Goal: Task Accomplishment & Management: Complete application form

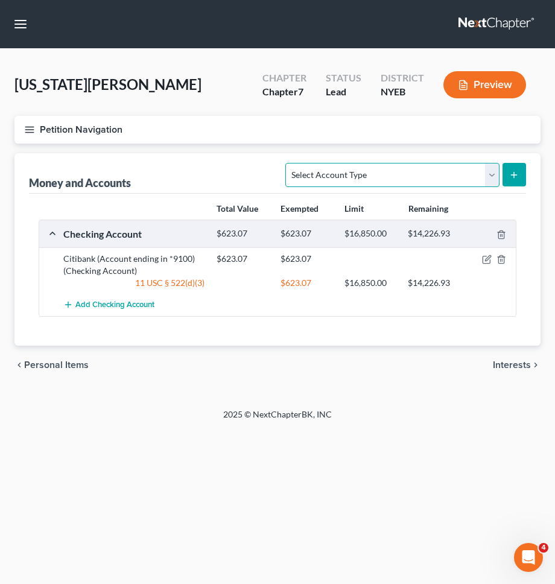
click at [408, 169] on select "Select Account Type Brokerage Cash on Hand Certificates of Deposit Checking Acc…" at bounding box center [391, 175] width 213 height 24
select select "brokerage"
click at [288, 163] on select "Select Account Type Brokerage Cash on Hand Certificates of Deposit Checking Acc…" at bounding box center [391, 175] width 213 height 24
click at [512, 180] on button "submit" at bounding box center [514, 175] width 24 height 24
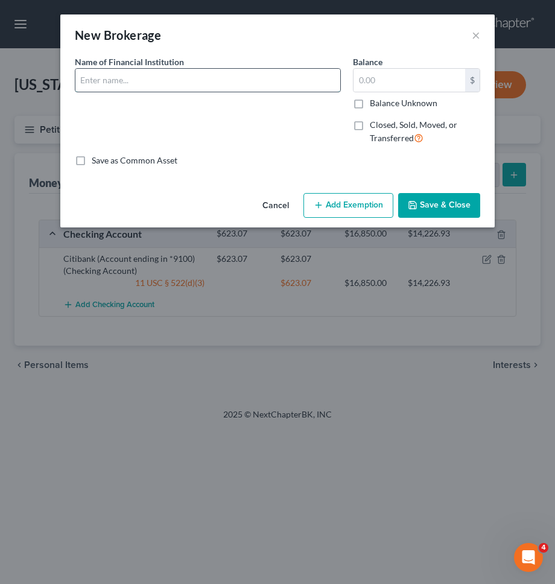
click at [236, 88] on input "text" at bounding box center [207, 80] width 265 height 23
type input "Acorn Securities LLC"
click at [383, 78] on input "text" at bounding box center [409, 80] width 112 height 23
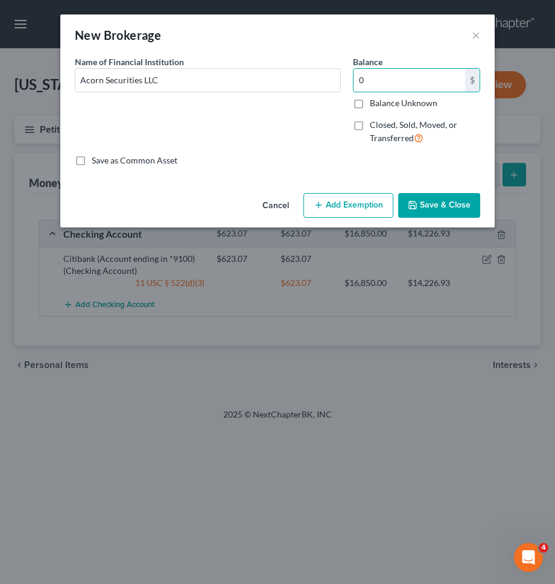
type input "0"
click at [434, 205] on button "Save & Close" at bounding box center [439, 205] width 82 height 25
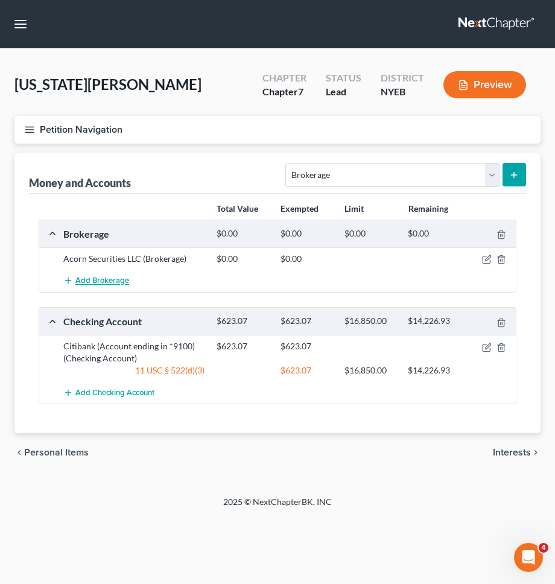
click at [117, 279] on span "Add Brokerage" at bounding box center [102, 281] width 54 height 10
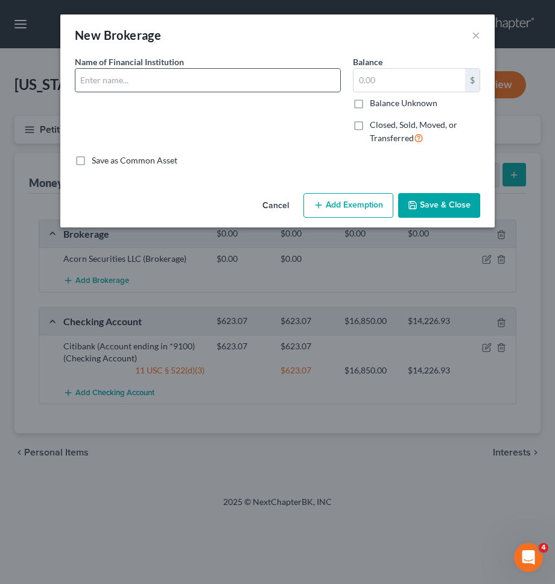
click at [230, 83] on input "text" at bounding box center [207, 80] width 265 height 23
type input "Charles Schwab"
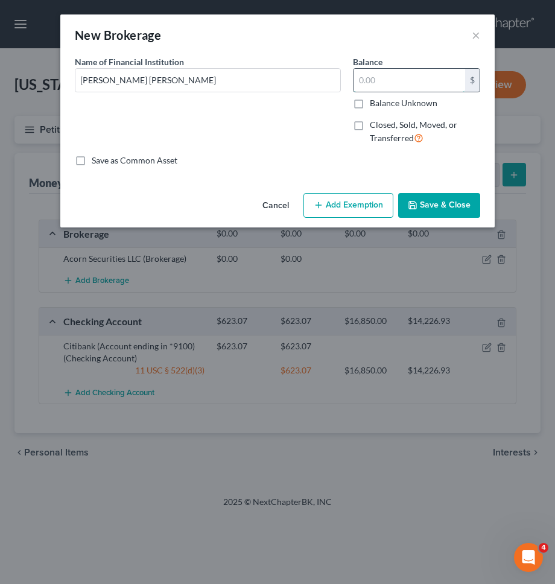
click at [390, 81] on input "text" at bounding box center [409, 80] width 112 height 23
type input "0"
click at [414, 215] on button "Save & Close" at bounding box center [439, 205] width 82 height 25
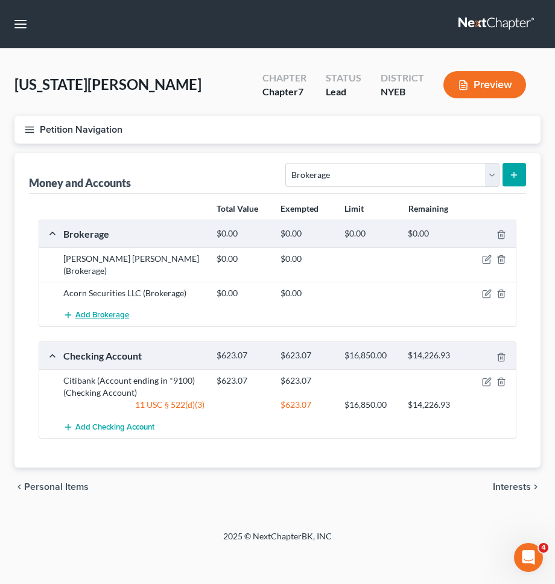
click at [116, 311] on span "Add Brokerage" at bounding box center [102, 316] width 54 height 10
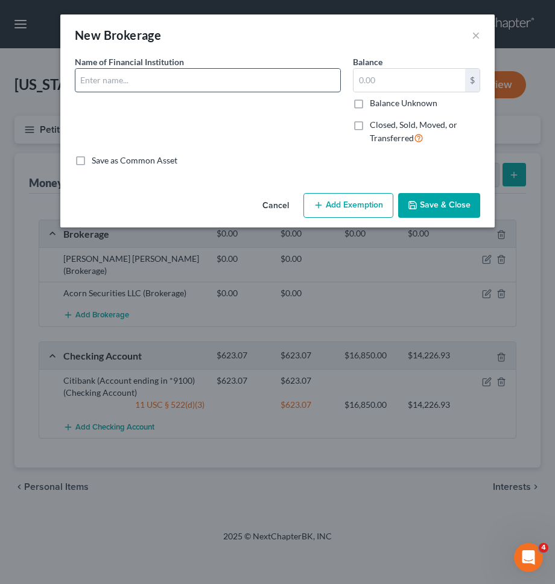
click at [160, 82] on input "text" at bounding box center [207, 80] width 265 height 23
type input "Coinbase"
click at [382, 83] on input "text" at bounding box center [409, 80] width 112 height 23
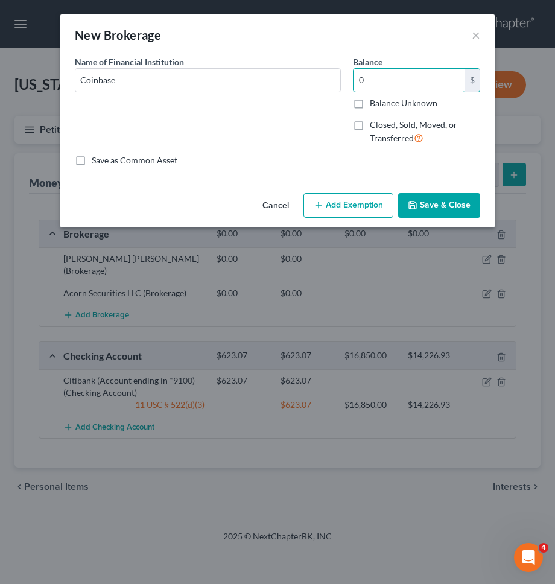
type input "0"
click at [415, 205] on icon "button" at bounding box center [413, 205] width 10 height 10
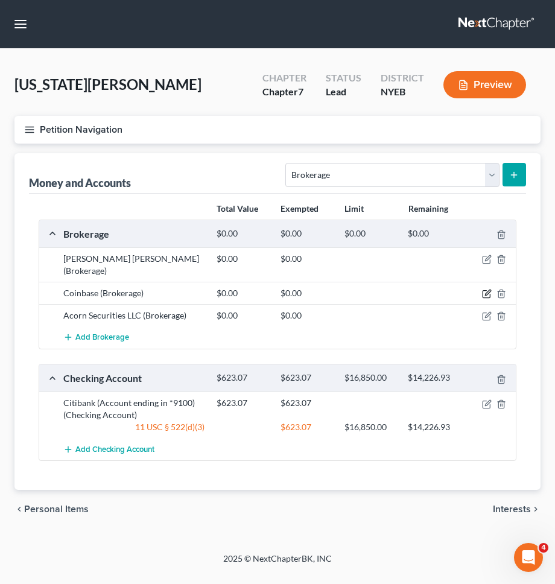
click at [490, 291] on icon "button" at bounding box center [485, 294] width 7 height 7
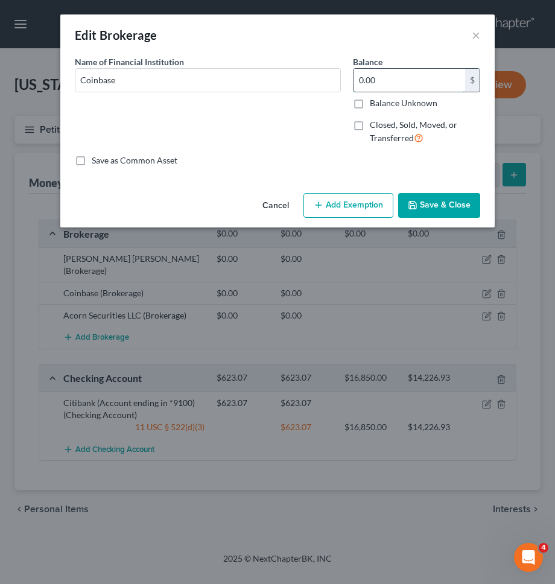
click at [412, 75] on input "0.00" at bounding box center [409, 80] width 112 height 23
type input "0.72"
click at [344, 209] on button "Add Exemption" at bounding box center [348, 205] width 90 height 25
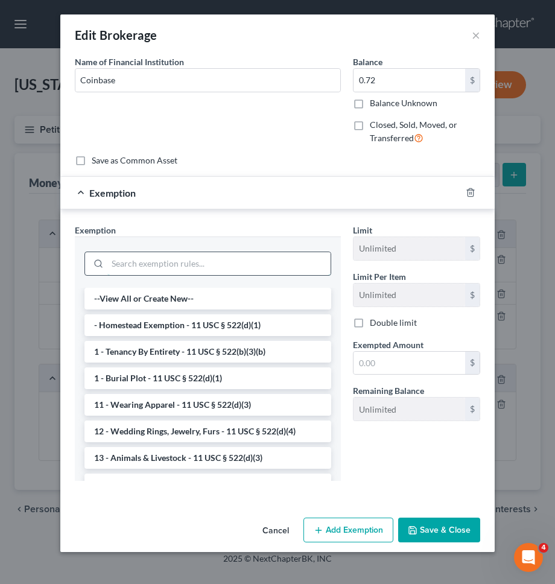
click at [249, 261] on input "search" at bounding box center [218, 263] width 223 height 23
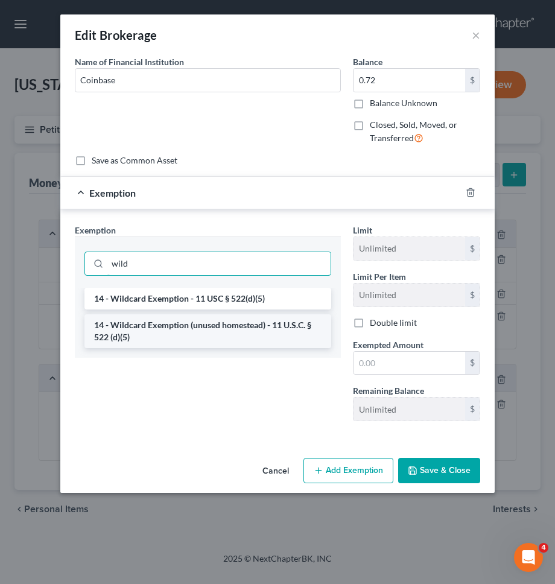
type input "wild"
click at [236, 341] on li "14 - Wildcard Exemption (unused homestead) - 11 U.S.C. § 522 (d)(5)" at bounding box center [207, 331] width 247 height 34
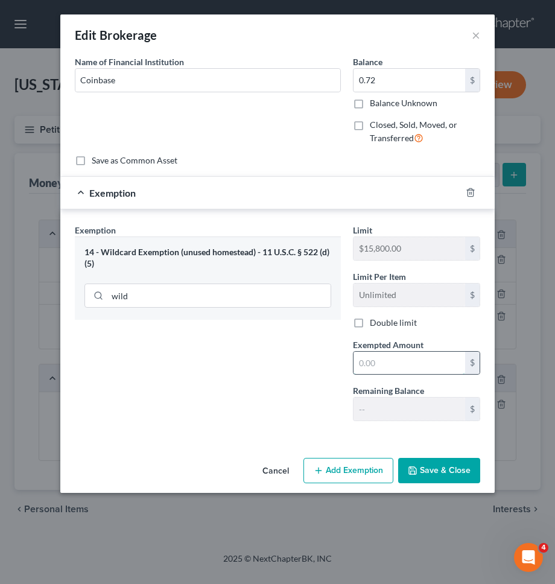
click at [380, 352] on input "text" at bounding box center [409, 363] width 112 height 23
paste input "0.72"
type input "0.72"
click at [389, 426] on div "Limit $15,800.00 $ Limit Per Item Unlimited $ Double limit Exempted Amount * 0.…" at bounding box center [416, 327] width 139 height 207
click at [431, 462] on button "Save & Close" at bounding box center [439, 470] width 82 height 25
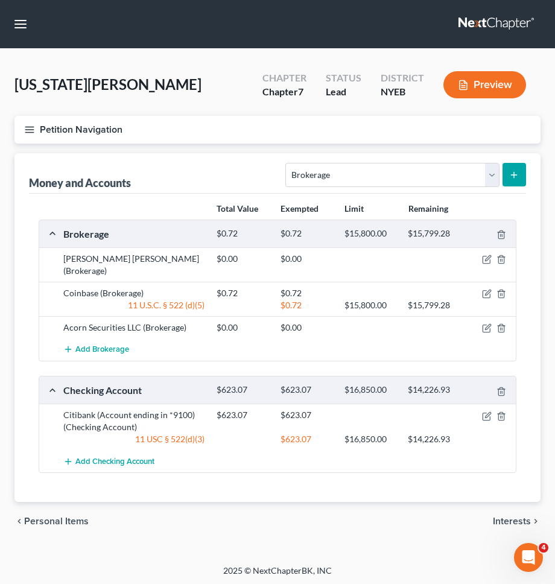
click at [407, 502] on div "chevron_left Personal Items Interests chevron_right" at bounding box center [277, 521] width 526 height 39
click at [527, 516] on span "Interests" at bounding box center [512, 521] width 38 height 10
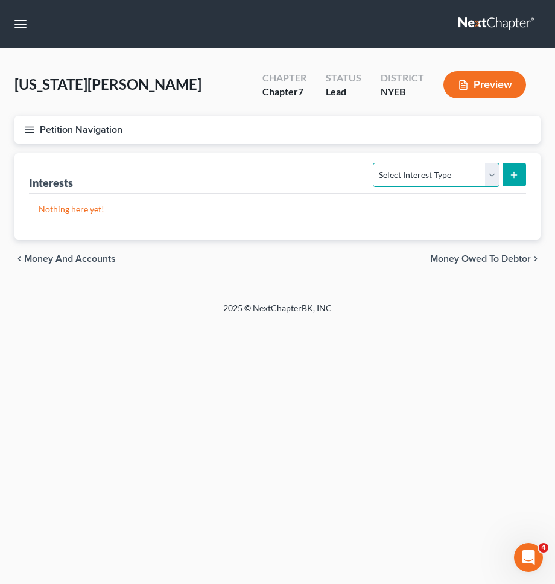
click at [458, 181] on select "Select Interest Type 401K Annuity Bond Education IRA Government Bond Government…" at bounding box center [436, 175] width 126 height 24
select select "whole_life_insurance"
click at [374, 163] on select "Select Interest Type 401K Annuity Bond Education IRA Government Bond Government…" at bounding box center [436, 175] width 126 height 24
click at [514, 169] on button "submit" at bounding box center [514, 175] width 24 height 24
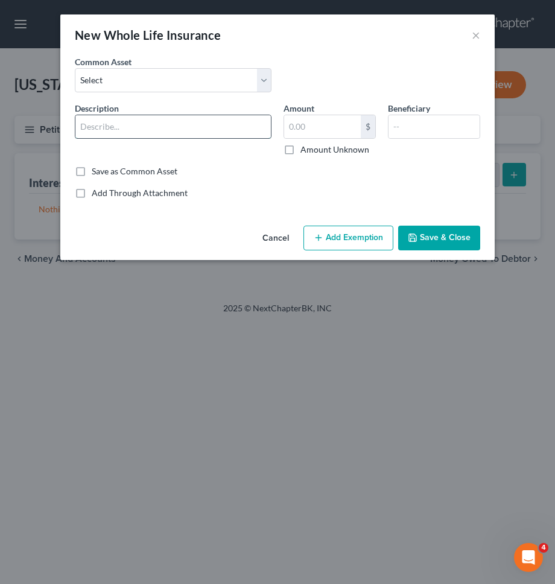
click at [213, 137] on div at bounding box center [173, 127] width 197 height 24
drag, startPoint x: 206, startPoint y: 126, endPoint x: 434, endPoint y: 125, distance: 227.9
click at [423, 127] on div "Description * Gerber Life Insurance Company ($10,000 face value) Amount $ Amoun…" at bounding box center [277, 133] width 417 height 63
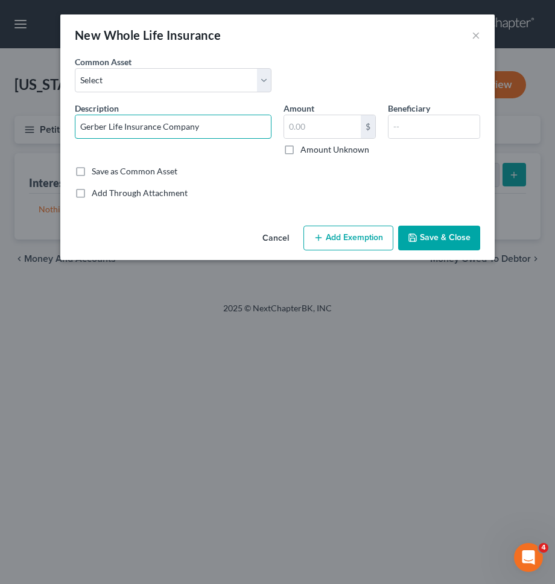
type input "Gerber Life Insurance Company"
click at [420, 232] on button "Save & Close" at bounding box center [439, 238] width 82 height 25
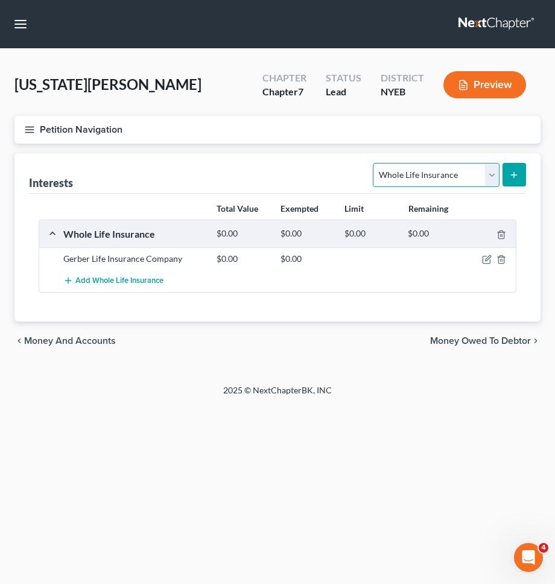
click at [456, 180] on select "Select Interest Type 401K Annuity Bond Education IRA Government Bond Government…" at bounding box center [436, 175] width 126 height 24
select select "401k"
click at [374, 163] on select "Select Interest Type 401K Annuity Bond Education IRA Government Bond Government…" at bounding box center [436, 175] width 126 height 24
click at [516, 177] on icon "submit" at bounding box center [514, 175] width 10 height 10
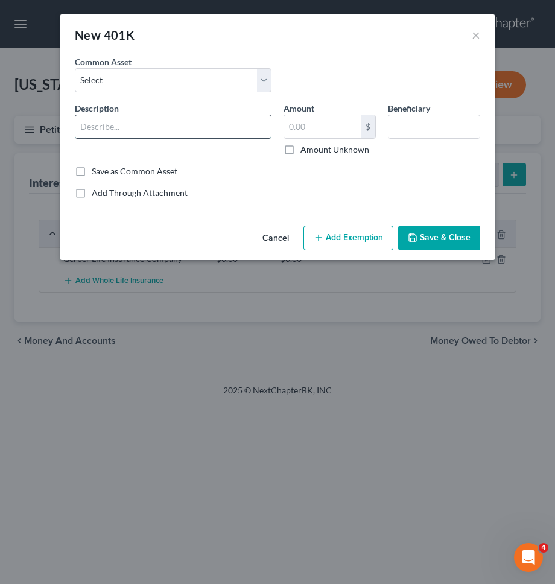
click at [248, 121] on input "text" at bounding box center [172, 126] width 195 height 23
type input "TIAA - 403(b)"
click at [305, 129] on input "text" at bounding box center [322, 126] width 77 height 23
type input "2,289.98"
click at [396, 123] on input "text" at bounding box center [433, 126] width 91 height 23
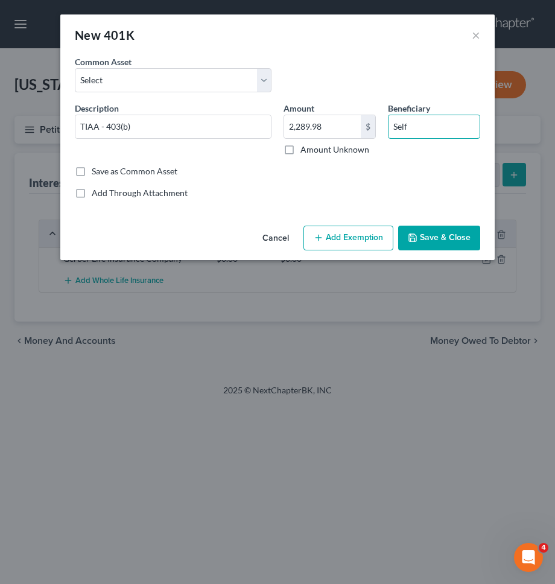
type input "Self"
click at [343, 232] on button "Add Exemption" at bounding box center [348, 238] width 90 height 25
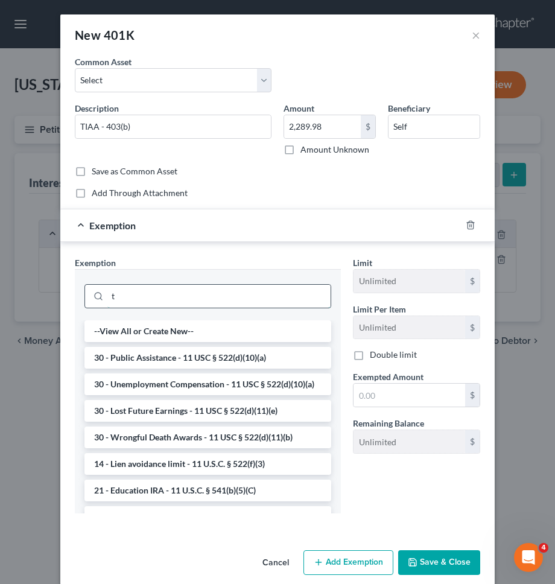
click at [262, 290] on input "t" at bounding box center [218, 296] width 223 height 23
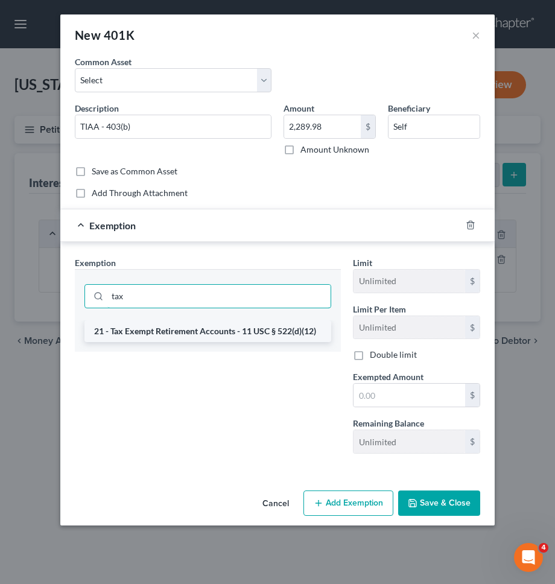
type input "tax"
click at [262, 326] on li "21 - Tax Exempt Retirement Accounts - 11 USC § 522(d)(12)" at bounding box center [207, 331] width 247 height 22
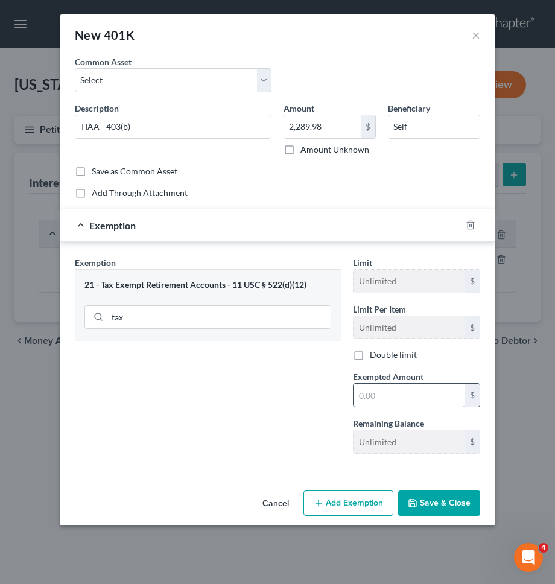
click at [376, 388] on input "text" at bounding box center [409, 395] width 112 height 23
paste input "2,289.98"
type input "2,289.98"
click at [435, 510] on button "Save & Close" at bounding box center [439, 502] width 82 height 25
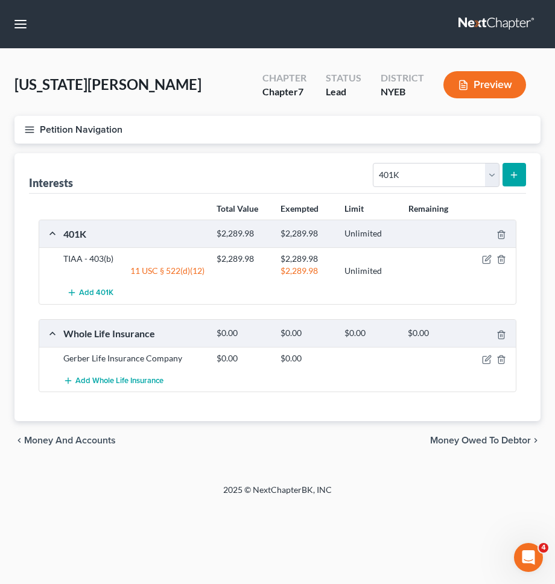
click at [332, 125] on button "Petition Navigation" at bounding box center [277, 130] width 526 height 28
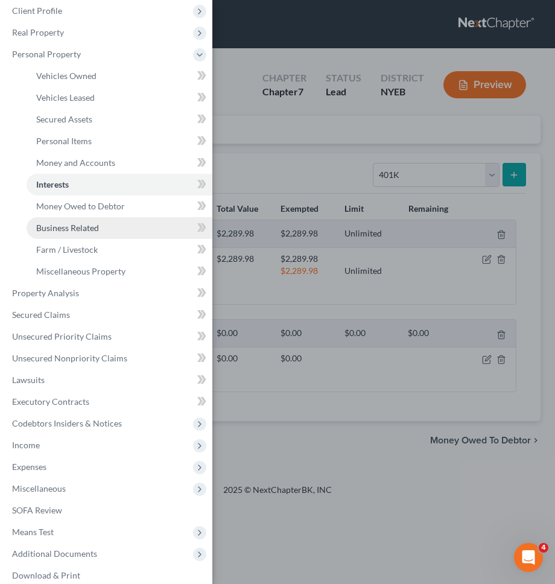
scroll to position [87, 0]
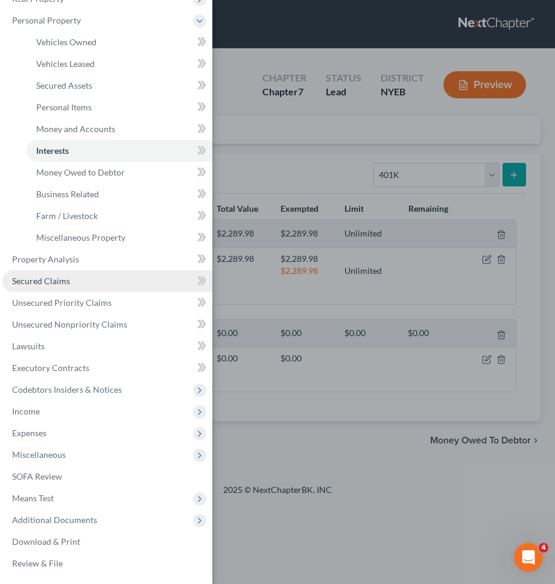
click at [101, 280] on link "Secured Claims" at bounding box center [107, 281] width 210 height 22
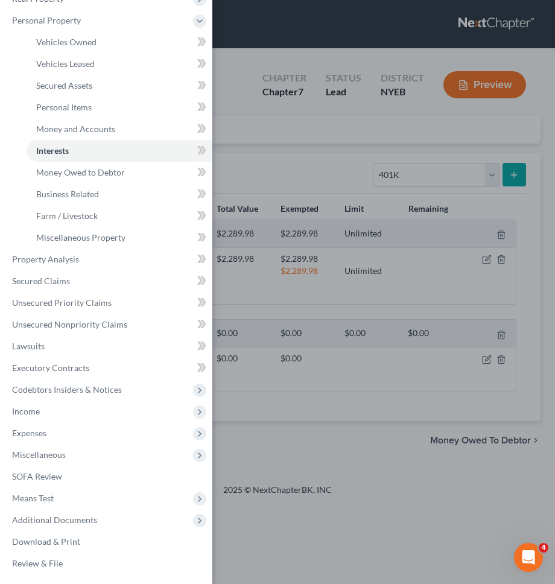
click at [347, 206] on div "Case Dashboard Payments Invoices Payments Payments Credit Report Client Profile" at bounding box center [277, 292] width 555 height 584
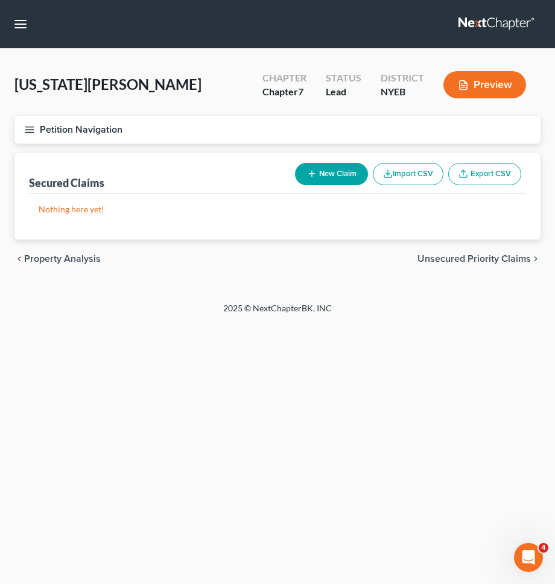
click at [356, 171] on button "New Claim" at bounding box center [331, 174] width 73 height 22
select select "0"
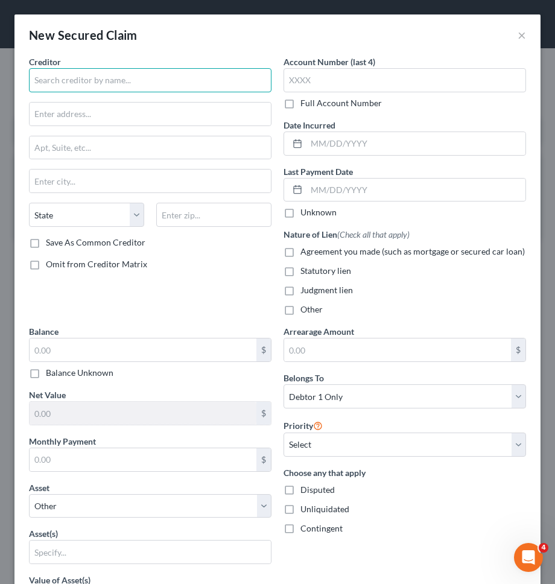
click at [146, 75] on input "text" at bounding box center [150, 80] width 242 height 24
click at [526, 36] on div "New Secured Claim ×" at bounding box center [277, 34] width 526 height 41
click at [522, 36] on button "×" at bounding box center [521, 35] width 8 height 14
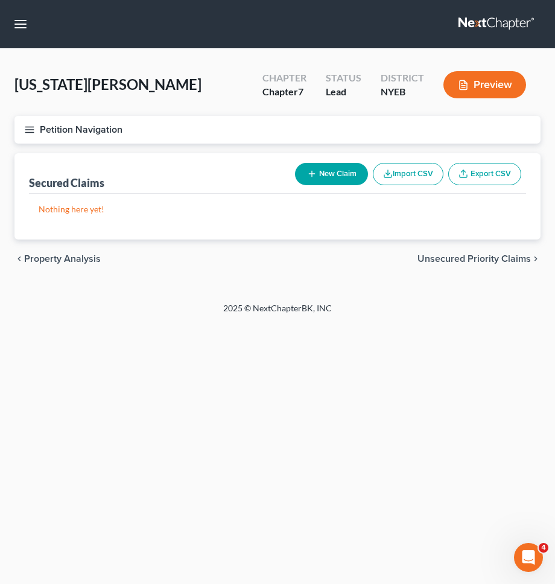
click at [494, 256] on span "Unsecured Priority Claims" at bounding box center [473, 259] width 113 height 10
click at [494, 256] on span "Unsecured Nonpriority Claims" at bounding box center [465, 259] width 131 height 10
click at [86, 260] on span "Unsecured Priority Claims" at bounding box center [80, 259] width 113 height 10
click at [307, 177] on icon "button" at bounding box center [312, 174] width 10 height 10
select select "0"
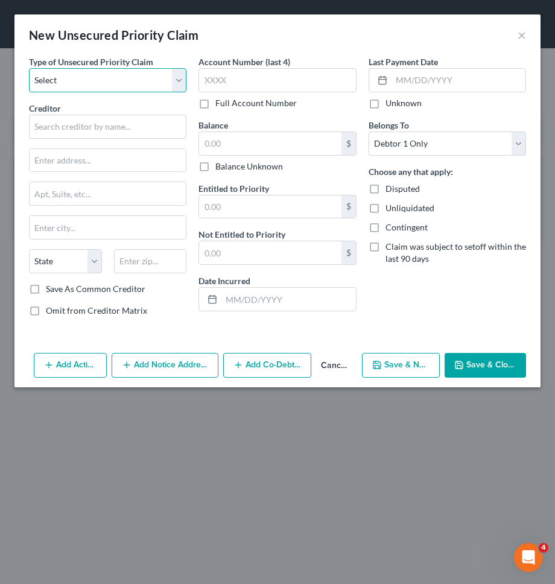
click at [70, 71] on select "Select Taxes & Other Government Units Domestic Support Obligations Extensions o…" at bounding box center [107, 80] width 157 height 24
select select "0"
click at [29, 68] on select "Select Taxes & Other Government Units Domestic Support Obligations Extensions o…" at bounding box center [107, 80] width 157 height 24
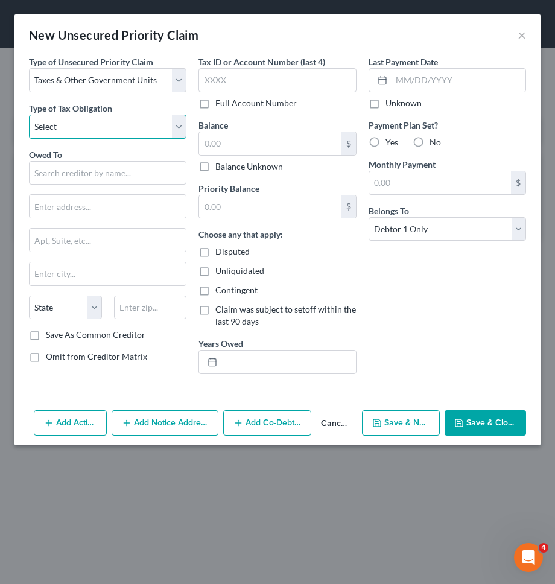
click at [72, 122] on select "Select Federal City State Franchise Tax Board Other" at bounding box center [107, 127] width 157 height 24
select select "2"
click at [29, 115] on select "Select Federal City State Franchise Tax Board Other" at bounding box center [107, 127] width 157 height 24
click at [58, 178] on input "text" at bounding box center [107, 173] width 157 height 24
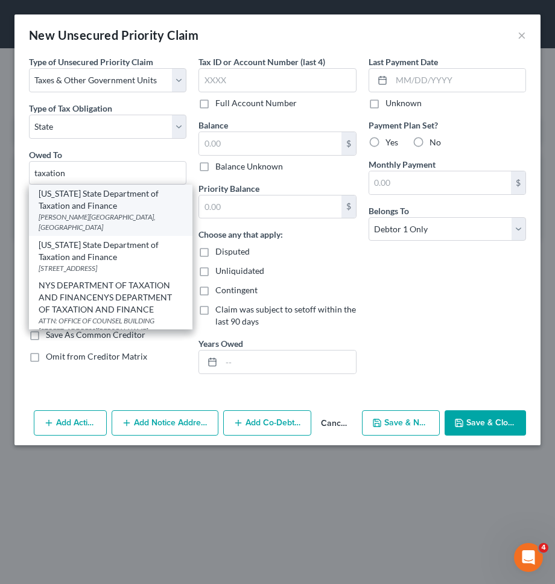
click at [55, 203] on div "New York State Department of Taxation and Finance" at bounding box center [111, 200] width 144 height 24
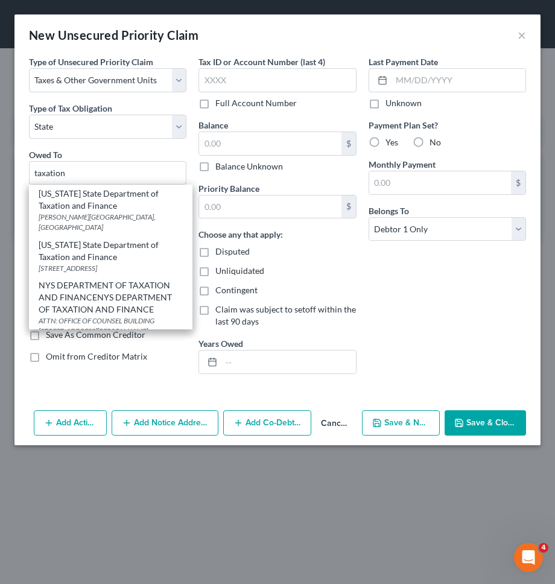
type input "New York State Department of Taxation and Finance"
type input "W.A. Harriman Campus"
type input "Albany"
select select "35"
type input "12227"
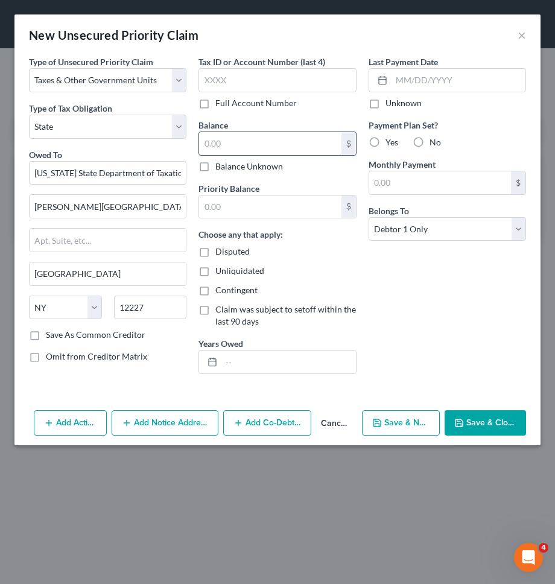
click at [220, 144] on input "text" at bounding box center [270, 143] width 142 height 23
type input "1,700"
click at [229, 203] on input "text" at bounding box center [270, 206] width 142 height 23
paste input "1,700"
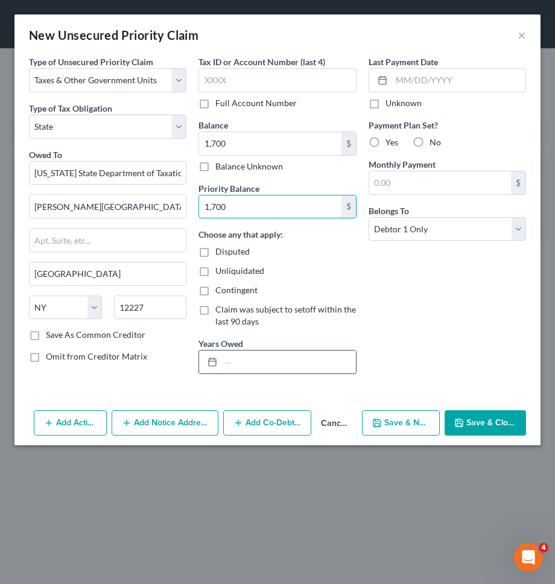
type input "1,700"
click at [248, 365] on input "text" at bounding box center [288, 361] width 134 height 23
type input "01/01/2024-12/31/2024"
click at [468, 423] on button "Save & Close" at bounding box center [484, 422] width 81 height 25
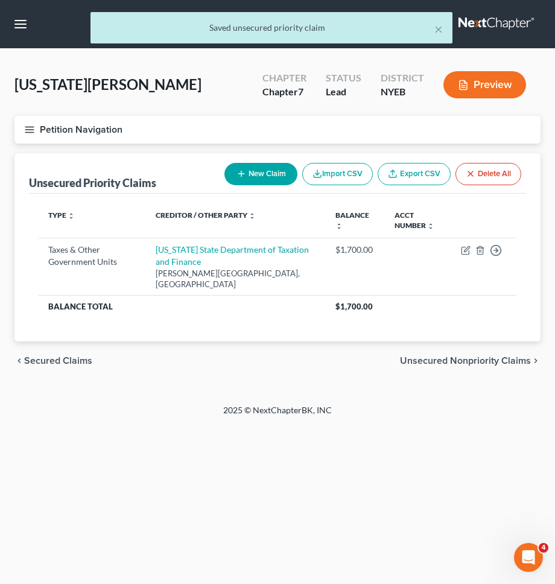
click at [437, 356] on span "Unsecured Nonpriority Claims" at bounding box center [465, 361] width 131 height 10
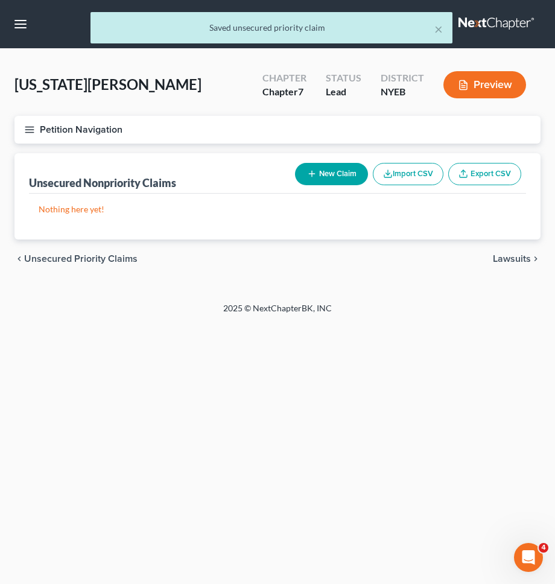
click at [329, 171] on button "New Claim" at bounding box center [331, 174] width 73 height 22
select select "0"
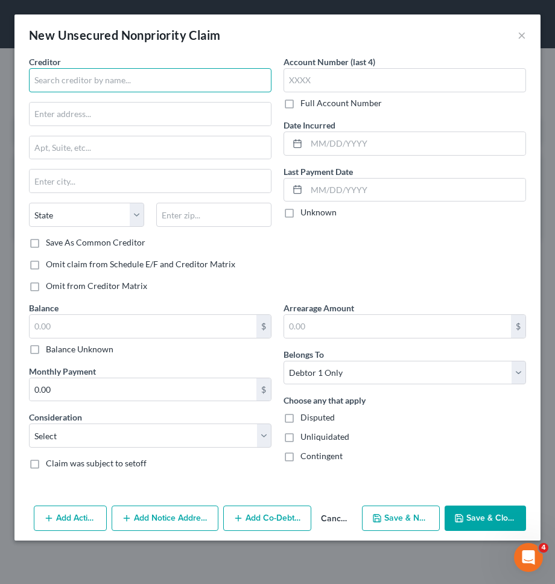
click at [182, 83] on input "text" at bounding box center [150, 80] width 242 height 24
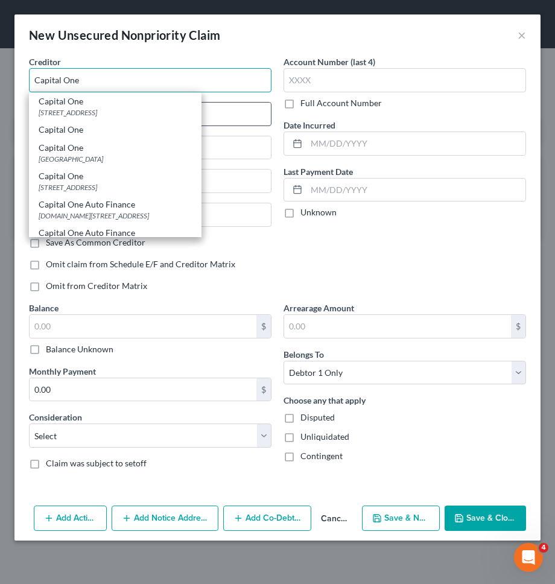
type input "Capital One"
click at [142, 115] on div "PO Box 31293, Salt Lake City, UT 84131" at bounding box center [115, 112] width 153 height 10
type input "PO Box 31293"
type input "Salt Lake City"
select select "46"
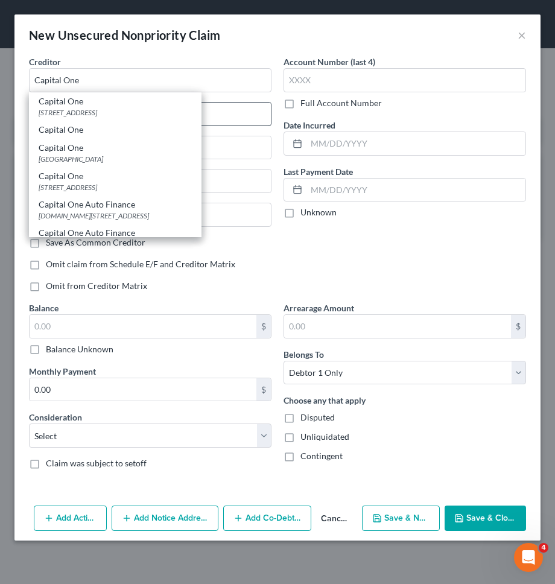
type input "84131"
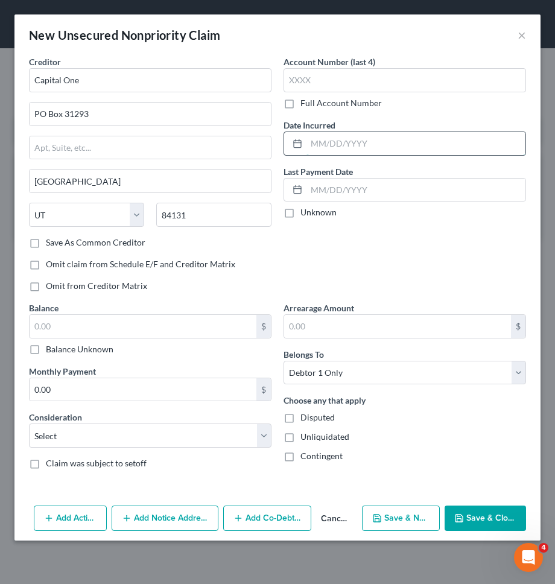
click at [317, 142] on input "text" at bounding box center [415, 143] width 219 height 23
type input "03/2021"
click at [225, 327] on input "text" at bounding box center [143, 326] width 227 height 23
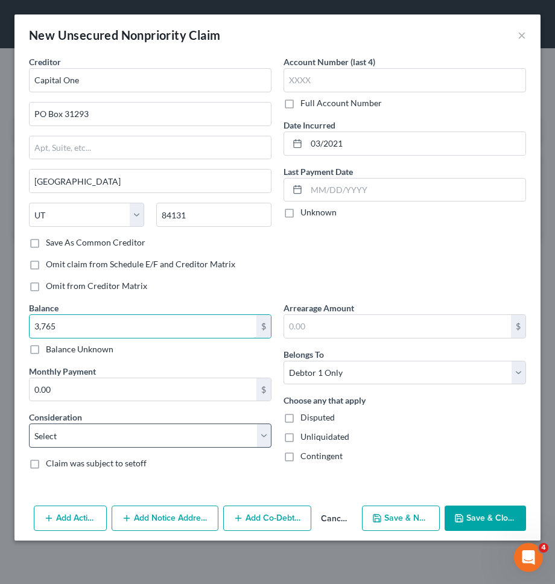
type input "3,765"
click at [223, 435] on select "Select Cable / Satellite Services Collection Agency Credit Card Debt Debt Couns…" at bounding box center [150, 435] width 242 height 24
select select "2"
click at [29, 423] on select "Select Cable / Satellite Services Collection Agency Credit Card Debt Debt Couns…" at bounding box center [150, 435] width 242 height 24
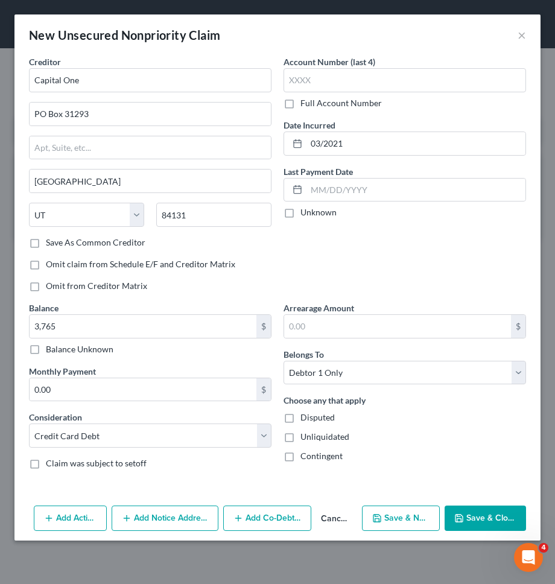
click at [405, 515] on button "Save & New" at bounding box center [401, 517] width 78 height 25
select select "0"
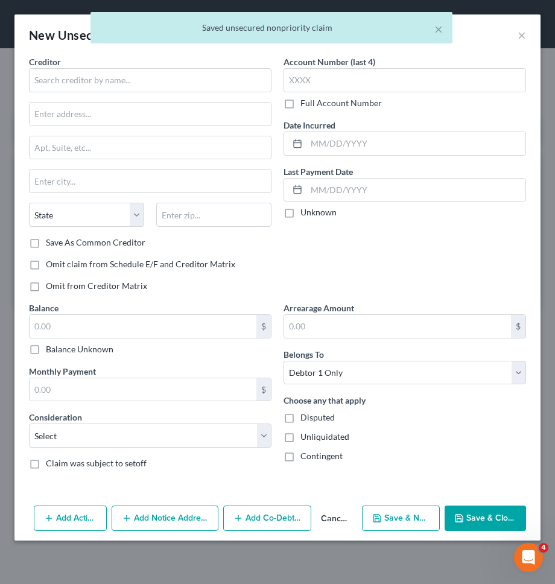
click at [171, 94] on div "Creditor * State AL AK AR AZ CA CO CT DE DC FL GA GU HI ID IL IN IA KS KY LA ME…" at bounding box center [150, 145] width 242 height 181
click at [170, 89] on input "text" at bounding box center [150, 80] width 242 height 24
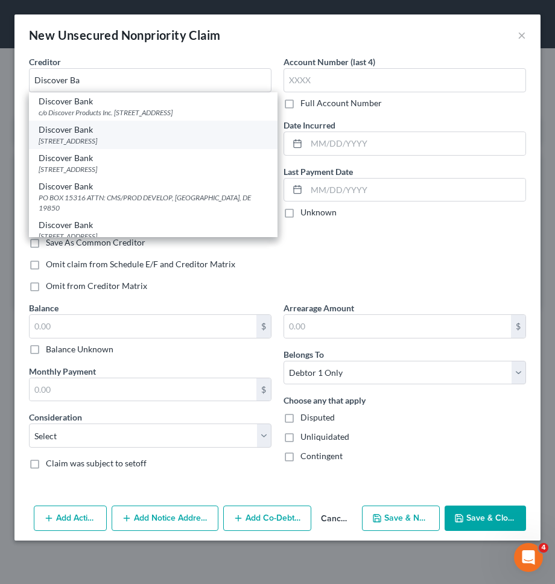
click at [150, 142] on div "PO Box 30939, Salt Lake City, UT 84130" at bounding box center [153, 141] width 229 height 10
type input "Discover Bank"
type input "PO Box 30939"
type input "Salt Lake City"
select select "46"
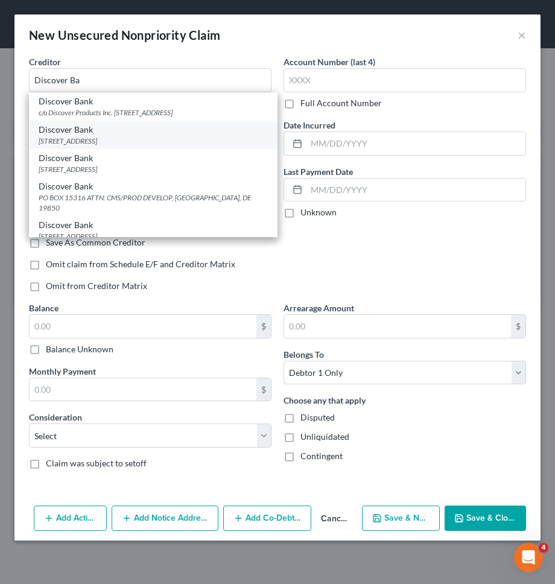
type input "84130"
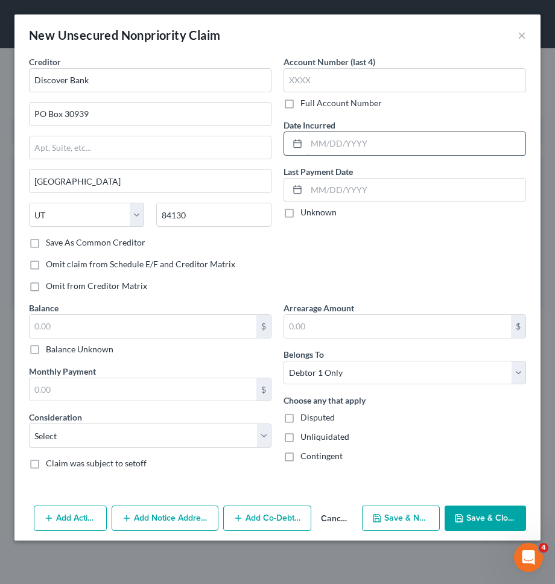
click at [321, 145] on input "text" at bounding box center [415, 143] width 219 height 23
type input "03/2021"
click at [213, 324] on input "text" at bounding box center [143, 326] width 227 height 23
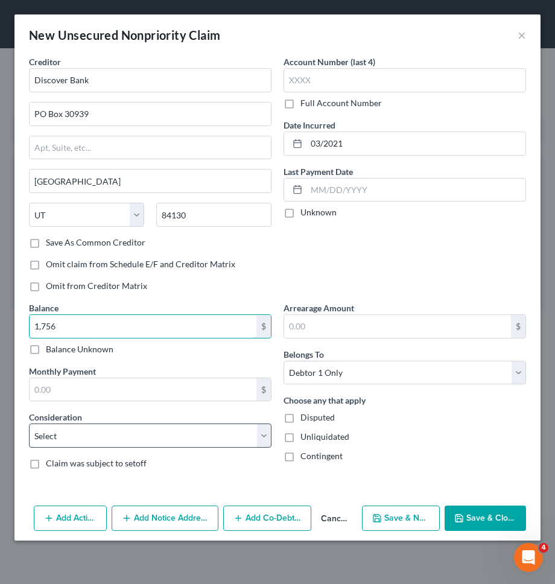
type input "1,756"
click at [202, 440] on select "Select Cable / Satellite Services Collection Agency Credit Card Debt Debt Couns…" at bounding box center [150, 435] width 242 height 24
select select "2"
click at [29, 423] on select "Select Cable / Satellite Services Collection Agency Credit Card Debt Debt Couns…" at bounding box center [150, 435] width 242 height 24
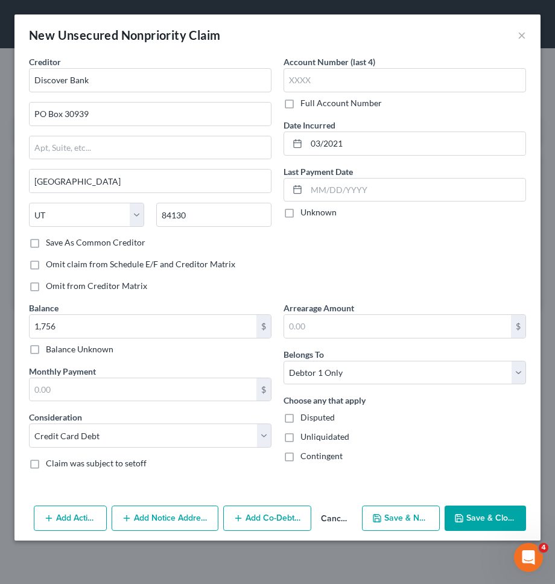
click at [405, 517] on button "Save & New" at bounding box center [401, 517] width 78 height 25
select select "0"
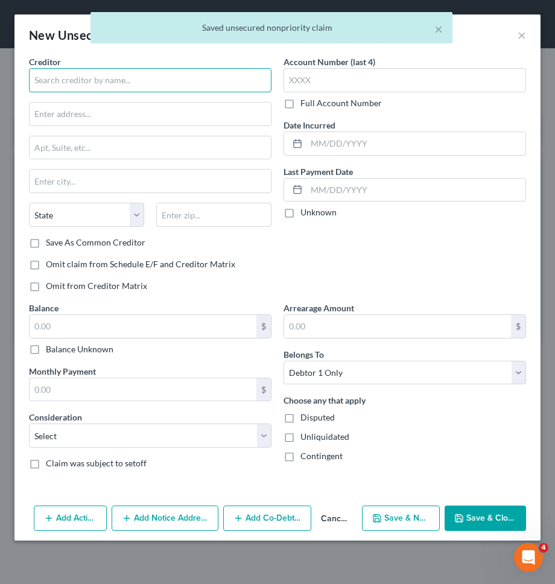
click at [234, 90] on input "text" at bounding box center [150, 80] width 242 height 24
click at [235, 84] on input "text" at bounding box center [150, 80] width 242 height 24
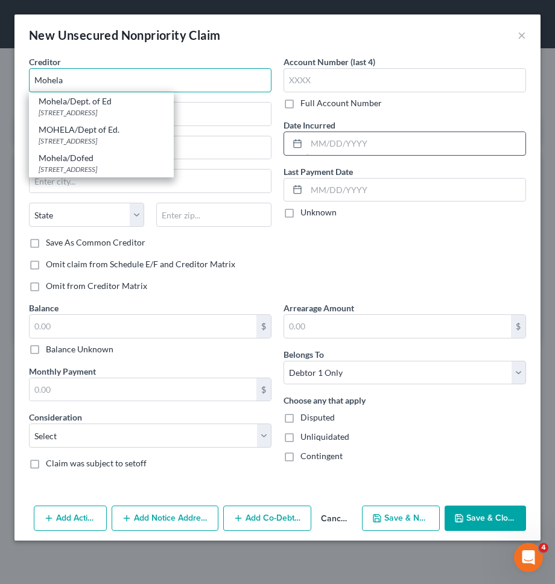
type input "Mohela"
click at [399, 142] on input "text" at bounding box center [415, 143] width 219 height 23
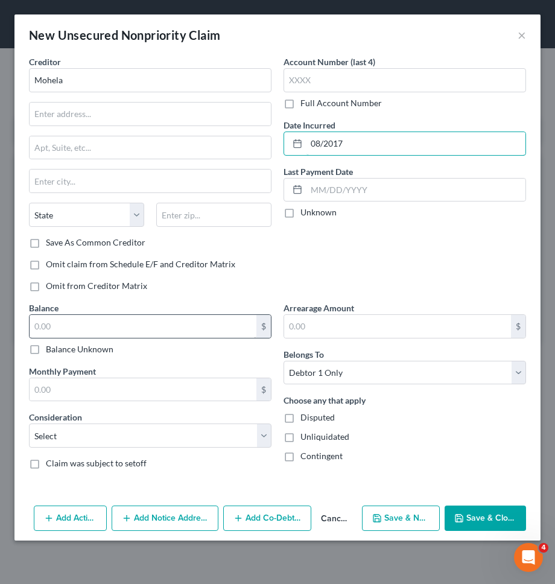
type input "08/2017"
click at [215, 324] on input "text" at bounding box center [143, 326] width 227 height 23
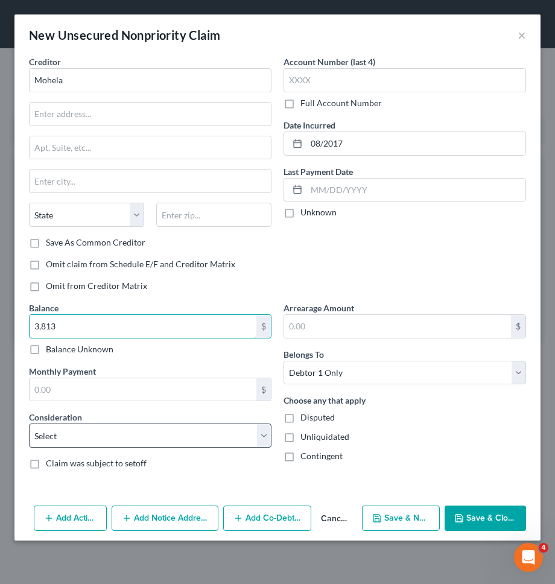
type input "3,813"
click at [173, 438] on select "Select Cable / Satellite Services Collection Agency Credit Card Debt Debt Couns…" at bounding box center [150, 435] width 242 height 24
select select "17"
click at [29, 423] on select "Select Cable / Satellite Services Collection Agency Credit Card Debt Debt Couns…" at bounding box center [150, 435] width 242 height 24
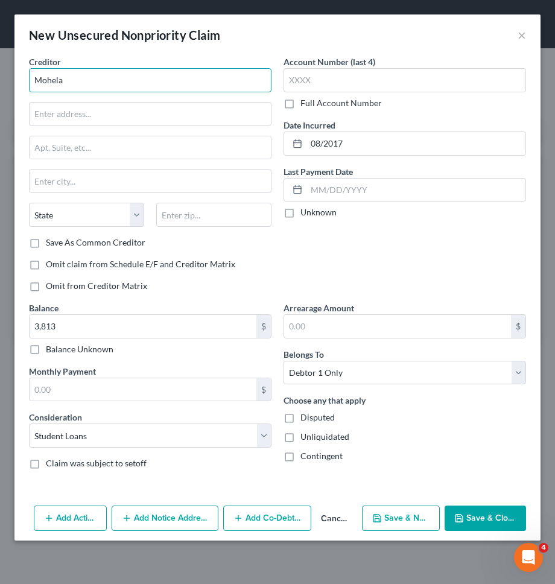
click at [212, 83] on input "Mohela" at bounding box center [150, 80] width 242 height 24
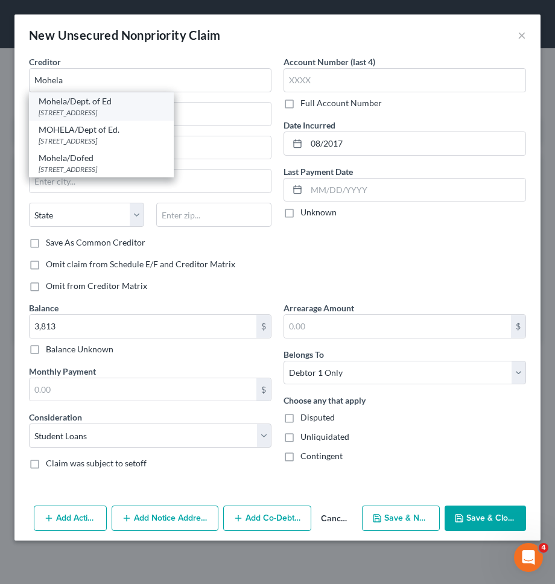
click at [143, 110] on div "633 Spirit Drive, Chesterfield, MO 63005" at bounding box center [101, 112] width 125 height 10
type input "Mohela/Dept. of Ed"
type input "633 Spirit Drive"
type input "Chesterfield"
select select "26"
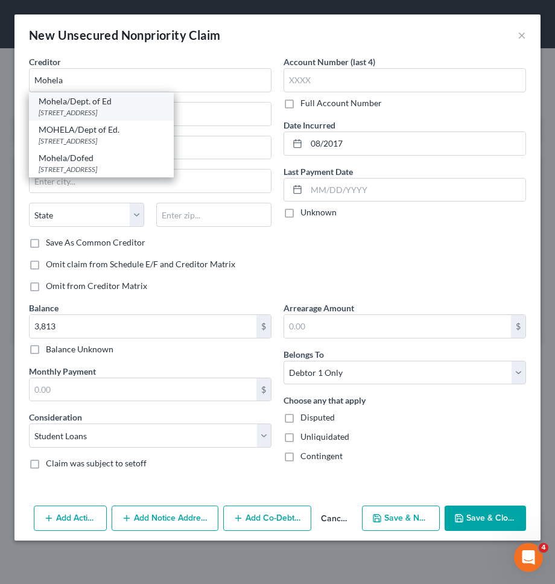
type input "63005"
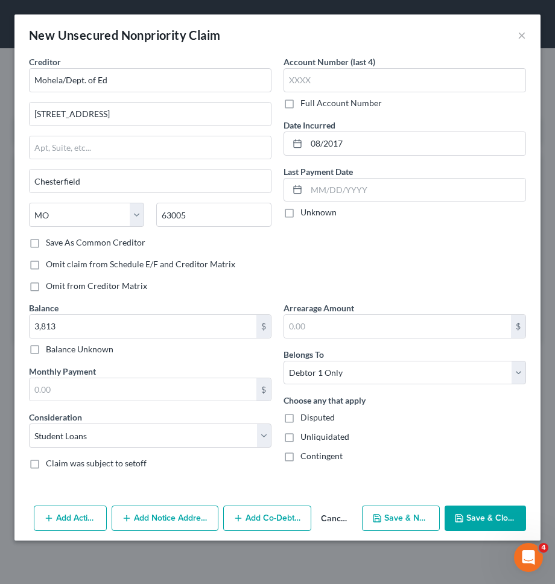
click at [395, 528] on button "Save & New" at bounding box center [401, 517] width 78 height 25
select select "0"
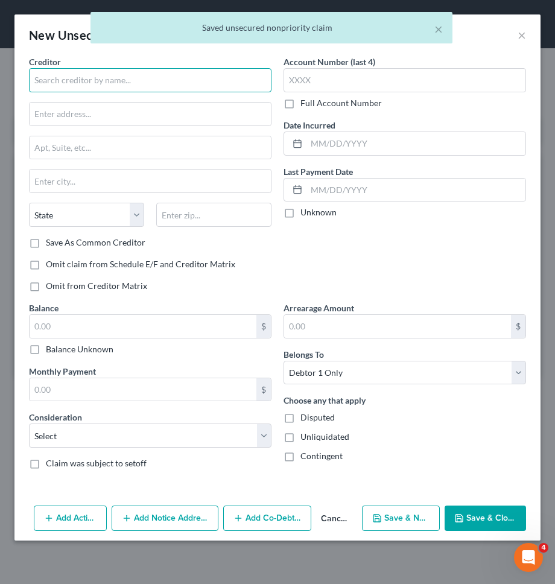
click at [210, 75] on input "text" at bounding box center [150, 80] width 242 height 24
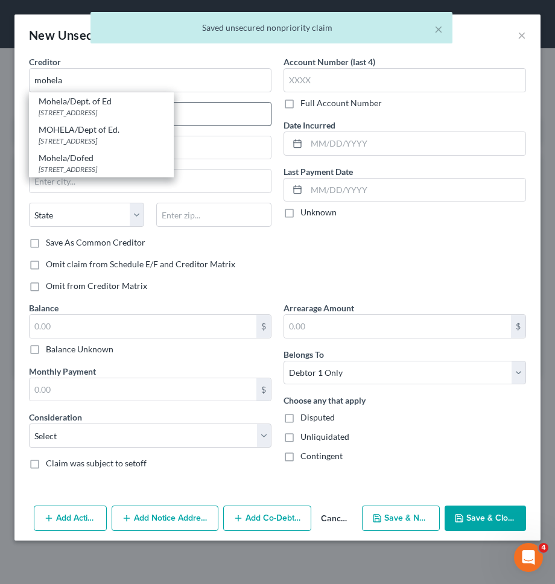
click at [132, 109] on div "633 Spirit Drive, Chesterfield, MO 63005" at bounding box center [101, 112] width 125 height 10
type input "Mohela/Dept. of Ed"
type input "633 Spirit Drive"
type input "Chesterfield"
select select "26"
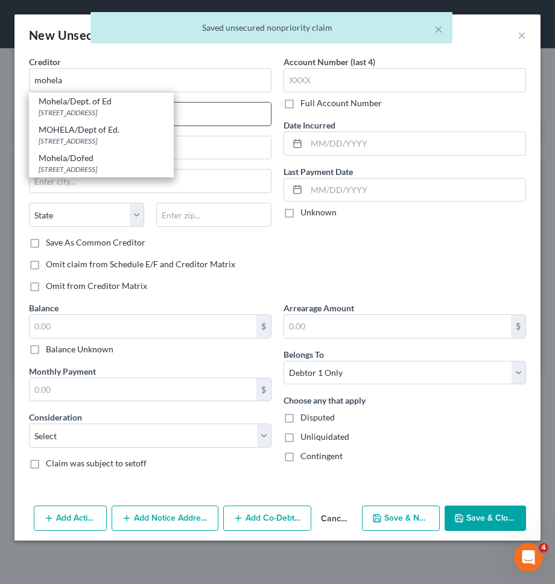
type input "63005"
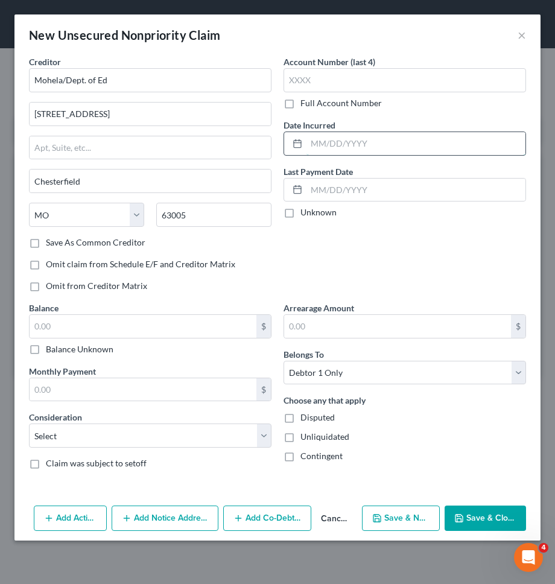
click at [329, 142] on input "text" at bounding box center [415, 143] width 219 height 23
type input "08/2017"
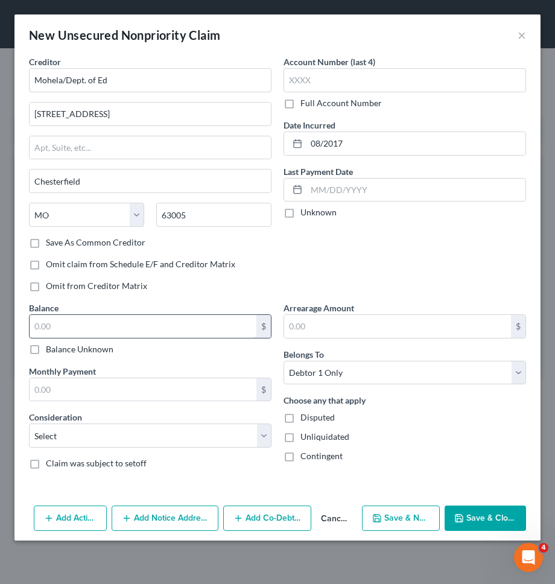
click at [126, 323] on input "text" at bounding box center [143, 326] width 227 height 23
type input "2,395"
click at [101, 432] on select "Select Cable / Satellite Services Collection Agency Credit Card Debt Debt Couns…" at bounding box center [150, 435] width 242 height 24
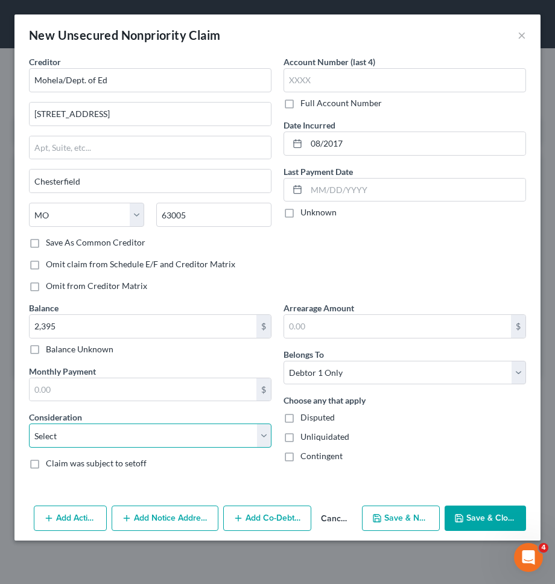
select select "17"
click at [29, 423] on select "Select Cable / Satellite Services Collection Agency Credit Card Debt Debt Couns…" at bounding box center [150, 435] width 242 height 24
click at [397, 512] on button "Save & New" at bounding box center [401, 517] width 78 height 25
select select "0"
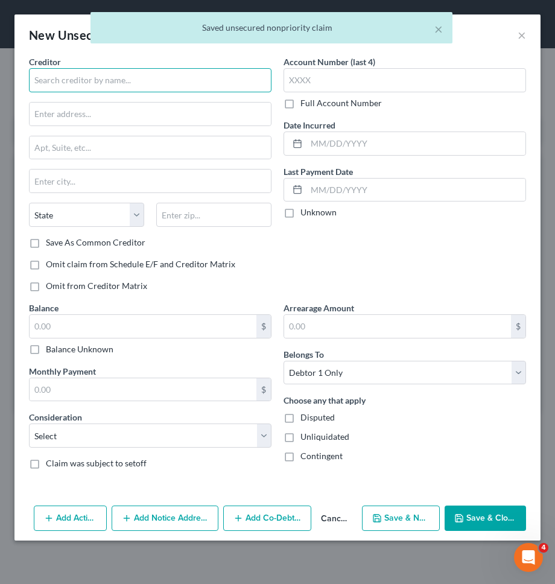
click at [221, 84] on input "text" at bounding box center [150, 80] width 242 height 24
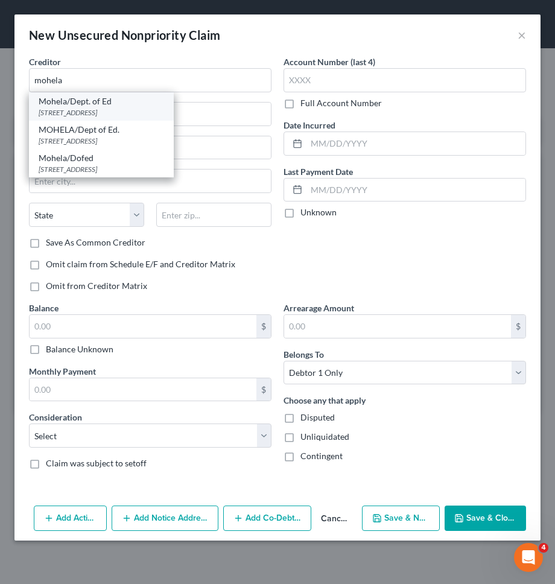
click at [83, 106] on div "Mohela/Dept. of Ed" at bounding box center [101, 101] width 125 height 12
type input "Mohela/Dept. of Ed"
type input "633 Spirit Drive"
type input "Chesterfield"
select select "26"
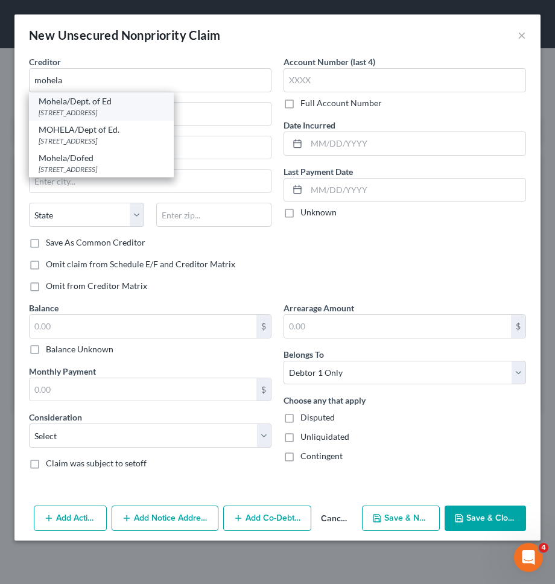
type input "63005"
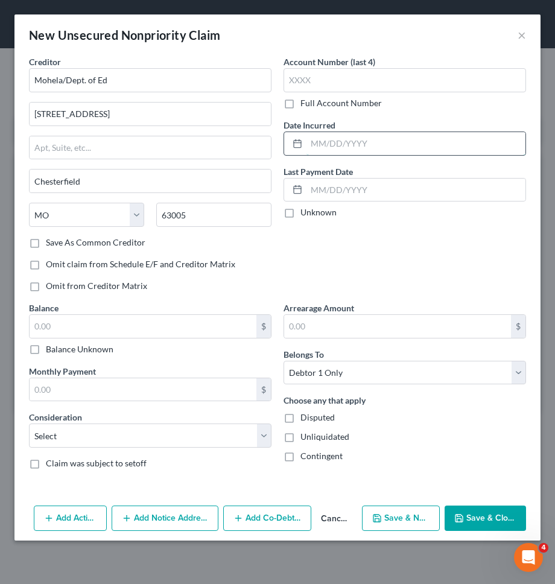
click at [379, 147] on input "text" at bounding box center [415, 143] width 219 height 23
type input "08/2018"
click at [227, 327] on input "text" at bounding box center [143, 326] width 227 height 23
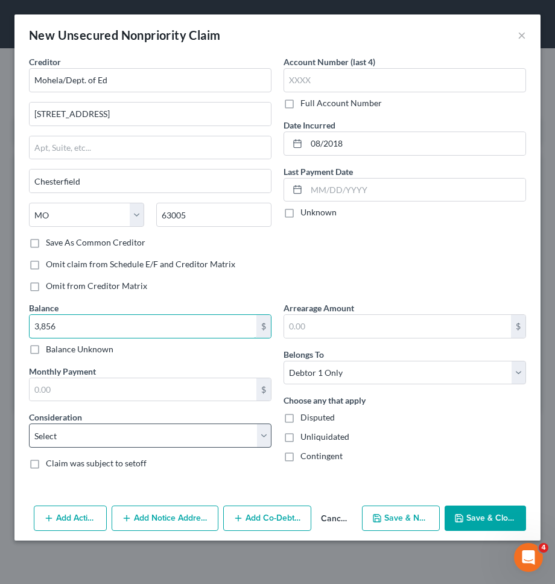
type input "3,856"
click at [218, 428] on select "Select Cable / Satellite Services Collection Agency Credit Card Debt Debt Couns…" at bounding box center [150, 435] width 242 height 24
select select "17"
click at [29, 423] on select "Select Cable / Satellite Services Collection Agency Credit Card Debt Debt Couns…" at bounding box center [150, 435] width 242 height 24
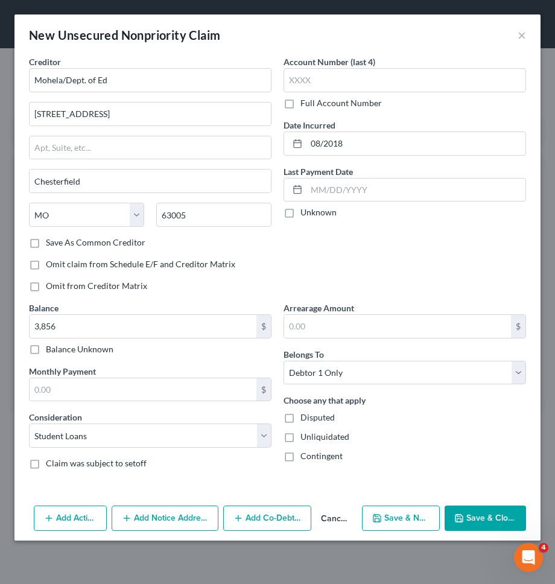
click at [380, 508] on button "Save & New" at bounding box center [401, 517] width 78 height 25
select select "0"
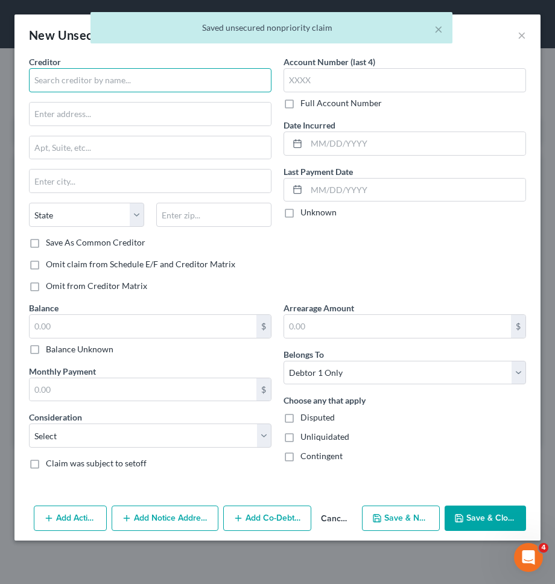
click at [124, 82] on input "text" at bounding box center [150, 80] width 242 height 24
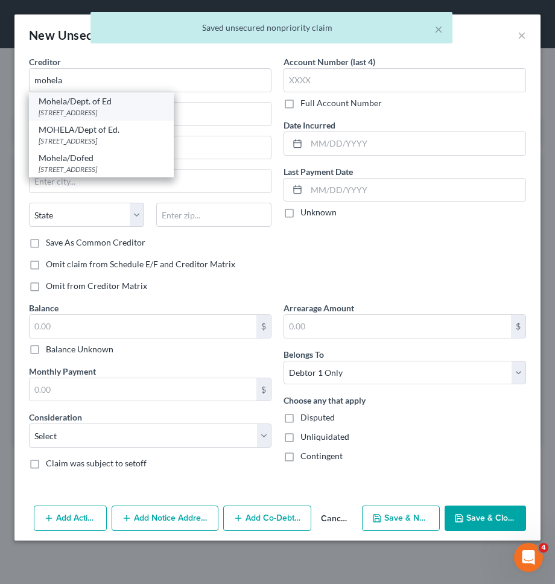
click at [81, 102] on div "Mohela/Dept. of Ed" at bounding box center [101, 101] width 125 height 12
type input "Mohela/Dept. of Ed"
type input "633 Spirit Drive"
type input "Chesterfield"
select select "26"
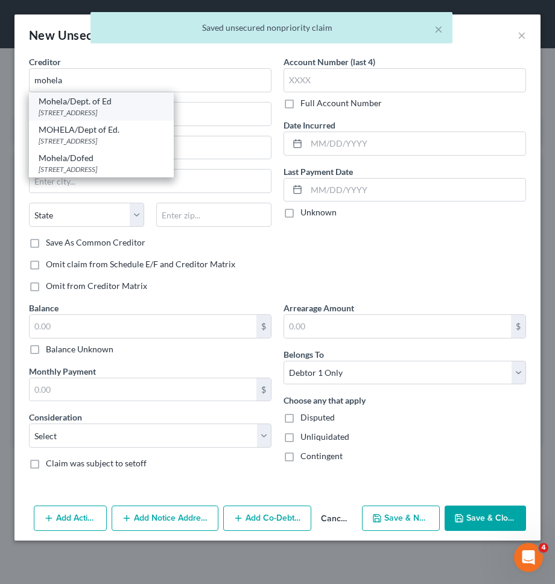
type input "63005"
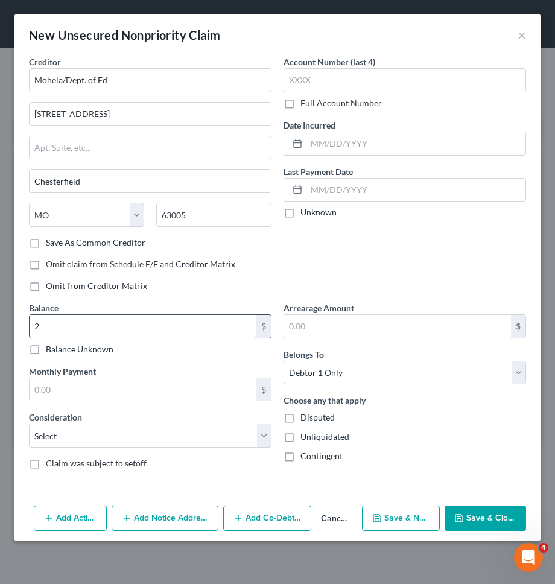
click at [186, 323] on input "2" at bounding box center [143, 326] width 227 height 23
type input "2,341"
click at [214, 428] on select "Select Cable / Satellite Services Collection Agency Credit Card Debt Debt Couns…" at bounding box center [150, 435] width 242 height 24
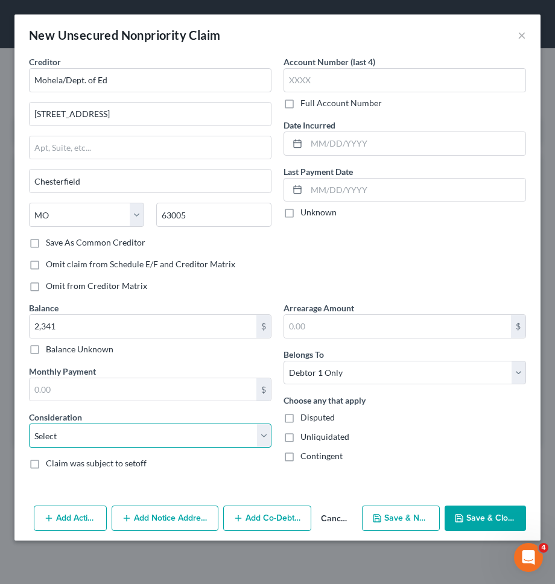
select select "17"
click at [29, 423] on select "Select Cable / Satellite Services Collection Agency Credit Card Debt Debt Couns…" at bounding box center [150, 435] width 242 height 24
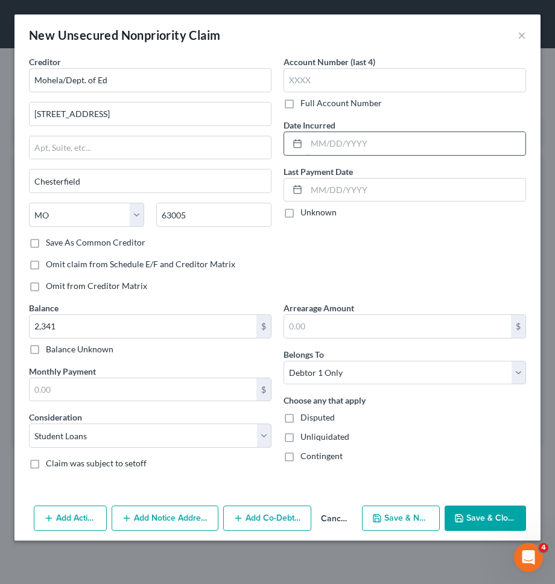
click at [391, 142] on input "text" at bounding box center [415, 143] width 219 height 23
type input "08/2018"
click at [408, 524] on button "Save & New" at bounding box center [401, 517] width 78 height 25
select select "0"
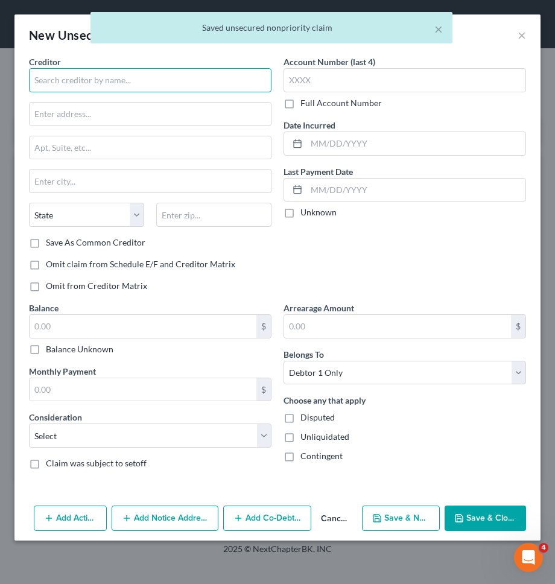
click at [217, 79] on input "text" at bounding box center [150, 80] width 242 height 24
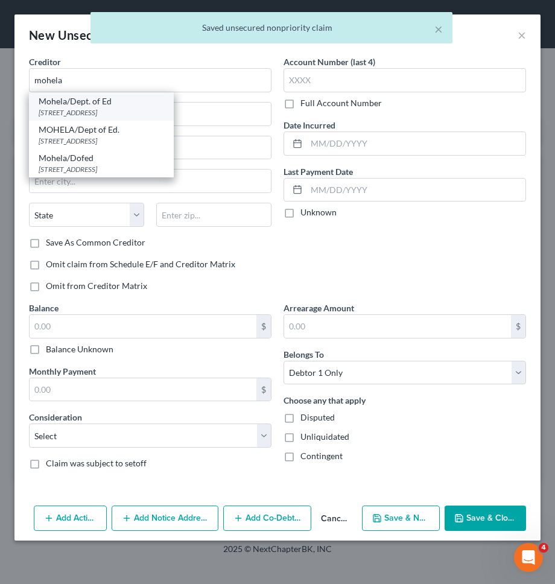
click at [109, 103] on div "Mohela/Dept. of Ed" at bounding box center [101, 101] width 125 height 12
type input "Mohela/Dept. of Ed"
type input "633 Spirit Drive"
type input "Chesterfield"
select select "26"
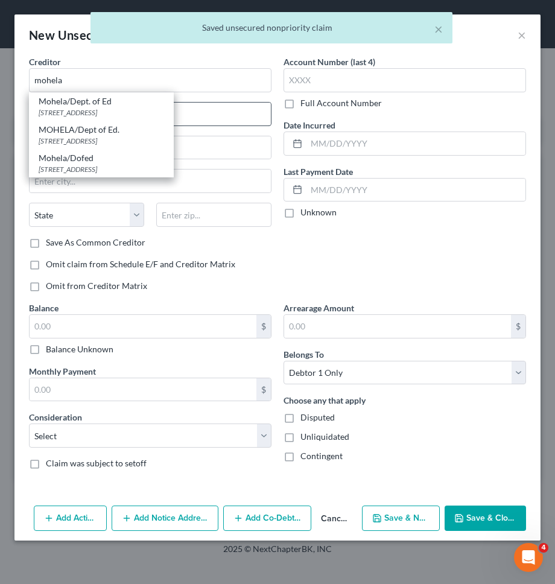
type input "63005"
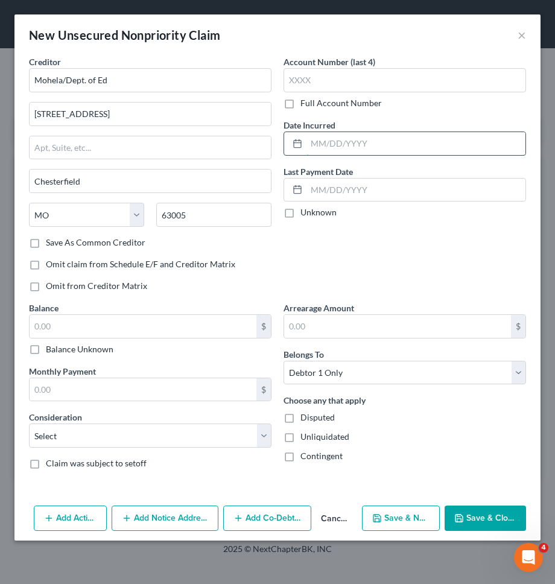
click at [351, 142] on input "text" at bounding box center [415, 143] width 219 height 23
type input "-"
type input "08/2019"
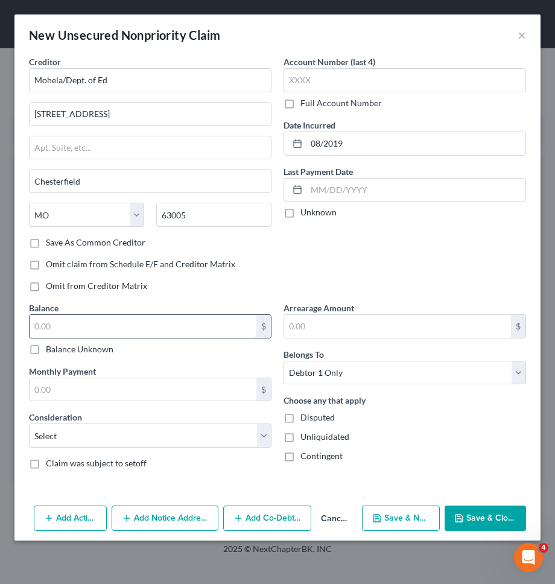
click at [183, 321] on input "text" at bounding box center [143, 326] width 227 height 23
type input "4,911"
click at [147, 441] on select "Select Cable / Satellite Services Collection Agency Credit Card Debt Debt Couns…" at bounding box center [150, 435] width 242 height 24
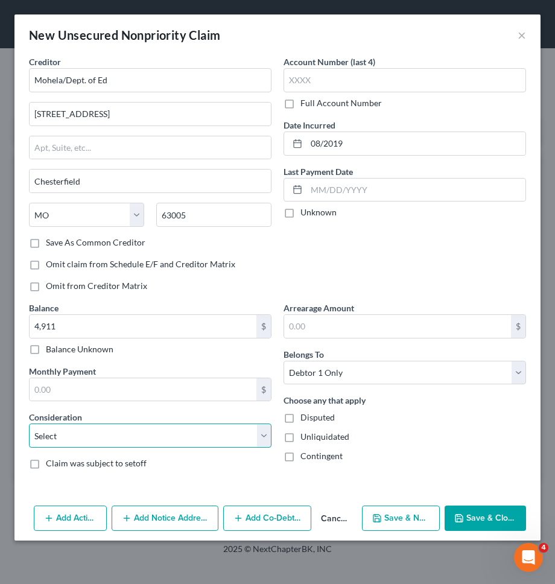
select select "17"
click at [29, 423] on select "Select Cable / Satellite Services Collection Agency Credit Card Debt Debt Couns…" at bounding box center [150, 435] width 242 height 24
click at [378, 523] on button "Save & New" at bounding box center [401, 517] width 78 height 25
select select "0"
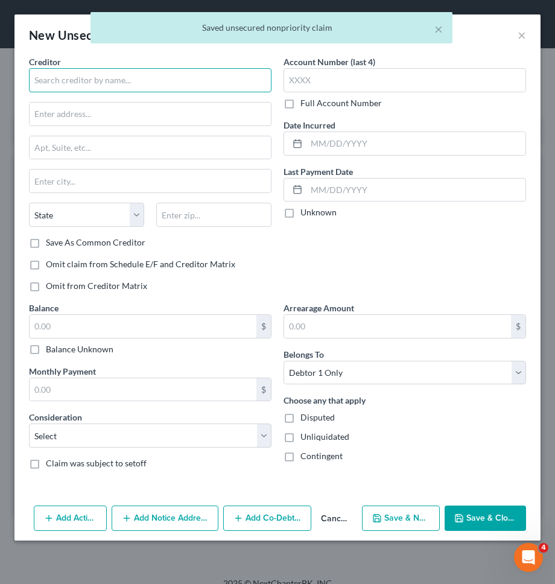
click at [245, 90] on input "text" at bounding box center [150, 80] width 242 height 24
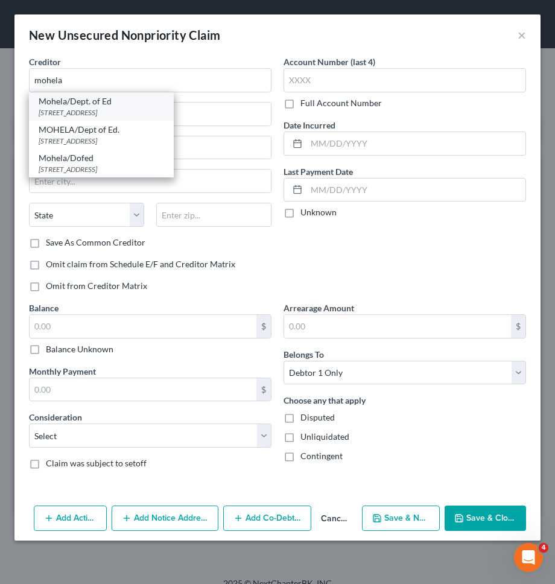
click at [139, 113] on div "633 Spirit Drive, Chesterfield, MO 63005" at bounding box center [101, 112] width 125 height 10
type input "Mohela/Dept. of Ed"
type input "633 Spirit Drive"
type input "Chesterfield"
select select "26"
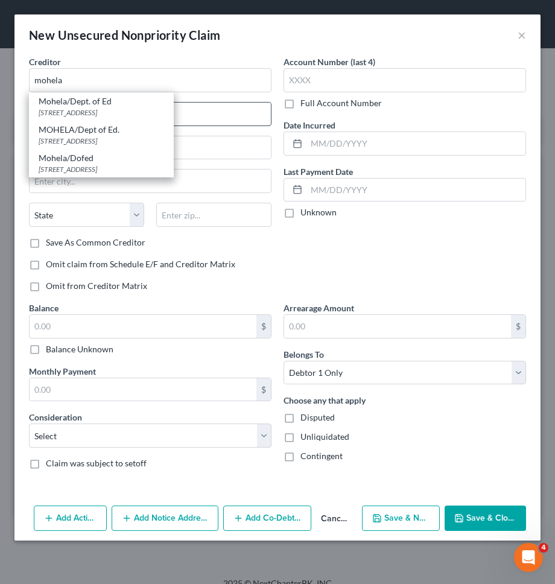
type input "63005"
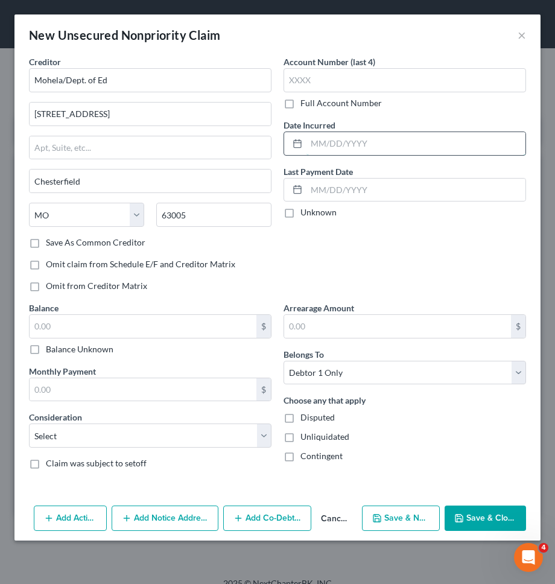
click at [393, 140] on input "text" at bounding box center [415, 143] width 219 height 23
type input "08/2019"
click at [236, 326] on input "text" at bounding box center [143, 326] width 227 height 23
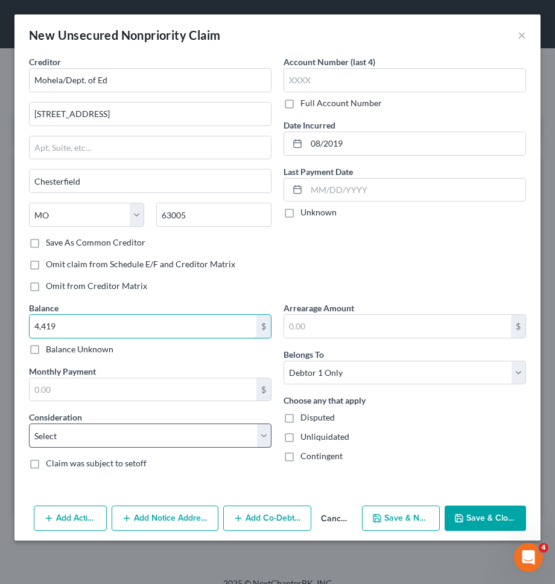
type input "4,419"
click at [201, 441] on select "Select Cable / Satellite Services Collection Agency Credit Card Debt Debt Couns…" at bounding box center [150, 435] width 242 height 24
select select "17"
click at [29, 423] on select "Select Cable / Satellite Services Collection Agency Credit Card Debt Debt Couns…" at bounding box center [150, 435] width 242 height 24
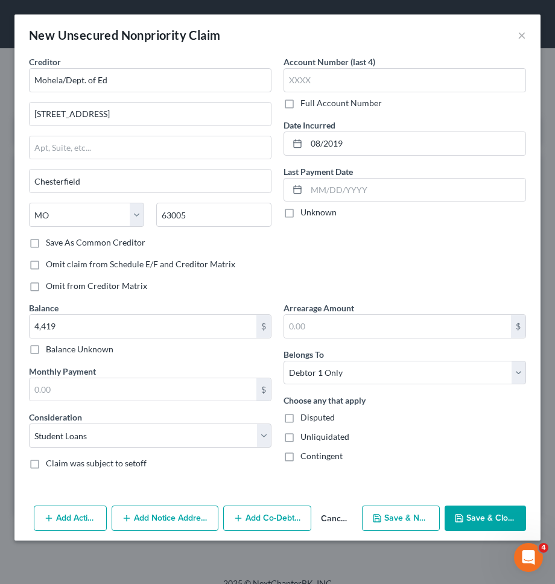
click at [366, 522] on button "Save & New" at bounding box center [401, 517] width 78 height 25
select select "0"
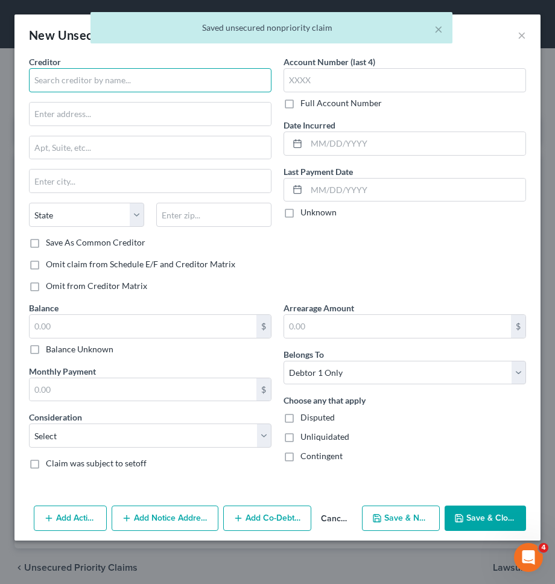
click at [177, 80] on input "text" at bounding box center [150, 80] width 242 height 24
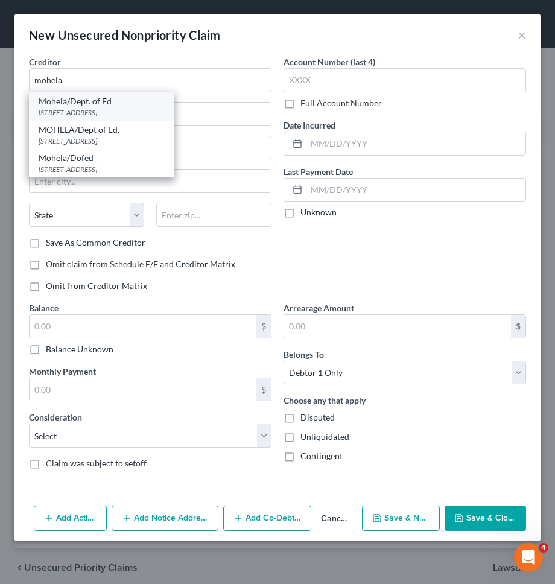
click at [115, 103] on div "Mohela/Dept. of Ed" at bounding box center [101, 101] width 125 height 12
type input "Mohela/Dept. of Ed"
type input "633 Spirit Drive"
type input "Chesterfield"
select select "26"
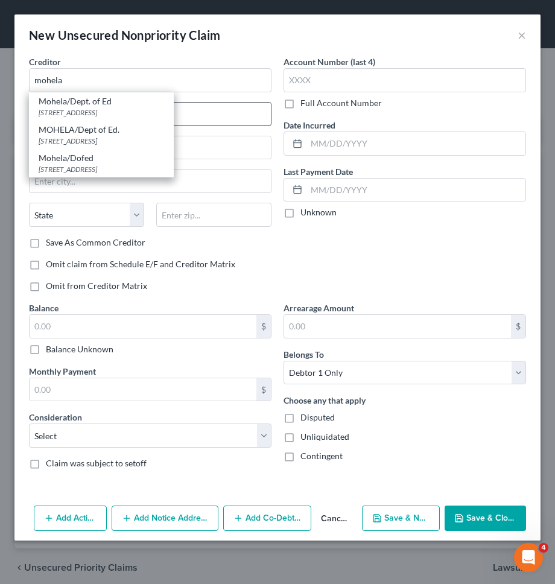
type input "63005"
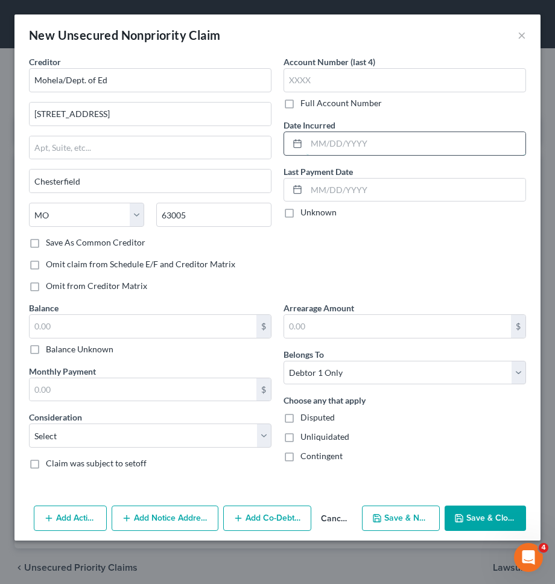
click at [353, 144] on input "text" at bounding box center [415, 143] width 219 height 23
type input "08/2019"
click at [217, 328] on input "text" at bounding box center [143, 326] width 227 height 23
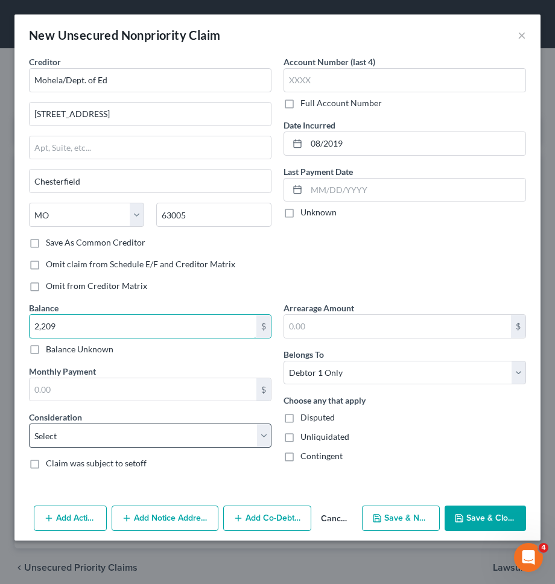
type input "2,209"
click at [178, 431] on select "Select Cable / Satellite Services Collection Agency Credit Card Debt Debt Couns…" at bounding box center [150, 435] width 242 height 24
select select "17"
click at [29, 423] on select "Select Cable / Satellite Services Collection Agency Credit Card Debt Debt Couns…" at bounding box center [150, 435] width 242 height 24
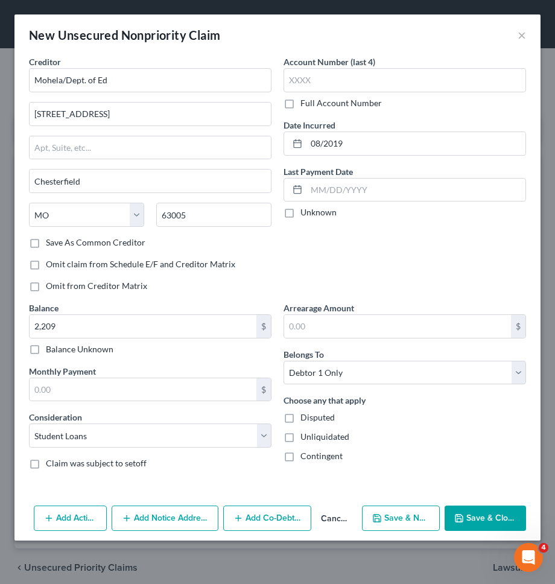
click at [406, 511] on button "Save & New" at bounding box center [401, 517] width 78 height 25
select select "0"
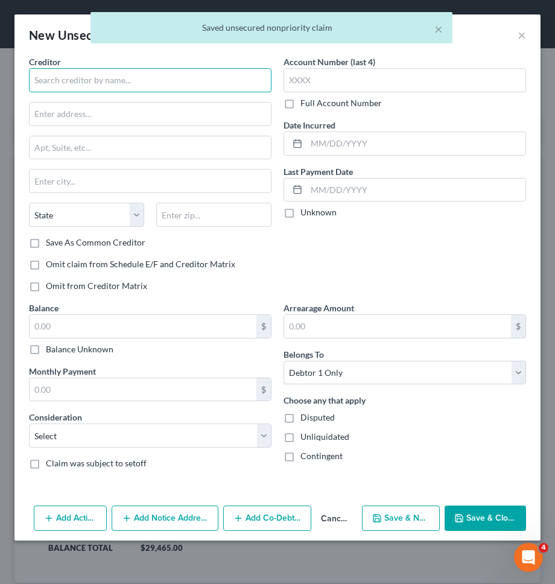
click at [198, 86] on input "text" at bounding box center [150, 80] width 242 height 24
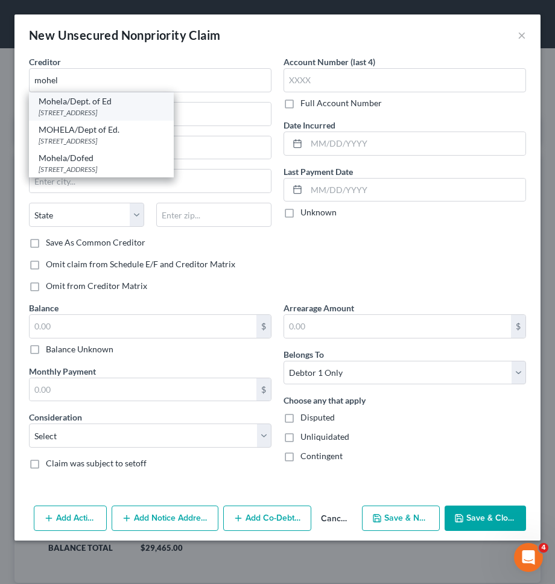
click at [118, 103] on div "Mohela/Dept. of Ed" at bounding box center [101, 101] width 125 height 12
type input "Mohela/Dept. of Ed"
type input "633 Spirit Drive"
type input "Chesterfield"
select select "26"
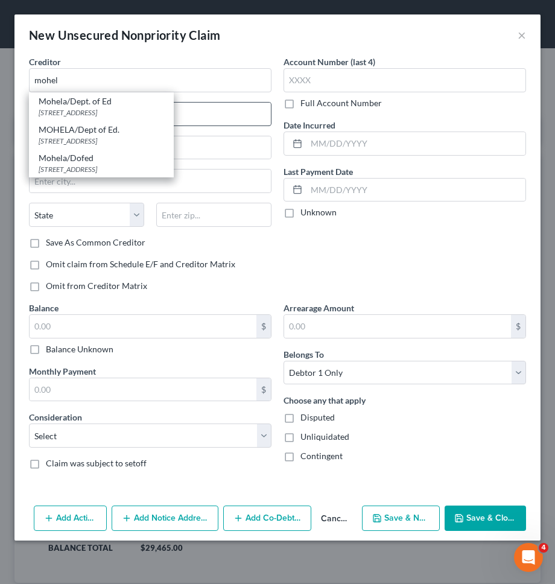
type input "63005"
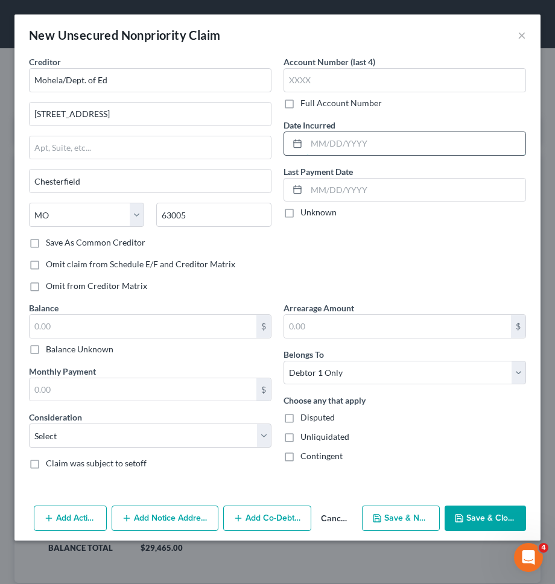
click at [319, 141] on input "text" at bounding box center [415, 143] width 219 height 23
type input "08/2020"
click at [185, 318] on input "text" at bounding box center [143, 326] width 227 height 23
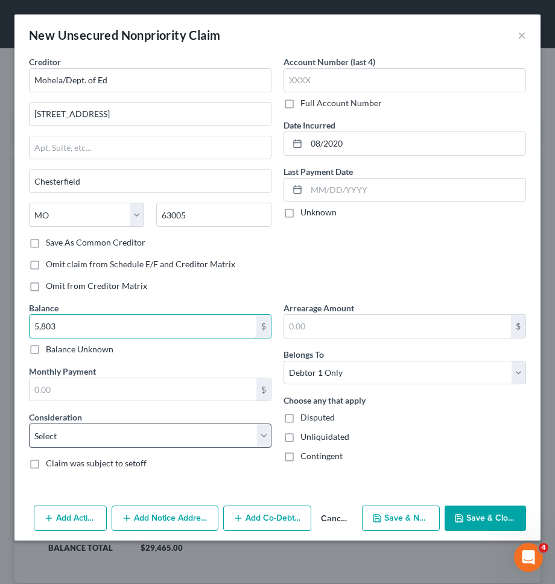
type input "5,803"
click at [111, 428] on select "Select Cable / Satellite Services Collection Agency Credit Card Debt Debt Couns…" at bounding box center [150, 435] width 242 height 24
select select "17"
click at [29, 423] on select "Select Cable / Satellite Services Collection Agency Credit Card Debt Debt Couns…" at bounding box center [150, 435] width 242 height 24
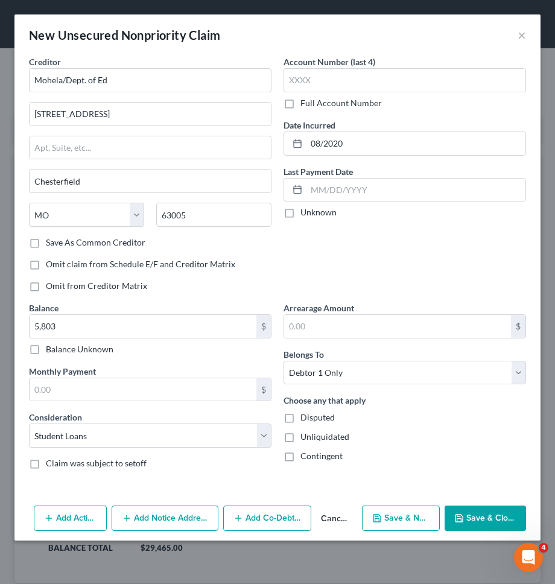
click at [385, 514] on button "Save & New" at bounding box center [401, 517] width 78 height 25
select select "0"
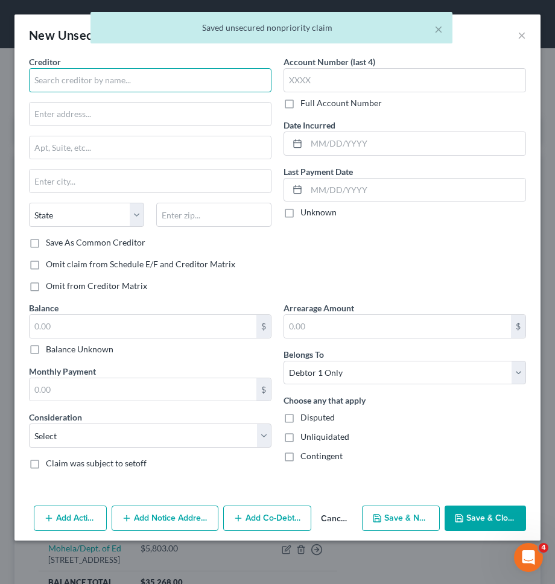
click at [235, 90] on input "text" at bounding box center [150, 80] width 242 height 24
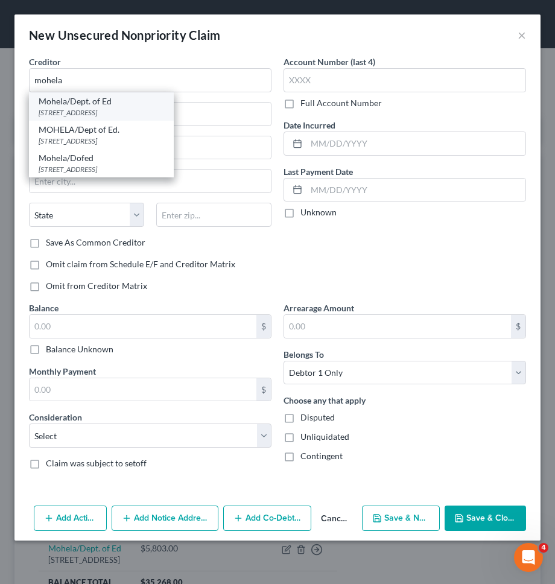
click at [112, 111] on div "633 Spirit Drive, Chesterfield, MO 63005" at bounding box center [101, 112] width 125 height 10
type input "Mohela/Dept. of Ed"
type input "633 Spirit Drive"
type input "Chesterfield"
select select "26"
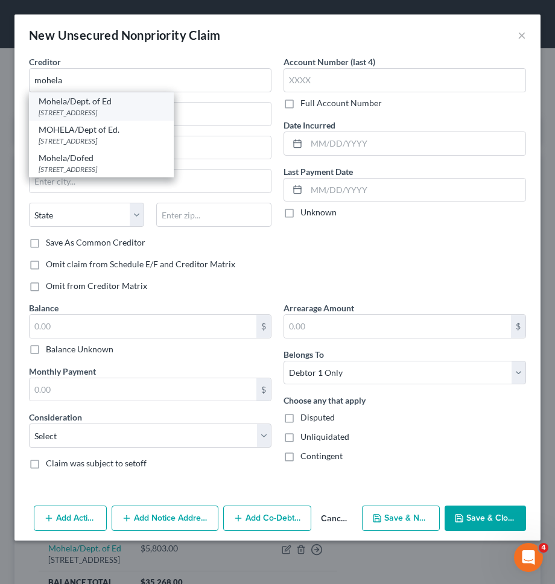
type input "63005"
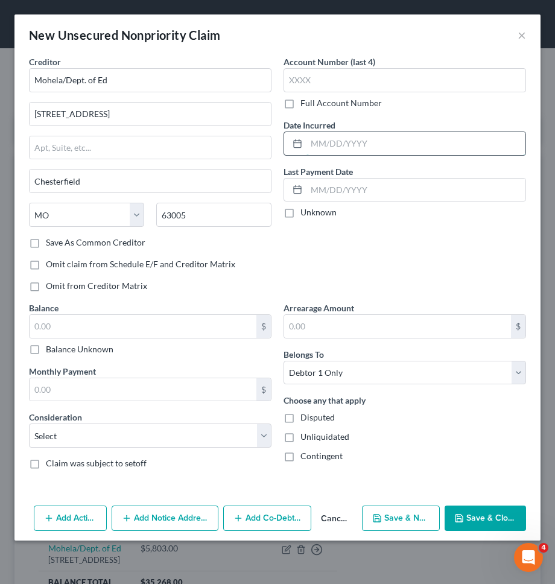
click at [353, 140] on input "text" at bounding box center [415, 143] width 219 height 23
type input "08/2020"
click at [187, 324] on input "text" at bounding box center [143, 326] width 227 height 23
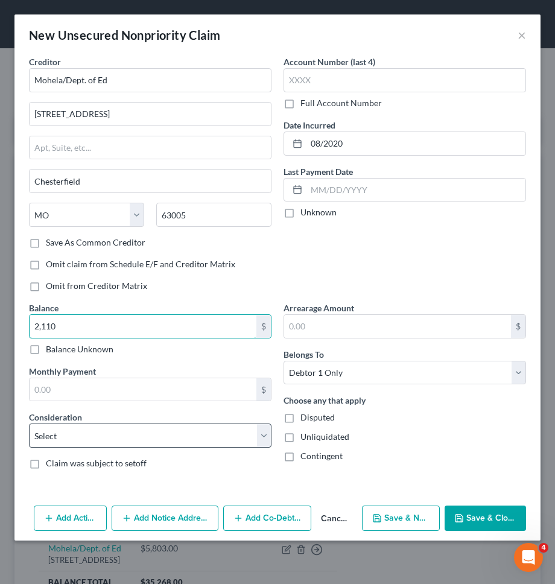
type input "2,110"
click at [148, 436] on select "Select Cable / Satellite Services Collection Agency Credit Card Debt Debt Couns…" at bounding box center [150, 435] width 242 height 24
select select "17"
click at [29, 423] on select "Select Cable / Satellite Services Collection Agency Credit Card Debt Debt Couns…" at bounding box center [150, 435] width 242 height 24
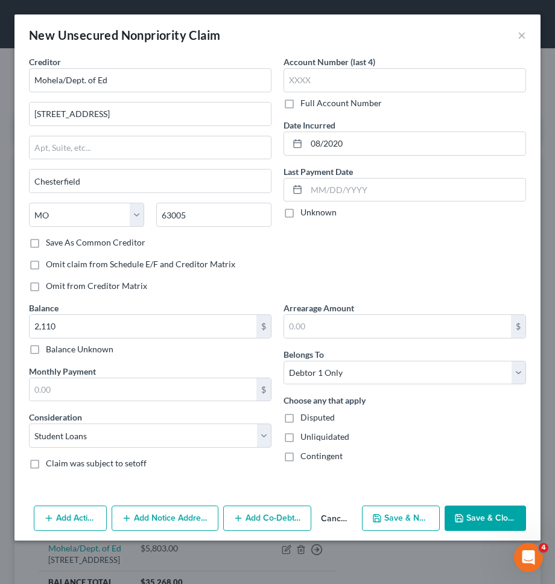
click at [384, 514] on button "Save & New" at bounding box center [401, 517] width 78 height 25
select select "0"
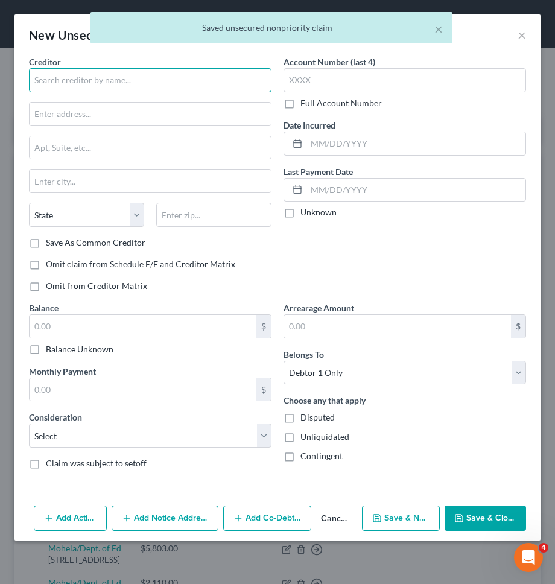
click at [186, 80] on input "text" at bounding box center [150, 80] width 242 height 24
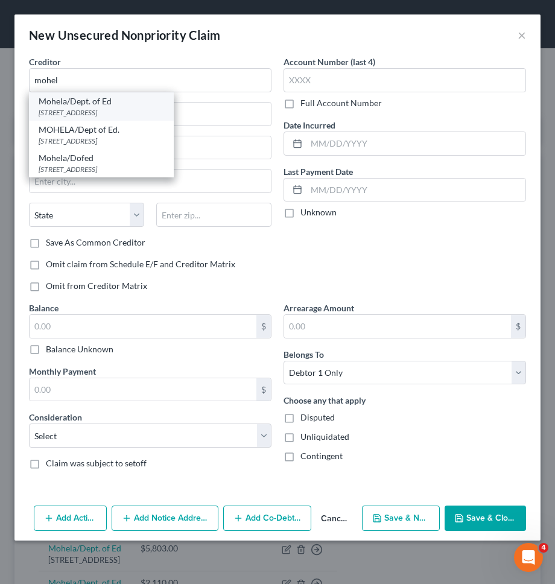
click at [106, 107] on div "633 Spirit Drive, Chesterfield, MO 63005" at bounding box center [101, 112] width 125 height 10
type input "Mohela/Dept. of Ed"
type input "633 Spirit Drive"
type input "Chesterfield"
select select "26"
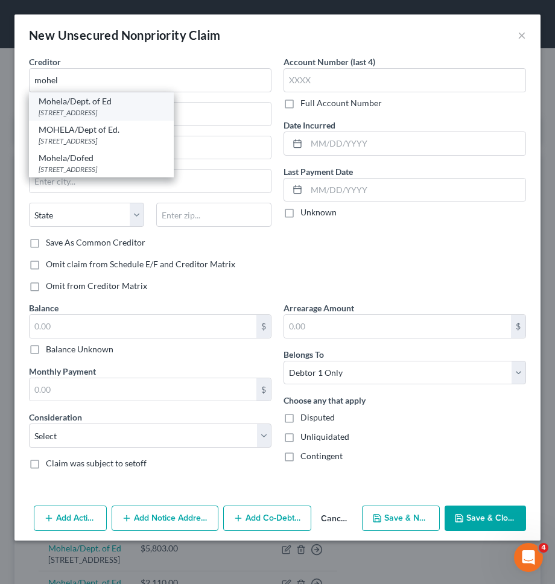
type input "63005"
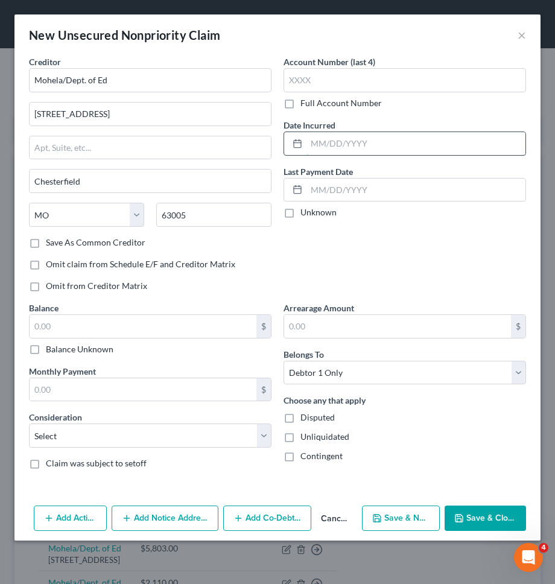
click at [335, 145] on input "text" at bounding box center [415, 143] width 219 height 23
type input "10/2021"
click at [180, 328] on input "text" at bounding box center [143, 326] width 227 height 23
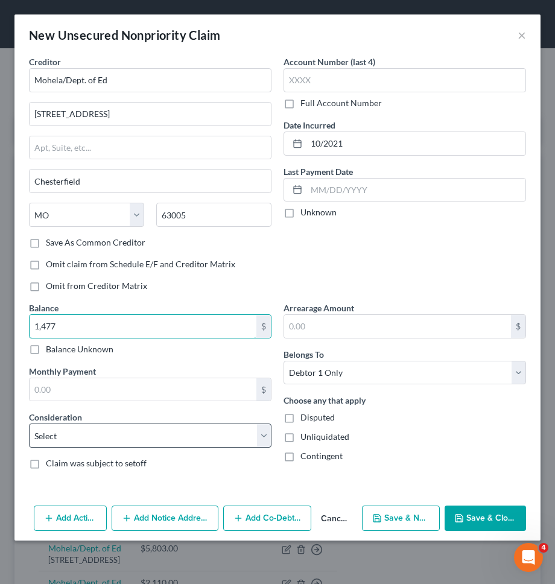
type input "1,477"
click at [192, 431] on select "Select Cable / Satellite Services Collection Agency Credit Card Debt Debt Couns…" at bounding box center [150, 435] width 242 height 24
select select "17"
click at [29, 423] on select "Select Cable / Satellite Services Collection Agency Credit Card Debt Debt Couns…" at bounding box center [150, 435] width 242 height 24
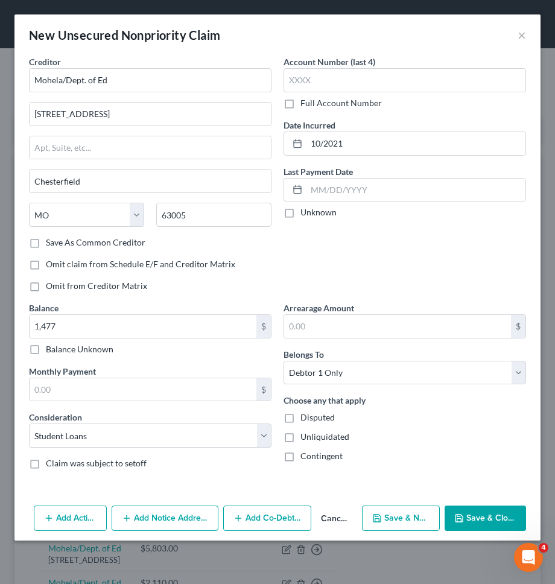
click at [395, 514] on button "Save & New" at bounding box center [401, 517] width 78 height 25
select select "0"
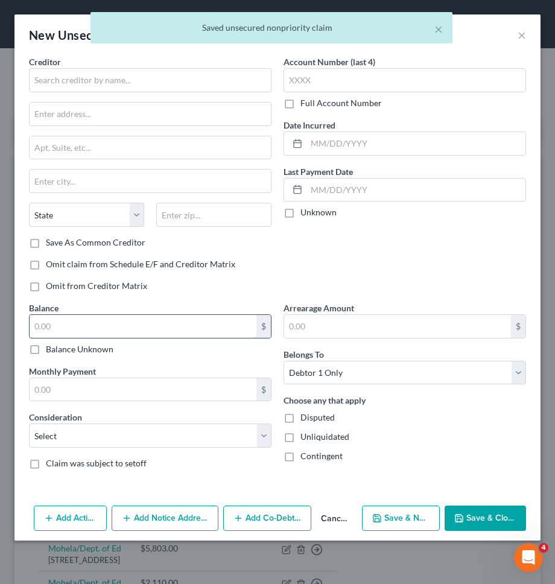
click at [145, 324] on input "text" at bounding box center [143, 326] width 227 height 23
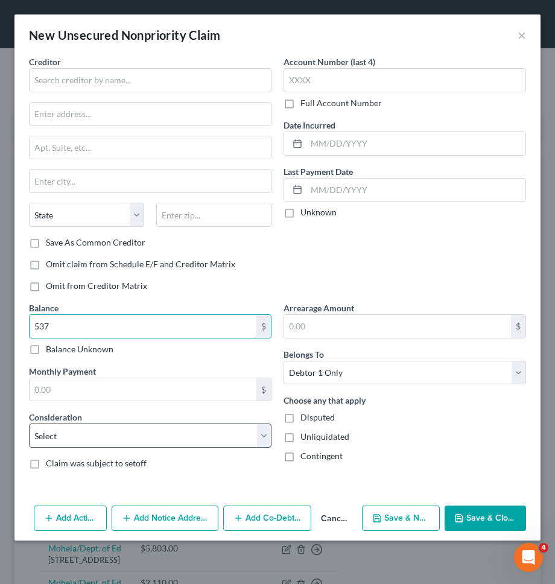
type input "537"
click at [144, 438] on select "Select Cable / Satellite Services Collection Agency Credit Card Debt Debt Couns…" at bounding box center [150, 435] width 242 height 24
select select "17"
click at [29, 423] on select "Select Cable / Satellite Services Collection Agency Credit Card Debt Debt Couns…" at bounding box center [150, 435] width 242 height 24
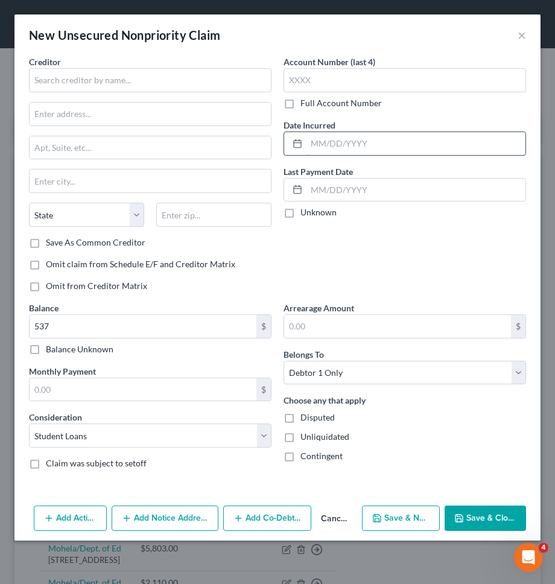
click at [357, 132] on input "text" at bounding box center [415, 143] width 219 height 23
type input "10/2021"
click at [190, 83] on input "text" at bounding box center [150, 80] width 242 height 24
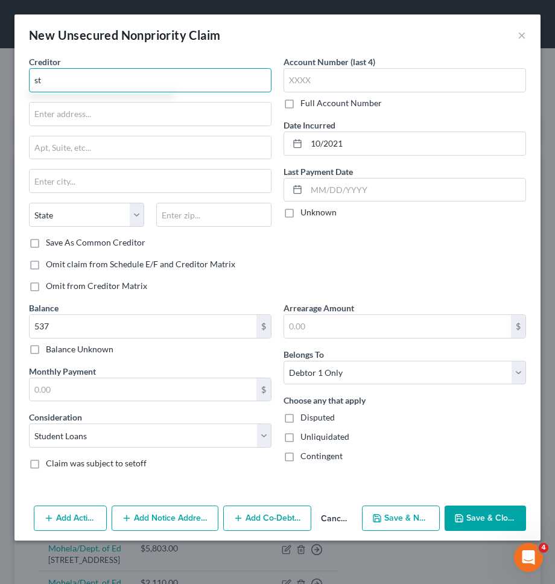
type input "s"
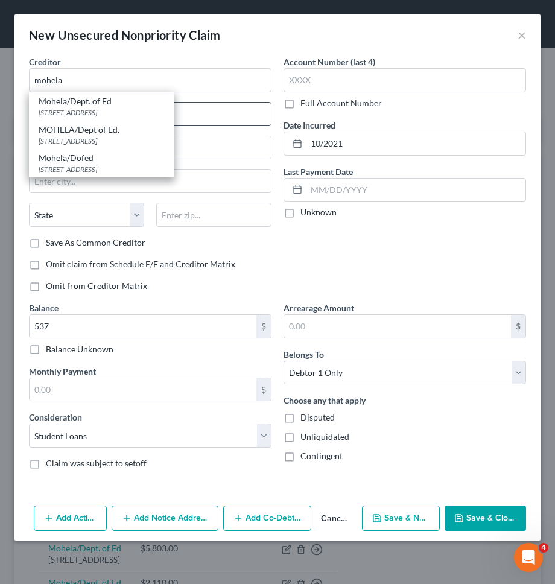
click at [112, 108] on div "633 Spirit Drive, Chesterfield, MO 63005" at bounding box center [101, 112] width 125 height 10
type input "Mohela/Dept. of Ed"
type input "633 Spirit Drive"
type input "Chesterfield"
select select "26"
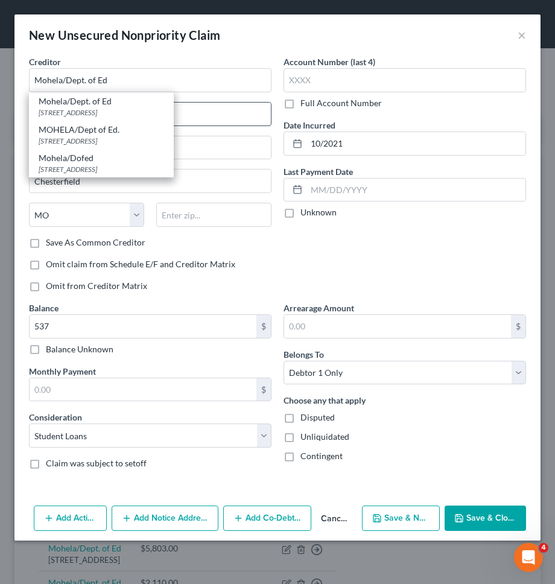
type input "63005"
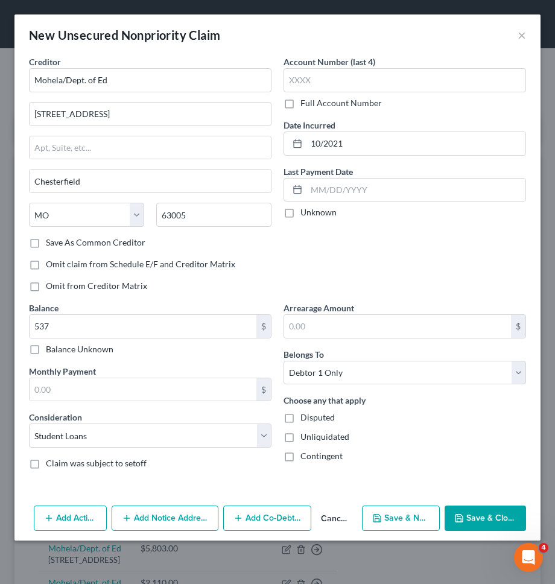
click at [397, 529] on button "Save & New" at bounding box center [401, 517] width 78 height 25
select select "0"
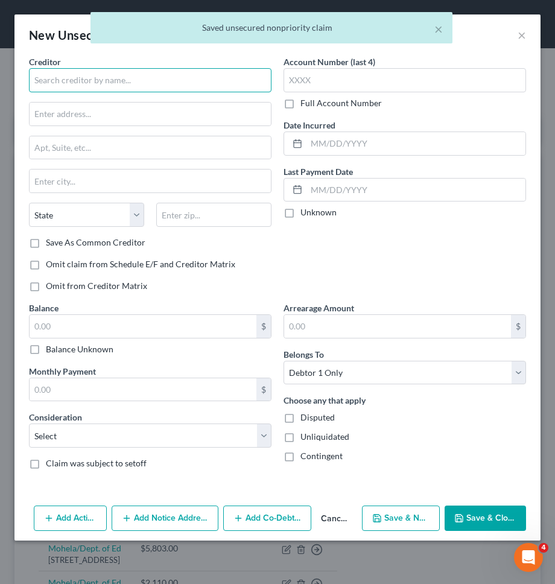
click at [216, 90] on input "text" at bounding box center [150, 80] width 242 height 24
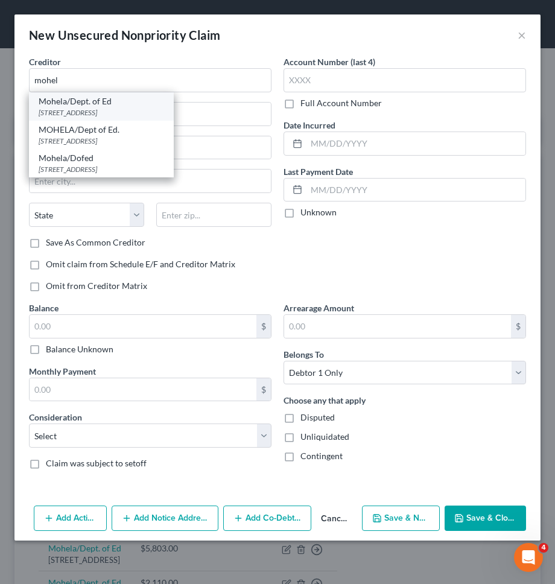
click at [161, 113] on div "633 Spirit Drive, Chesterfield, MO 63005" at bounding box center [101, 112] width 125 height 10
type input "Mohela/Dept. of Ed"
type input "633 Spirit Drive"
type input "Chesterfield"
select select "26"
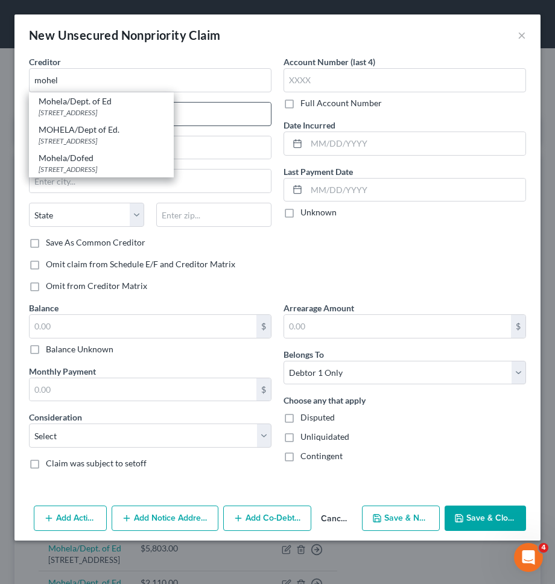
type input "63005"
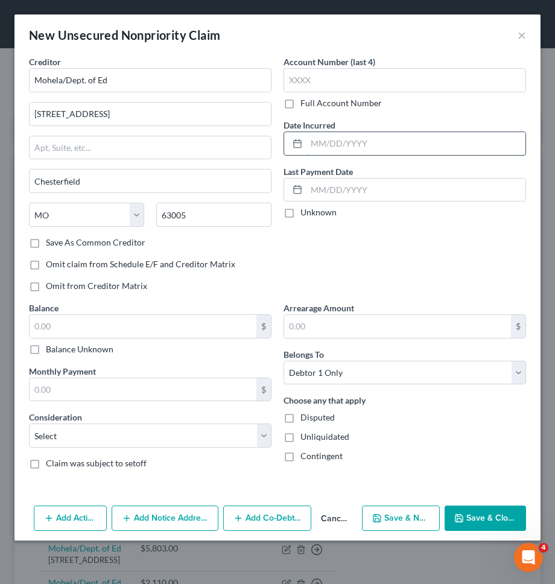
click at [365, 148] on input "text" at bounding box center [415, 143] width 219 height 23
type input "03/2023"
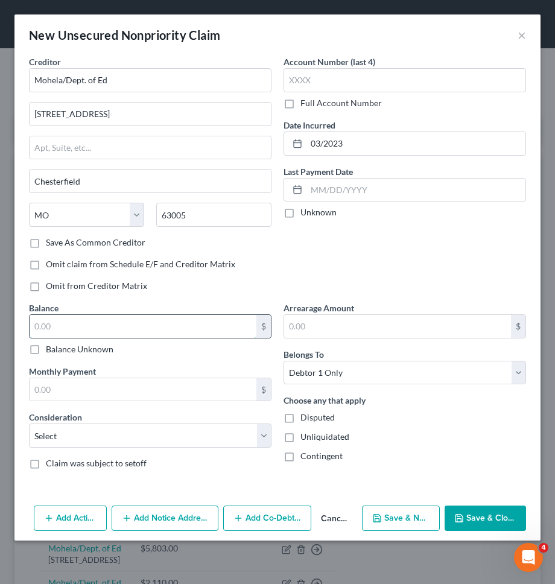
click at [170, 324] on input "text" at bounding box center [143, 326] width 227 height 23
type input "1,898"
click at [168, 439] on select "Select Cable / Satellite Services Collection Agency Credit Card Debt Debt Couns…" at bounding box center [150, 435] width 242 height 24
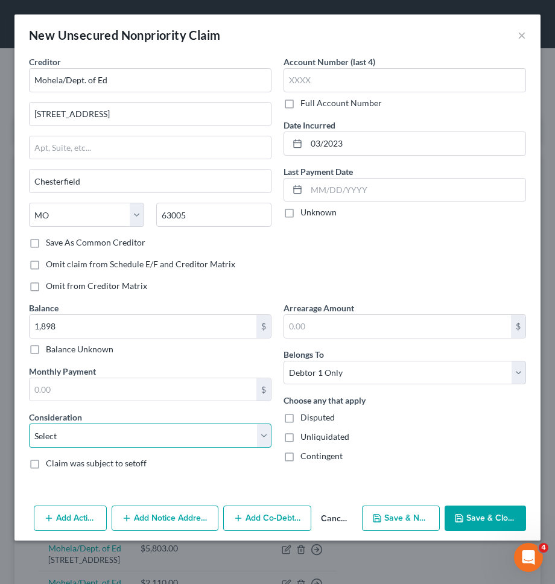
select select "17"
click at [29, 423] on select "Select Cable / Satellite Services Collection Agency Credit Card Debt Debt Couns…" at bounding box center [150, 435] width 242 height 24
click at [381, 510] on button "Save & New" at bounding box center [401, 517] width 78 height 25
select select "0"
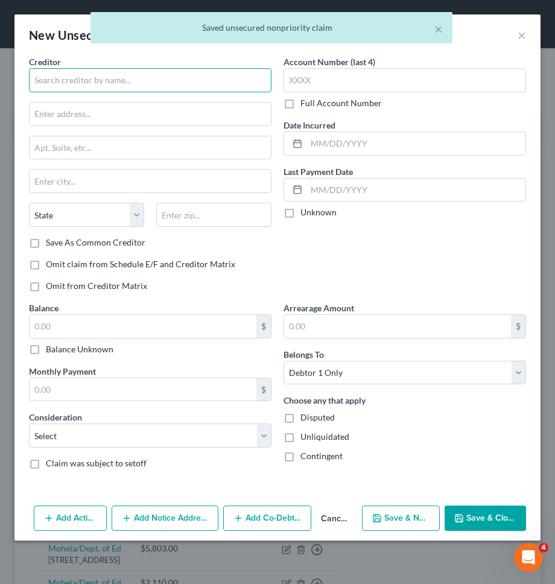
click at [165, 76] on input "text" at bounding box center [150, 80] width 242 height 24
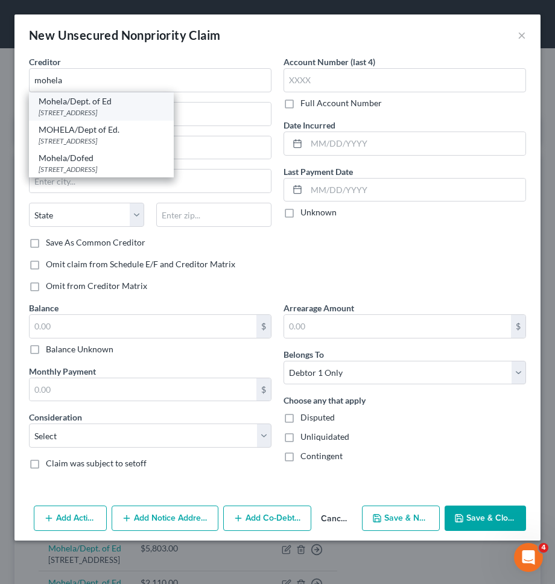
click at [113, 104] on div "Mohela/Dept. of Ed" at bounding box center [101, 101] width 125 height 12
type input "Mohela/Dept. of Ed"
type input "633 Spirit Drive"
type input "Chesterfield"
select select "26"
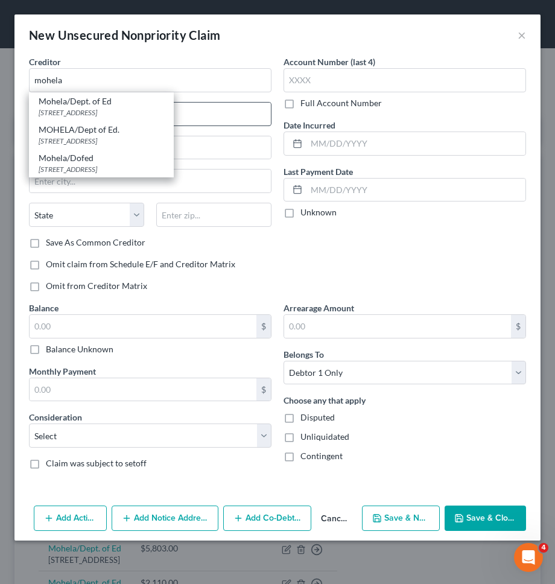
type input "63005"
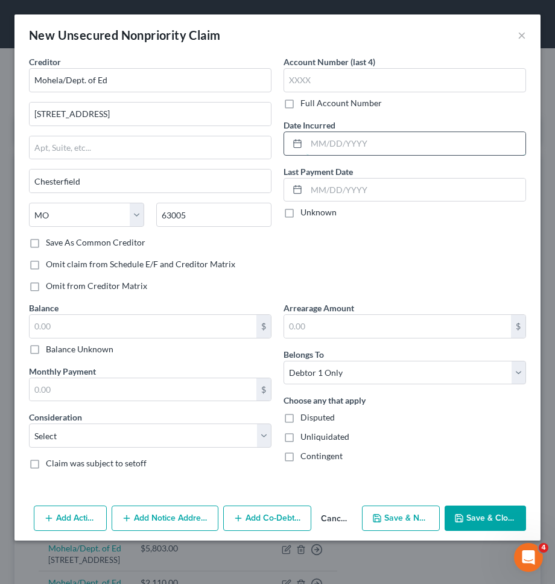
click at [339, 142] on input "text" at bounding box center [415, 143] width 219 height 23
type input "03/2023"
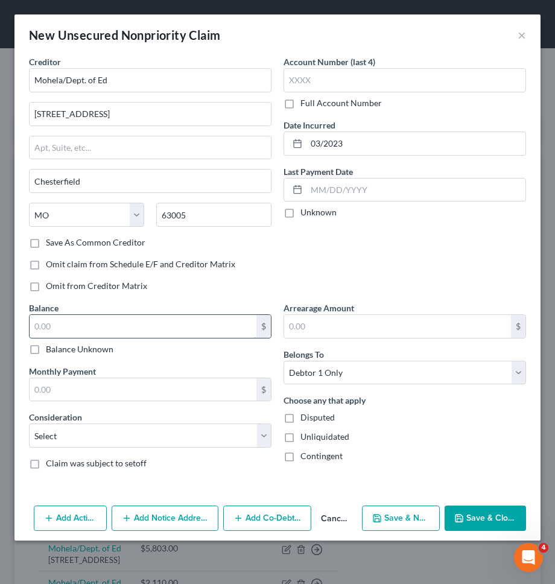
click at [151, 323] on input "text" at bounding box center [143, 326] width 227 height 23
type input "3,304"
click at [119, 437] on select "Select Cable / Satellite Services Collection Agency Credit Card Debt Debt Couns…" at bounding box center [150, 435] width 242 height 24
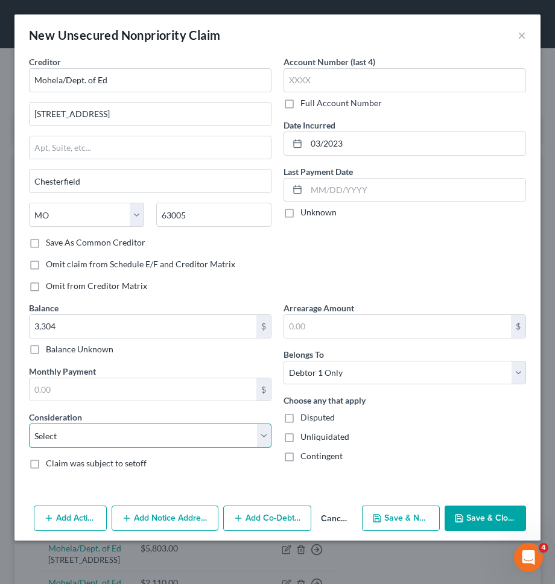
select select "17"
click at [29, 423] on select "Select Cable / Satellite Services Collection Agency Credit Card Debt Debt Couns…" at bounding box center [150, 435] width 242 height 24
click at [411, 520] on button "Save & New" at bounding box center [401, 517] width 78 height 25
select select "0"
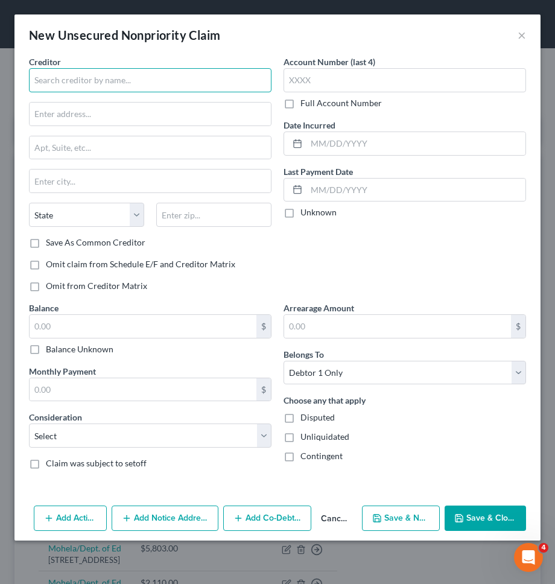
click at [216, 84] on input "text" at bounding box center [150, 80] width 242 height 24
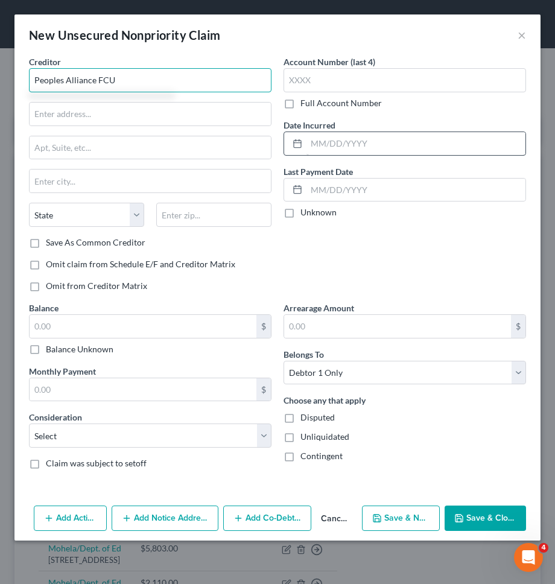
type input "Peoples Alliance FCU"
click at [341, 145] on input "text" at bounding box center [415, 143] width 219 height 23
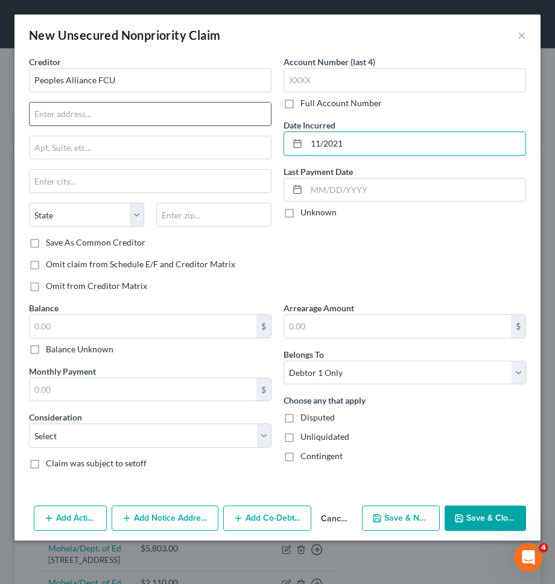
type input "11/2021"
click at [194, 115] on input "text" at bounding box center [150, 114] width 241 height 23
type input "125 Wireless Blvd."
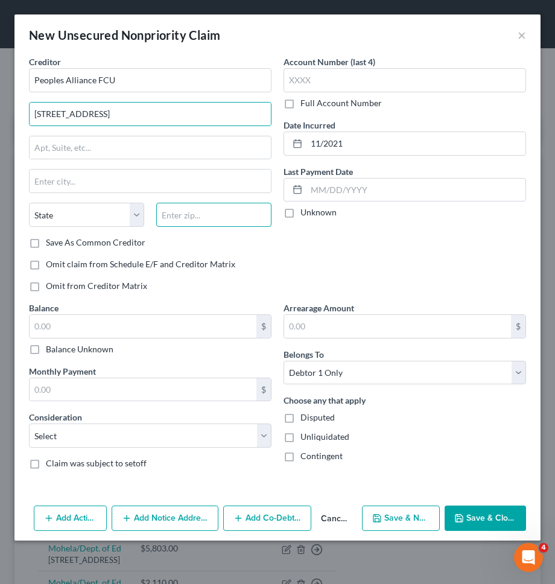
click at [183, 216] on input "text" at bounding box center [213, 215] width 115 height 24
type input "11788"
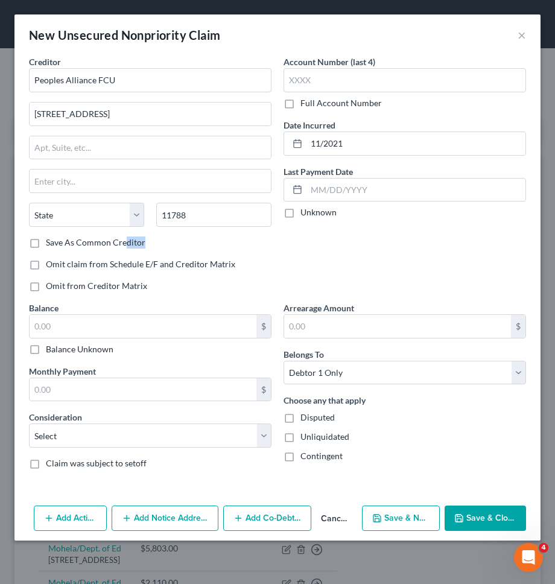
type input "Hauppauge"
select select "35"
click at [124, 248] on div "Creditor * Peoples Alliance FCU 125 Wireless Blvd. Hauppauge State AL AK AR AZ …" at bounding box center [150, 178] width 254 height 246
click at [98, 235] on div "State AL AK AR AZ CA CO CT DE DC FL GA GU HI ID IL IN IA KS KY LA ME MD MA MI M…" at bounding box center [150, 220] width 254 height 34
click at [94, 245] on label "Save As Common Creditor" at bounding box center [95, 242] width 99 height 12
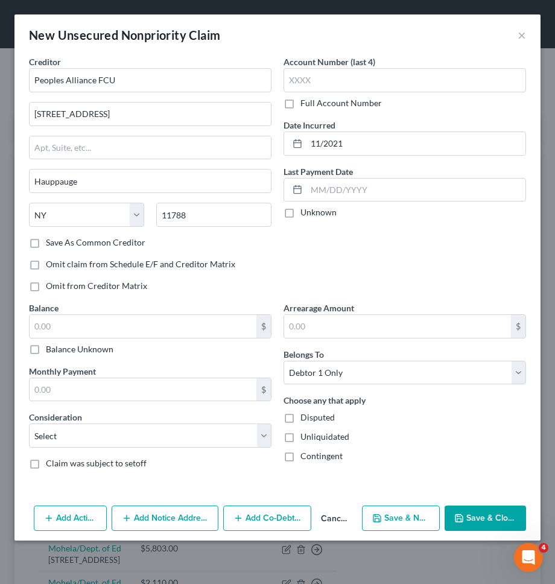
click at [58, 244] on input "Save As Common Creditor" at bounding box center [55, 240] width 8 height 8
checkbox input "true"
click at [119, 442] on select "Select Cable / Satellite Services Collection Agency Credit Card Debt Debt Couns…" at bounding box center [150, 435] width 242 height 24
select select "10"
click at [29, 423] on select "Select Cable / Satellite Services Collection Agency Credit Card Debt Debt Couns…" at bounding box center [150, 435] width 242 height 24
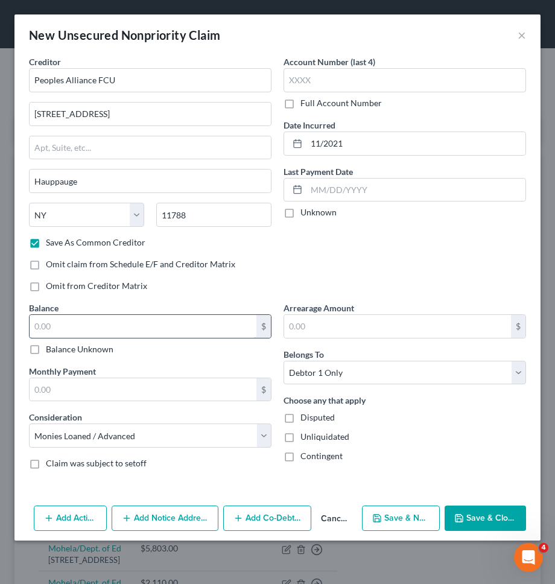
click at [160, 323] on input "text" at bounding box center [143, 326] width 227 height 23
type input "1,500"
click at [393, 507] on button "Save & New" at bounding box center [401, 517] width 78 height 25
select select "0"
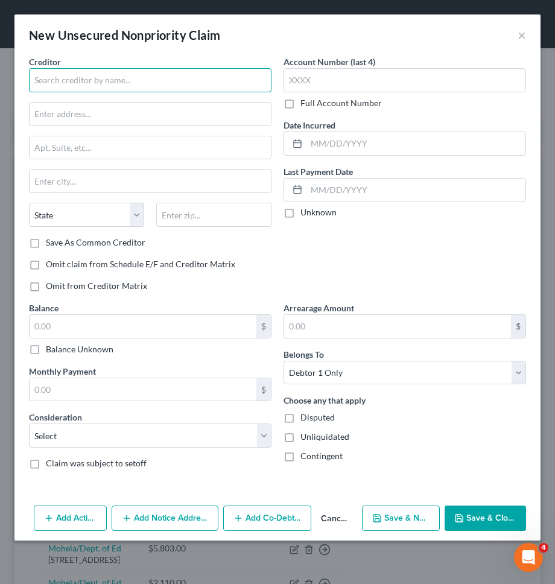
click at [165, 89] on input "text" at bounding box center [150, 80] width 242 height 24
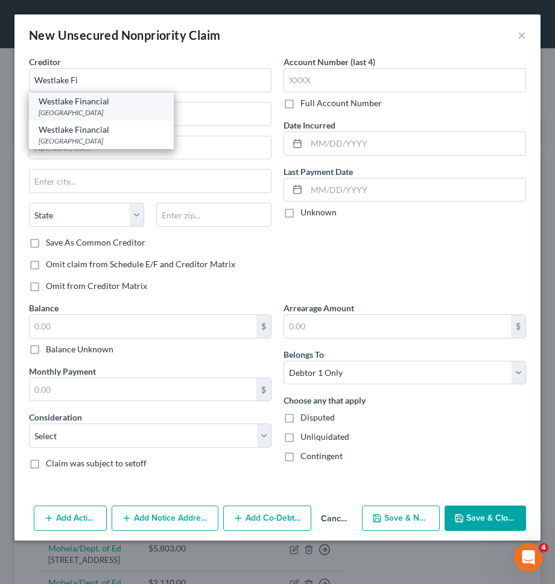
click at [104, 107] on div "PO Box 54807, Los Angeles, CA 90054" at bounding box center [101, 112] width 125 height 10
type input "Westlake Financial"
type input "PO Box 54807"
type input "Los Angeles"
select select "4"
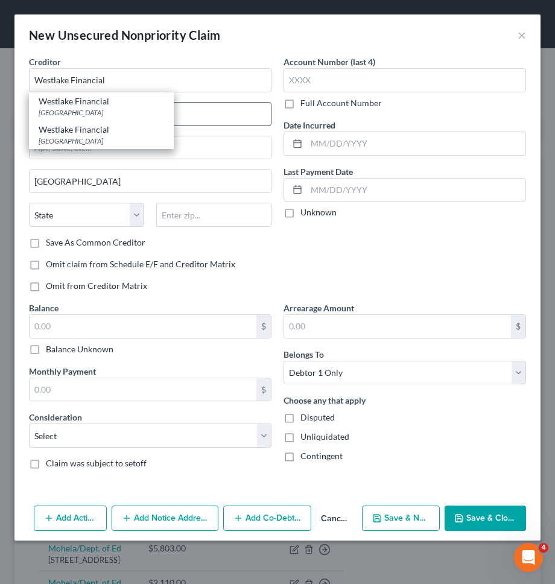
type input "90054"
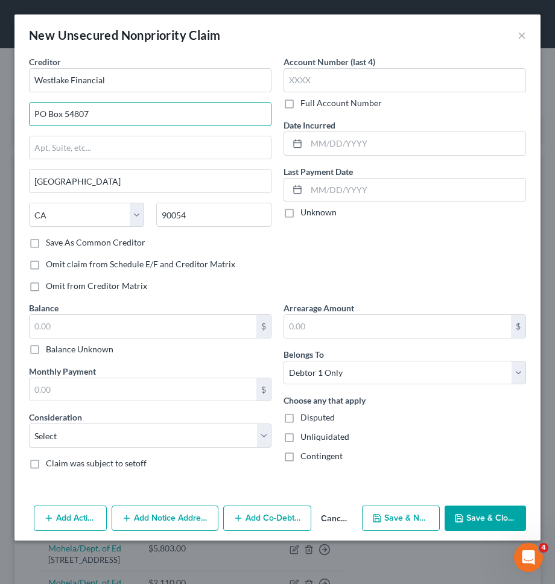
drag, startPoint x: 119, startPoint y: 113, endPoint x: 8, endPoint y: 113, distance: 110.4
click at [8, 113] on div "New Unsecured Nonpriority Claim × Creditor * Westlake Financial PO Box 54807 Lo…" at bounding box center [277, 292] width 555 height 584
type input "4751 Wilshire Blvd."
click at [195, 215] on input "90054" at bounding box center [213, 215] width 115 height 24
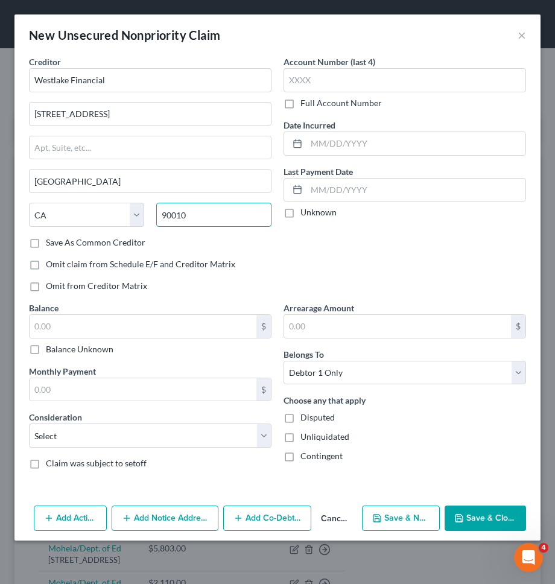
type input "90010"
click at [161, 244] on div "Save As Common Creditor" at bounding box center [150, 242] width 242 height 12
click at [114, 243] on label "Save As Common Creditor" at bounding box center [95, 242] width 99 height 12
click at [58, 243] on input "Save As Common Creditor" at bounding box center [55, 240] width 8 height 8
checkbox input "true"
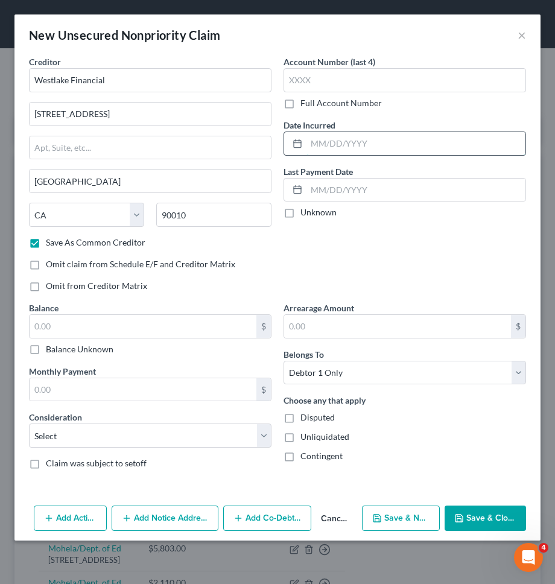
click at [355, 145] on input "text" at bounding box center [415, 143] width 219 height 23
type input "11/2021"
click at [204, 322] on input "text" at bounding box center [143, 326] width 227 height 23
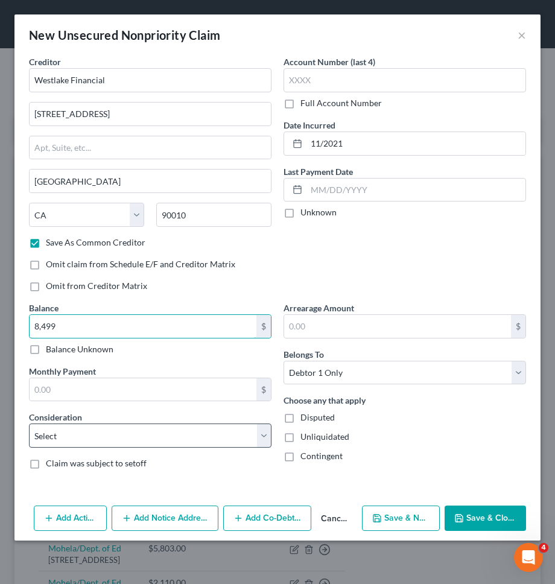
type input "8,499"
click at [170, 440] on select "Select Cable / Satellite Services Collection Agency Credit Card Debt Debt Couns…" at bounding box center [150, 435] width 242 height 24
select select "4"
click at [29, 423] on select "Select Cable / Satellite Services Collection Agency Credit Card Debt Debt Couns…" at bounding box center [150, 435] width 242 height 24
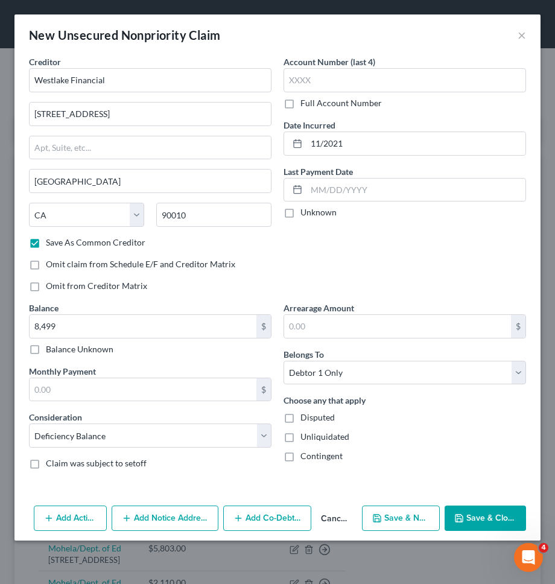
click at [471, 519] on button "Save & Close" at bounding box center [484, 517] width 81 height 25
checkbox input "false"
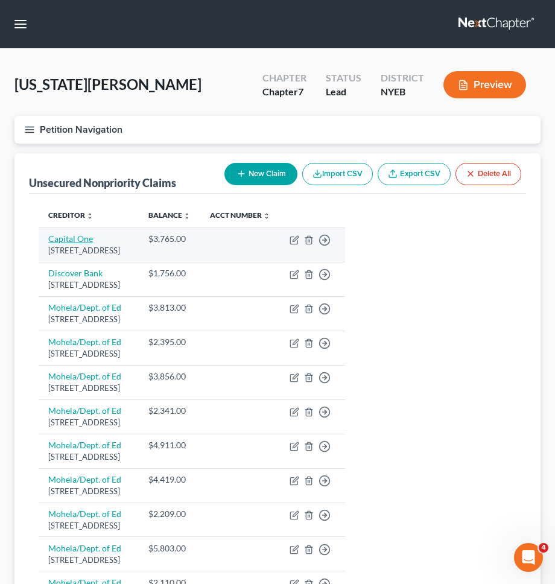
click at [65, 243] on link "Capital One" at bounding box center [70, 238] width 45 height 10
select select "46"
select select "2"
select select "0"
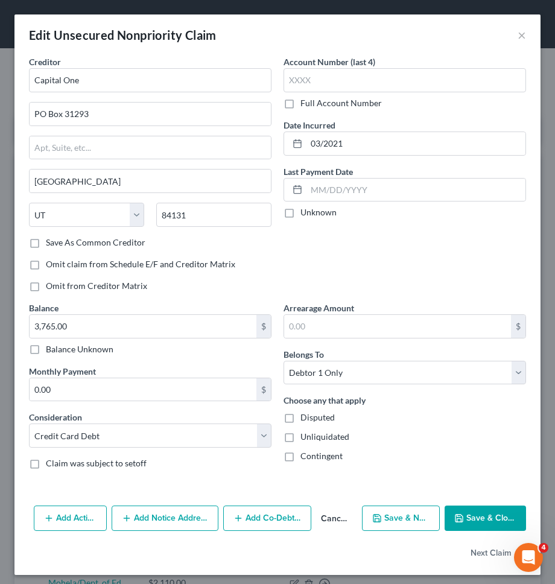
click at [184, 517] on button "Add Notice Address" at bounding box center [165, 517] width 107 height 25
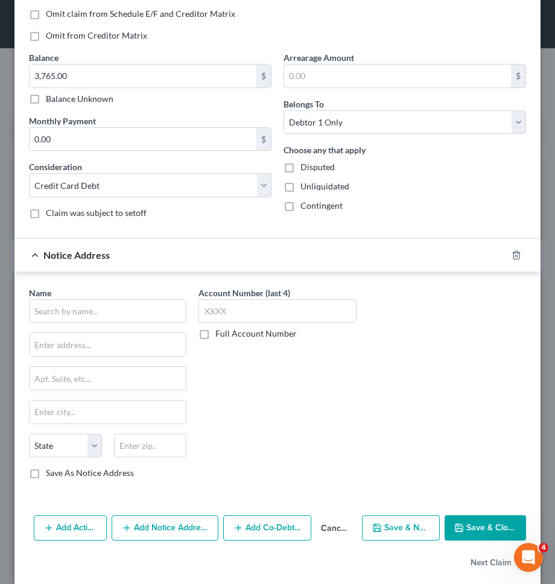
scroll to position [260, 0]
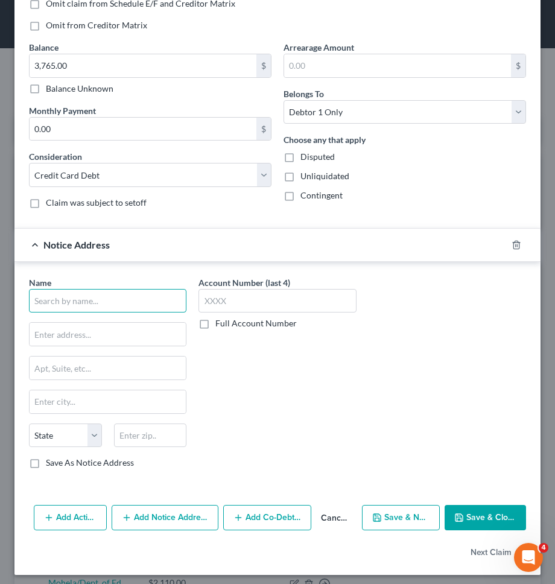
click at [110, 305] on input "text" at bounding box center [107, 301] width 157 height 24
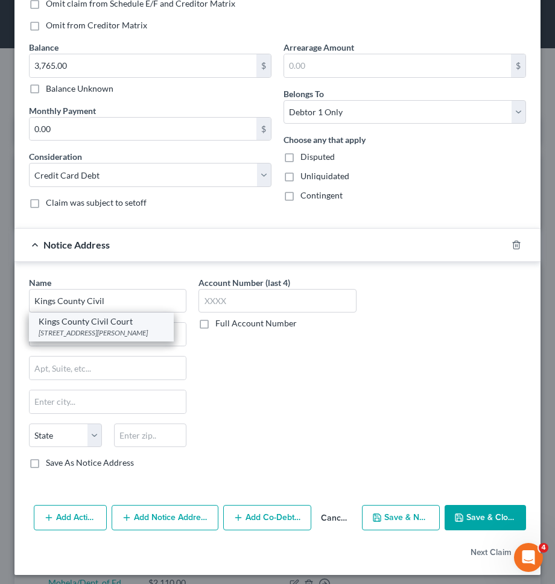
click at [58, 320] on div "Kings County Civil Court" at bounding box center [101, 321] width 125 height 12
type input "Kings County Civil Court"
type input "141 Livingston St."
type input "Brooklyn"
select select "35"
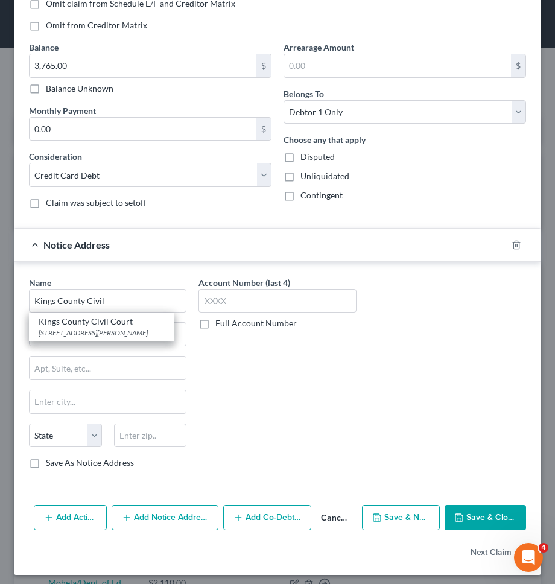
type input "11201"
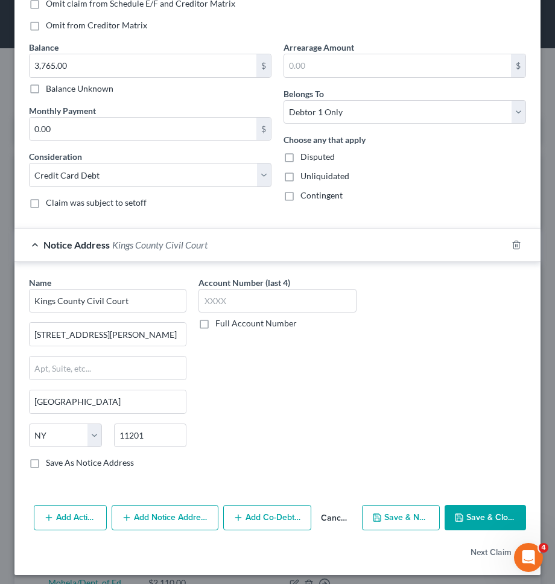
click at [171, 516] on button "Add Notice Address" at bounding box center [165, 517] width 107 height 25
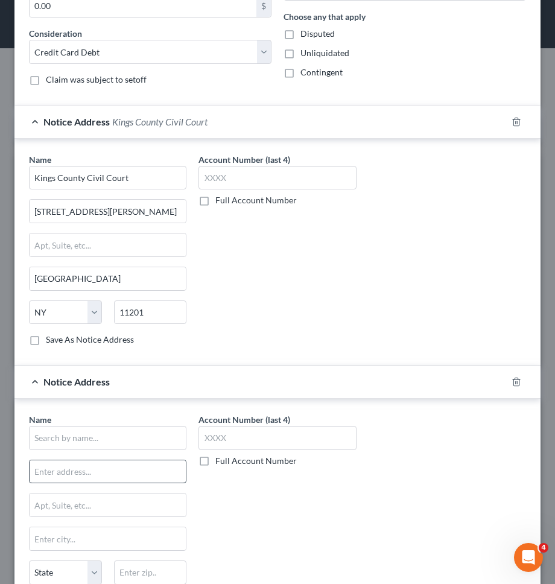
scroll to position [402, 0]
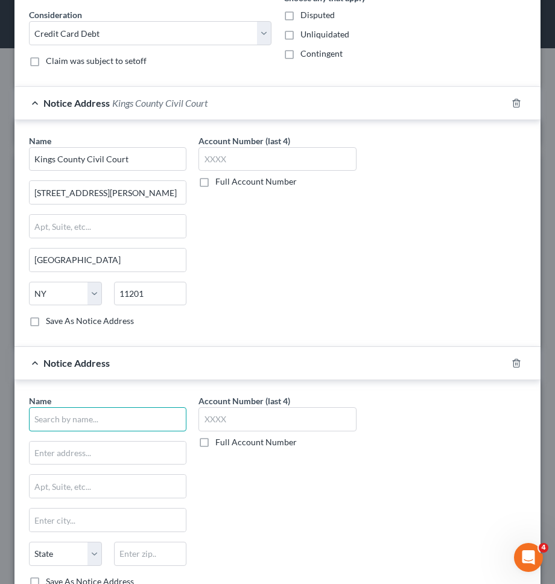
click at [132, 419] on input "text" at bounding box center [107, 419] width 157 height 24
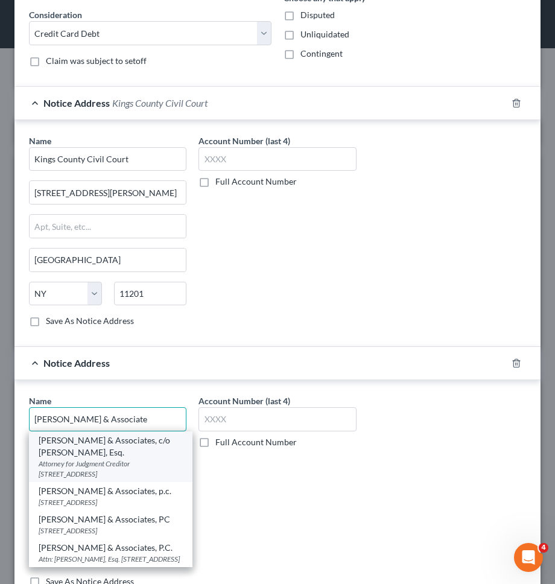
scroll to position [1, 0]
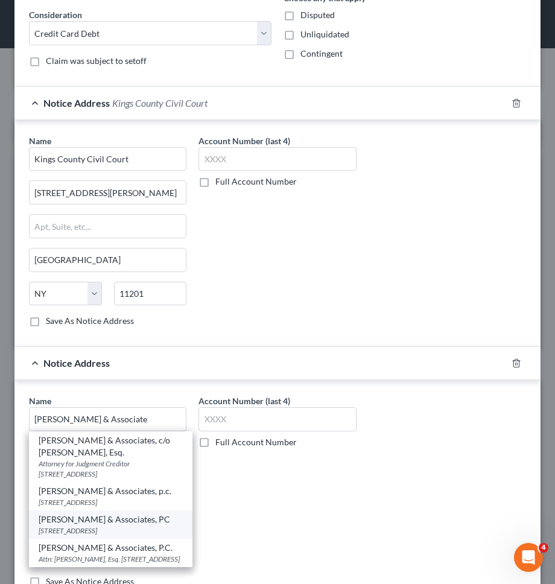
click at [121, 517] on div "Malen & Associates, PC" at bounding box center [111, 519] width 144 height 12
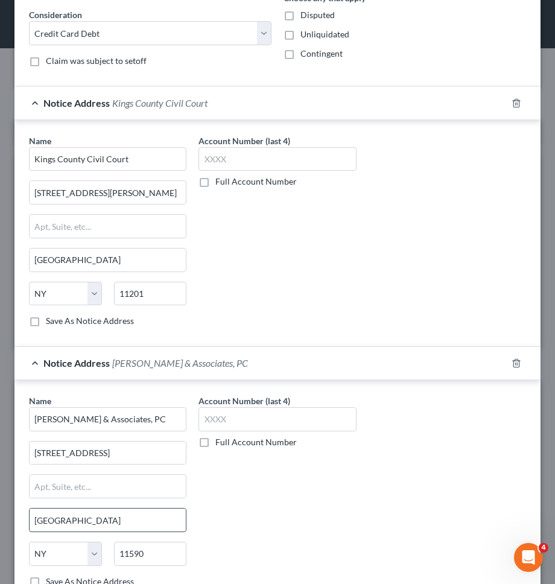
scroll to position [440, 0]
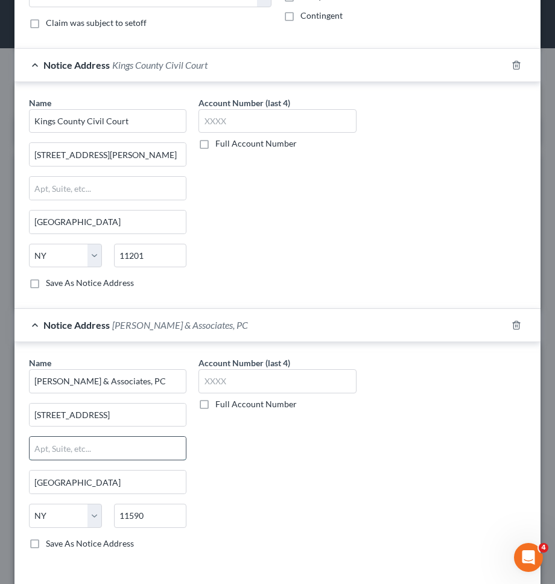
click at [109, 450] on input "text" at bounding box center [108, 448] width 156 height 23
click at [297, 485] on div "Account Number (last 4) Full Account Number" at bounding box center [276, 457] width 169 height 203
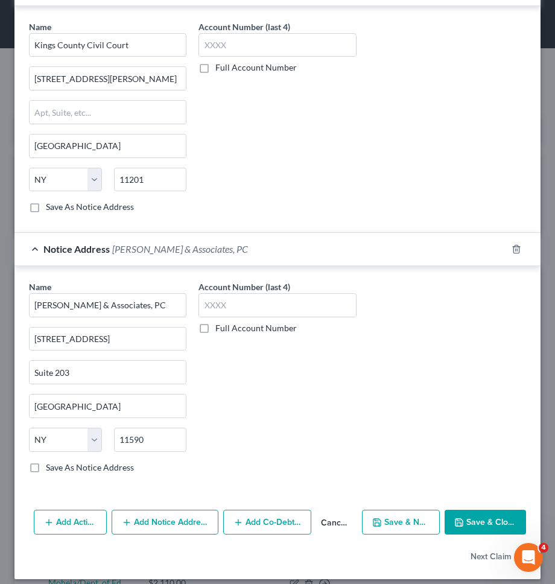
scroll to position [526, 0]
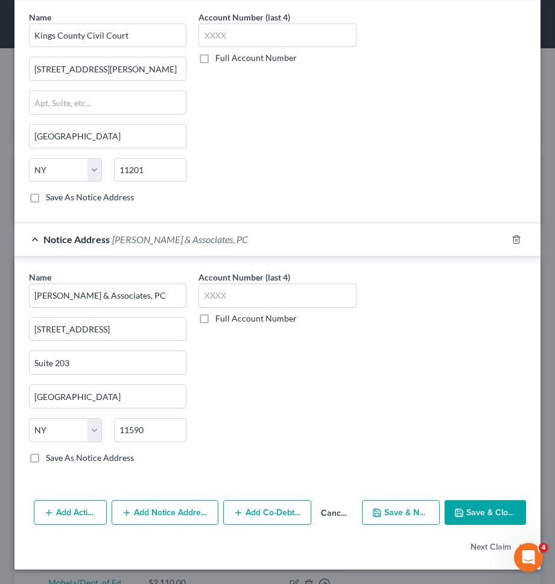
click at [165, 505] on button "Add Notice Address" at bounding box center [165, 512] width 107 height 25
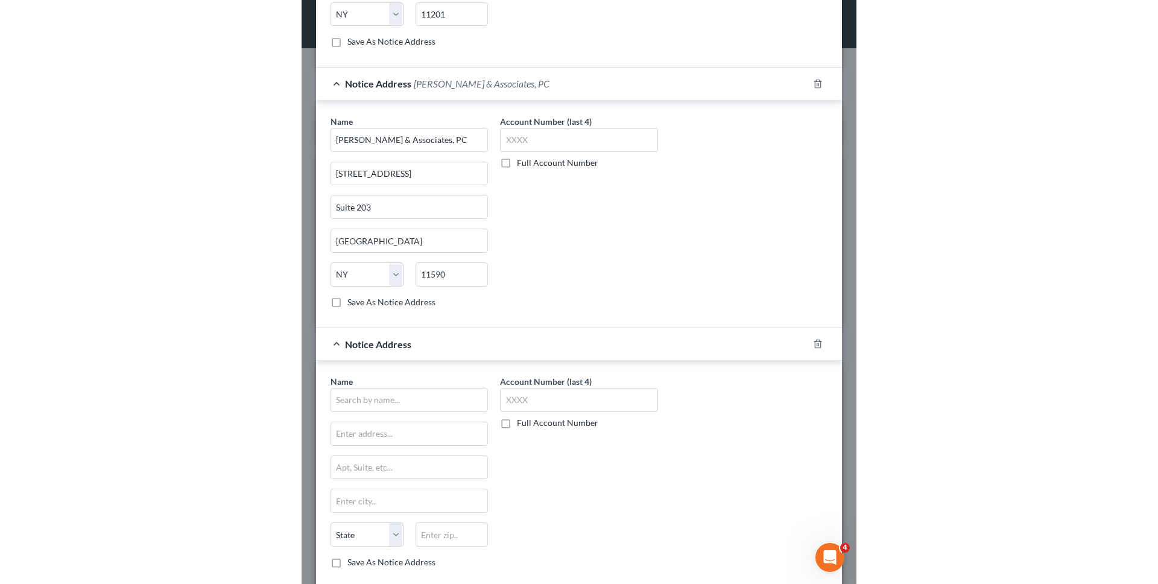
scroll to position [786, 0]
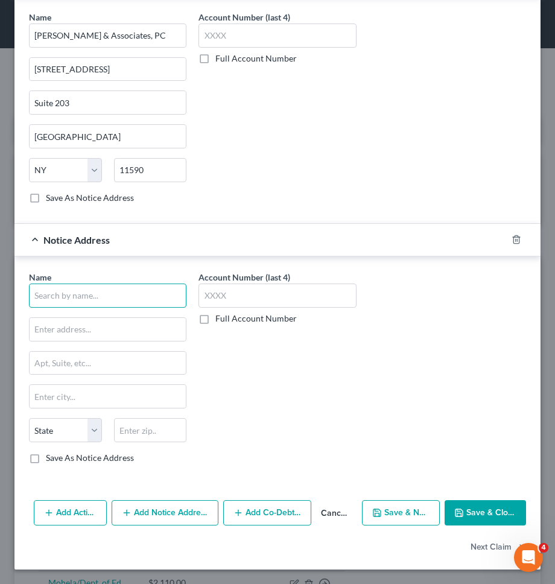
click at [113, 296] on input "text" at bounding box center [107, 295] width 157 height 24
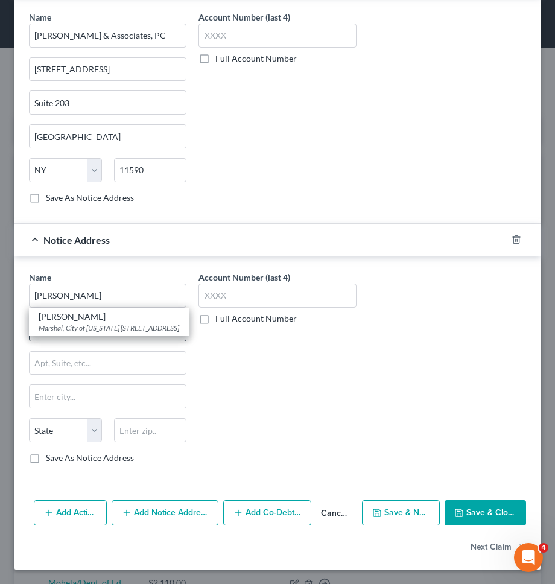
click at [86, 317] on div "Charles Kemp" at bounding box center [109, 317] width 140 height 12
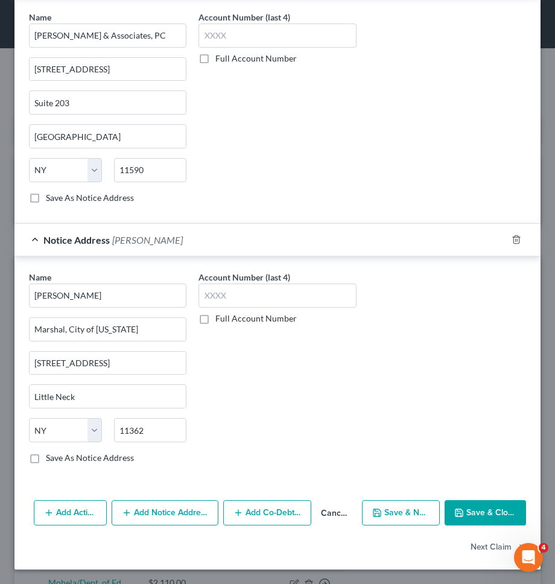
click at [453, 503] on button "Save & Close" at bounding box center [484, 512] width 81 height 25
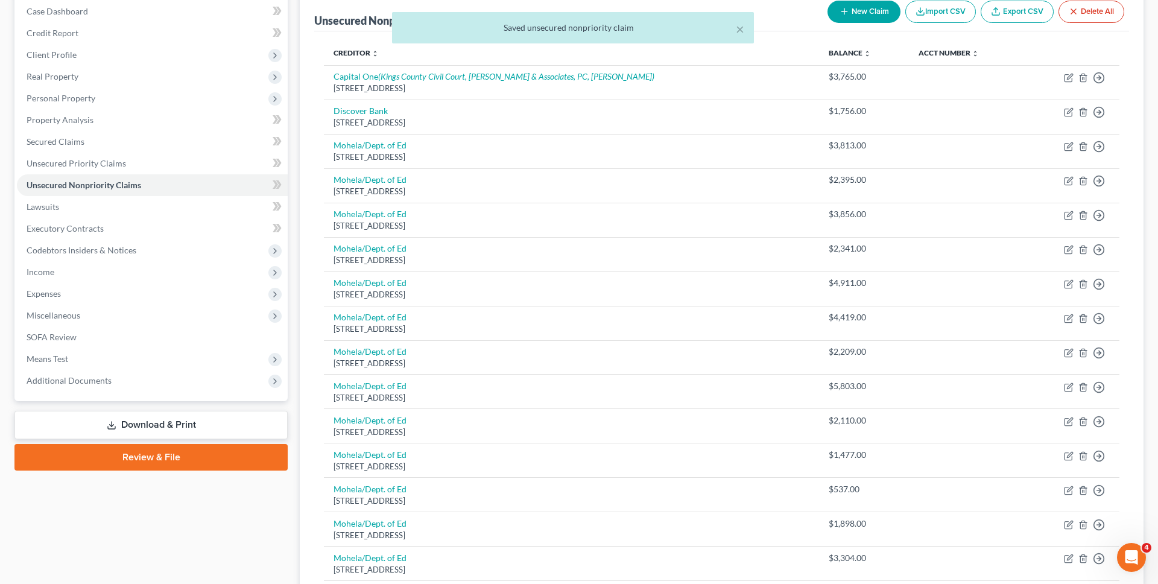
scroll to position [164, 0]
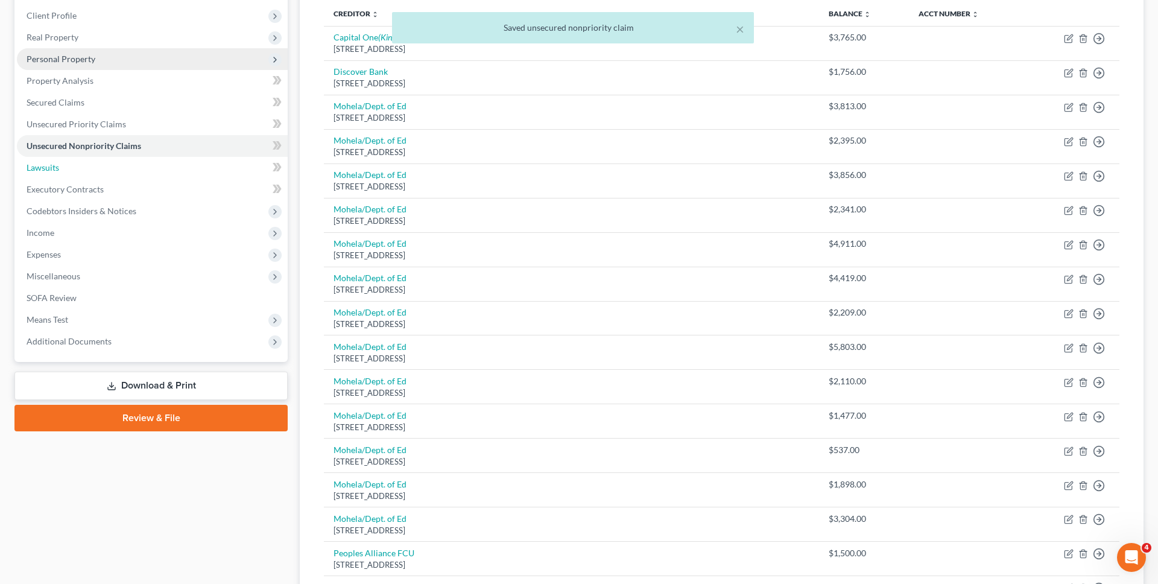
click at [203, 165] on link "Lawsuits" at bounding box center [152, 168] width 271 height 22
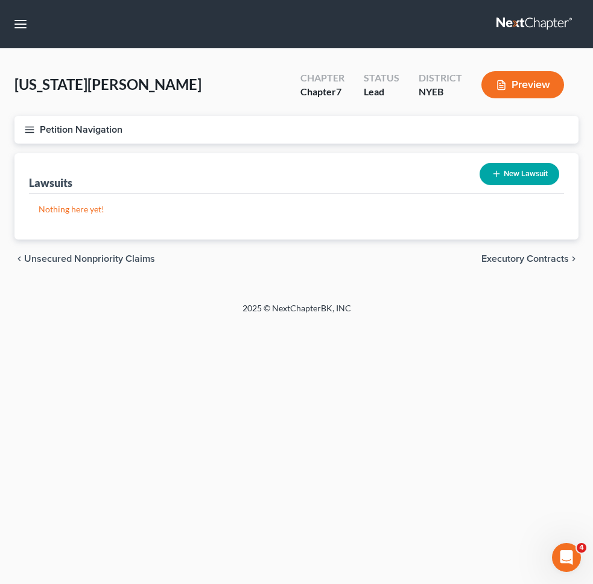
click at [482, 172] on button "New Lawsuit" at bounding box center [519, 174] width 80 height 22
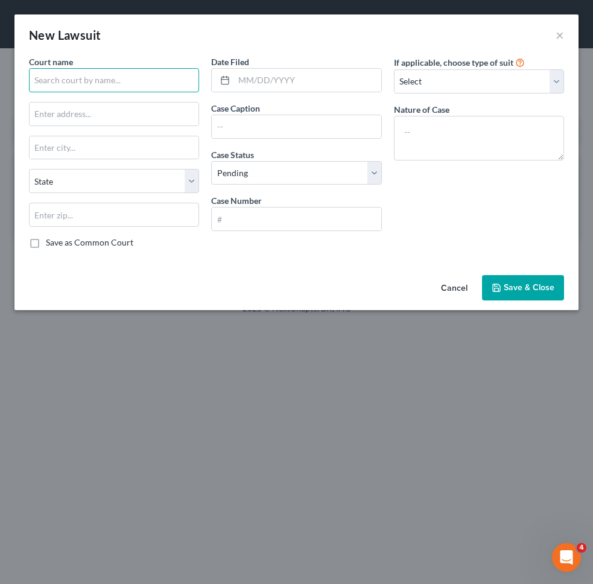
click at [150, 83] on input "text" at bounding box center [114, 80] width 170 height 24
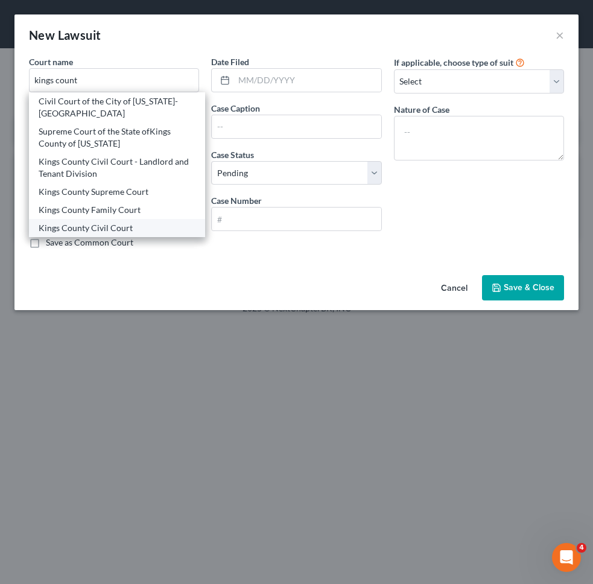
click at [113, 226] on div "Kings County Civil Court" at bounding box center [117, 228] width 157 height 12
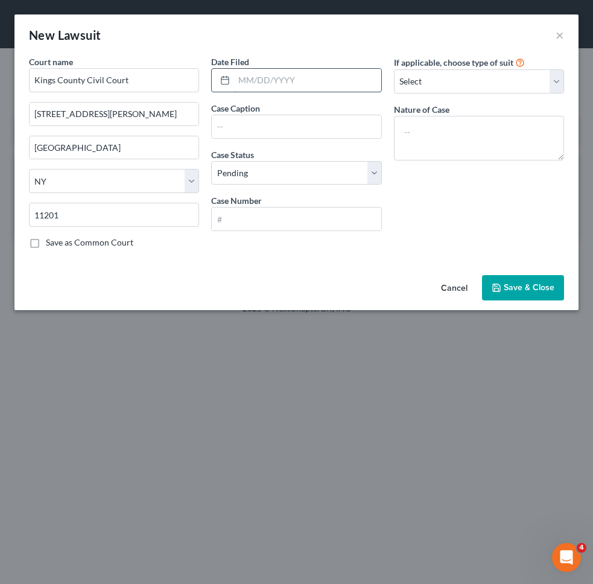
click at [266, 83] on input "text" at bounding box center [307, 80] width 147 height 23
click at [256, 122] on input "text" at bounding box center [296, 126] width 169 height 23
paste input "CAPITAL ONE, N.A. vs. WASHINGTON, NASEEM"
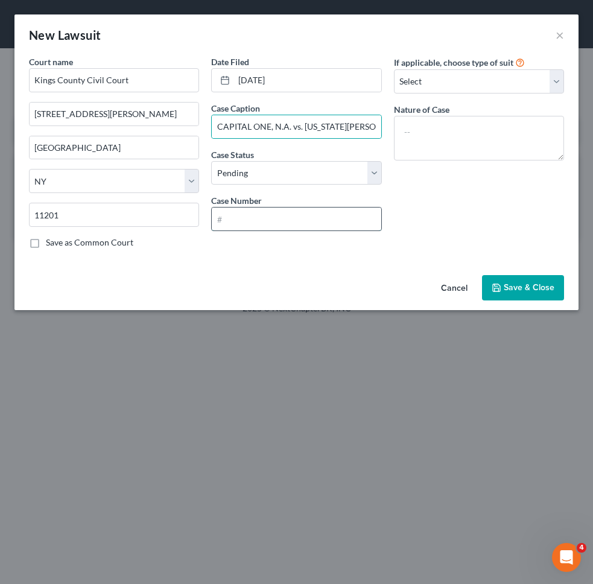
click at [298, 219] on input "text" at bounding box center [296, 218] width 169 height 23
paste input "CV-002305-23/KI"
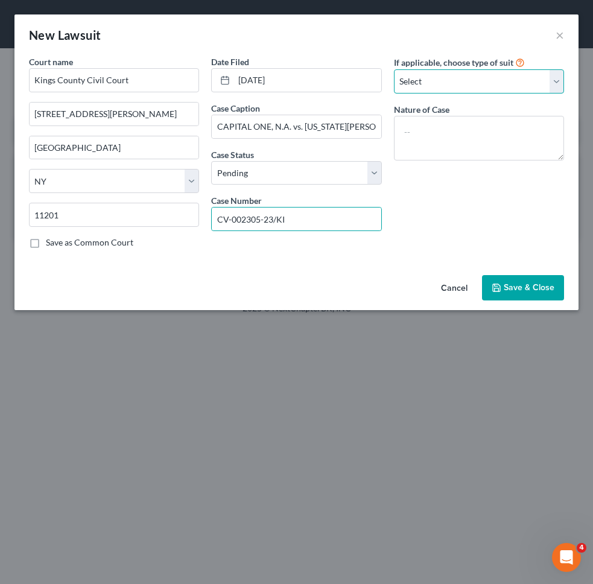
click at [497, 78] on select "Select Repossession Garnishment Foreclosure Attached, Seized, Or Levied Other" at bounding box center [479, 81] width 170 height 24
click at [394, 69] on select "Select Repossession Garnishment Foreclosure Attached, Seized, Or Levied Other" at bounding box center [479, 81] width 170 height 24
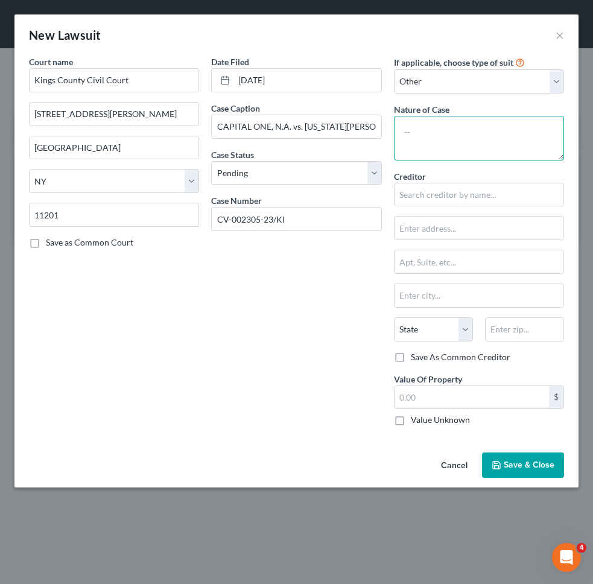
click at [455, 141] on textarea at bounding box center [479, 138] width 170 height 45
click at [453, 212] on div "Creditor * State AL AK AR AZ CA CO CT DE DC FL GA GU HI ID IL IN IA KS KY LA ME…" at bounding box center [479, 260] width 170 height 181
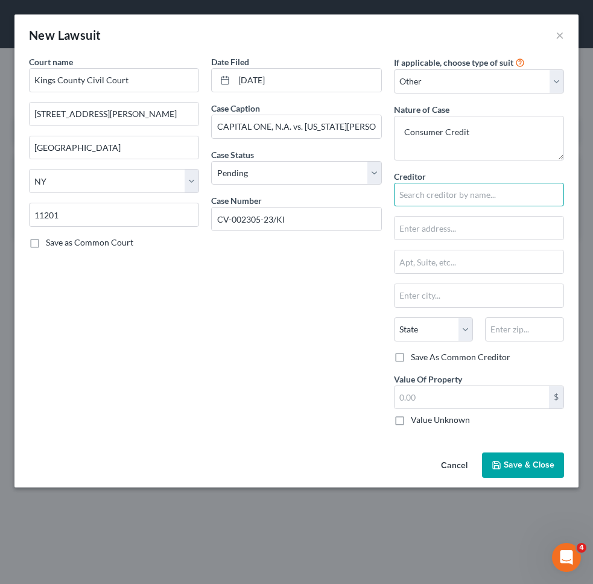
click at [459, 198] on input "text" at bounding box center [479, 195] width 170 height 24
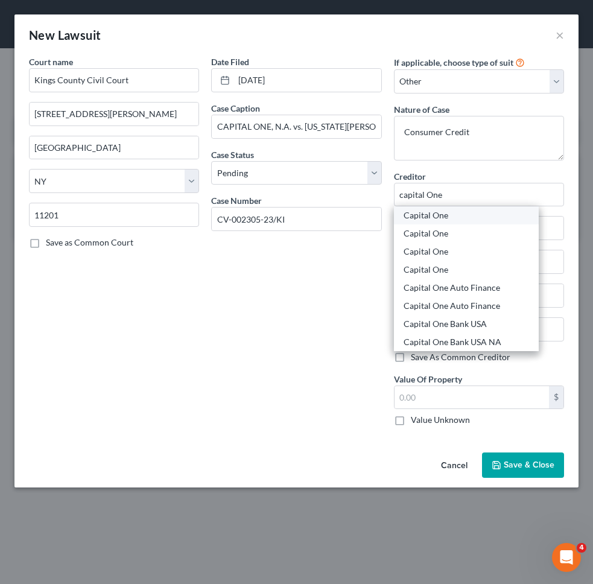
click at [447, 211] on div "Capital One" at bounding box center [465, 215] width 125 height 12
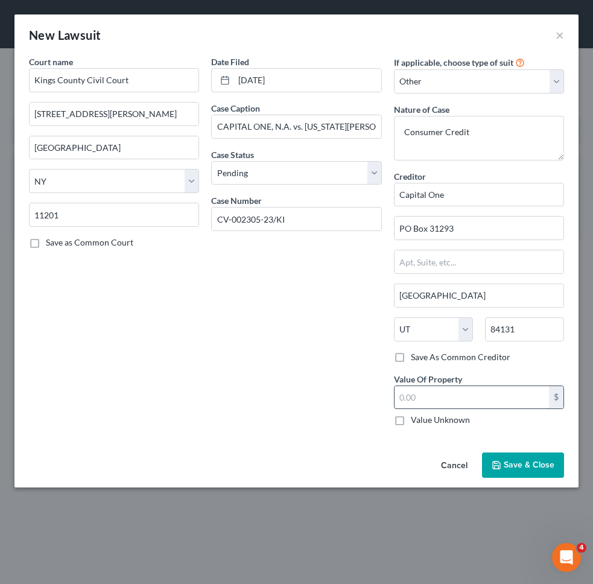
click at [451, 402] on input "text" at bounding box center [471, 397] width 154 height 23
click at [491, 459] on button "Save & Close" at bounding box center [523, 464] width 82 height 25
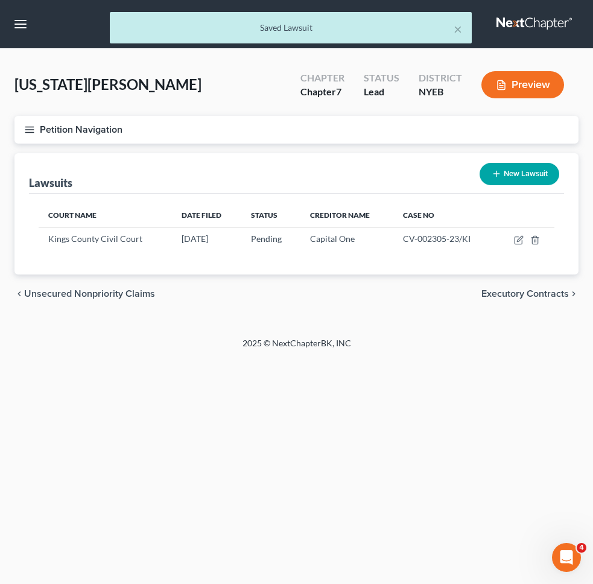
click at [74, 294] on span "Unsecured Nonpriority Claims" at bounding box center [89, 294] width 131 height 10
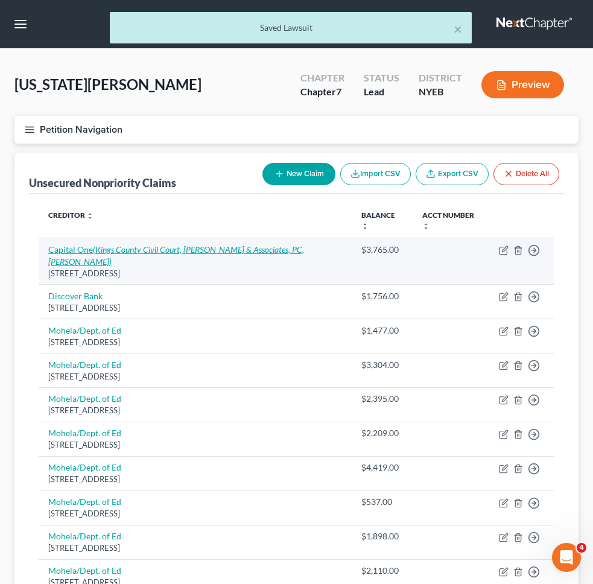
click at [285, 244] on icon "(Kings County Civil Court, Malen & Associates, PC, Charles Kemp)" at bounding box center [176, 255] width 256 height 22
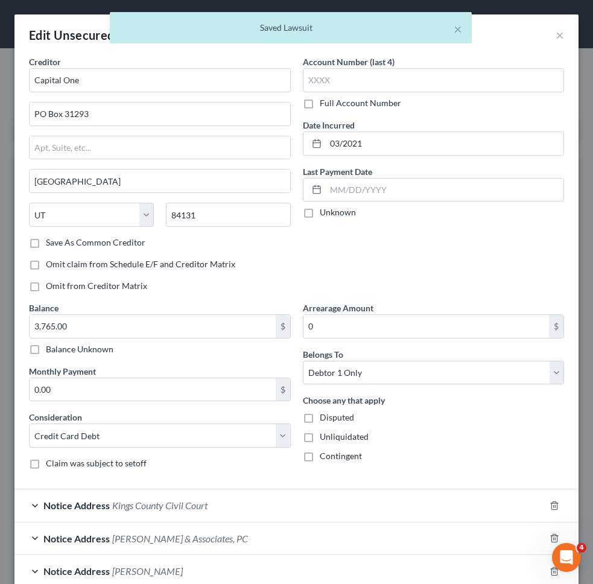
scroll to position [104, 0]
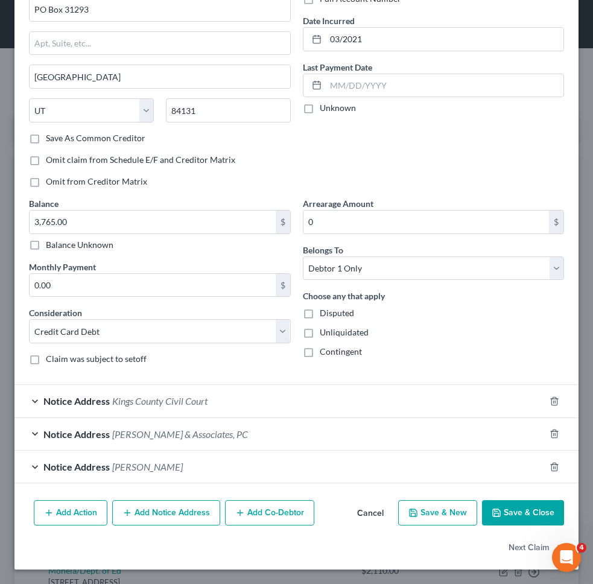
click at [171, 203] on div "Balance 3,765.00 $ Balance Unknown Balance Undetermined 3,765.00 $ Balance Unkn…" at bounding box center [160, 224] width 262 height 54
click at [171, 213] on input "3,765.00" at bounding box center [153, 221] width 246 height 23
paste input "964.98"
click at [517, 512] on button "Save & Close" at bounding box center [523, 512] width 82 height 25
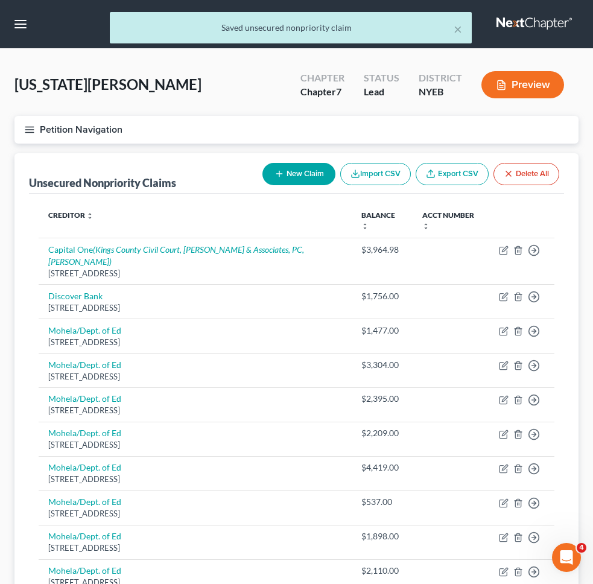
click at [475, 118] on button "Petition Navigation" at bounding box center [296, 130] width 564 height 28
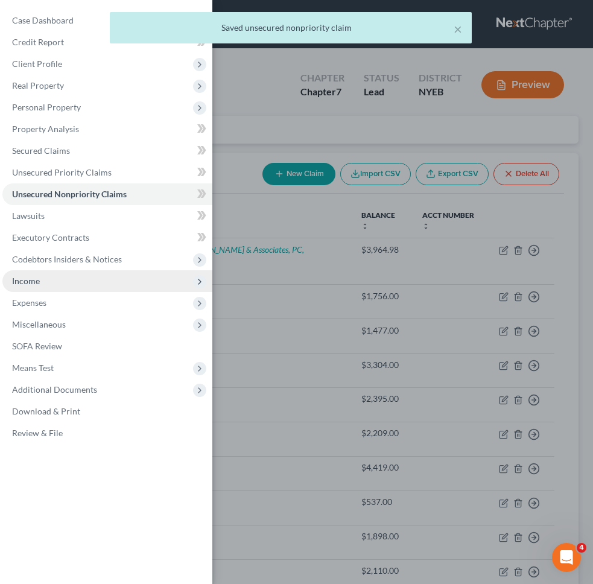
click at [83, 282] on span "Income" at bounding box center [107, 281] width 210 height 22
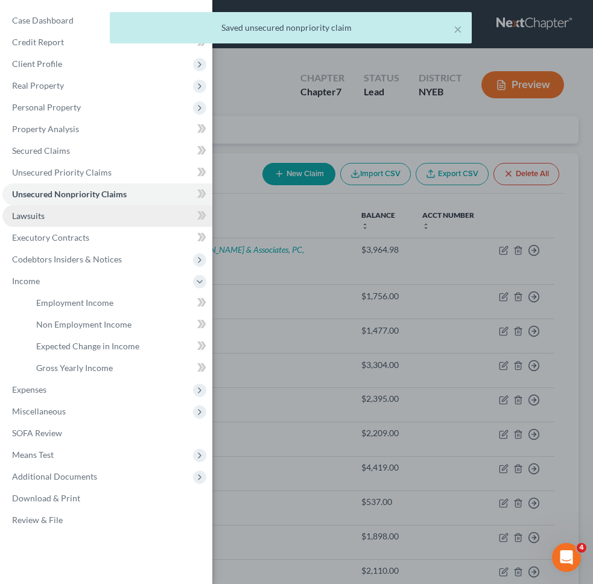
click at [87, 224] on link "Lawsuits" at bounding box center [107, 216] width 210 height 22
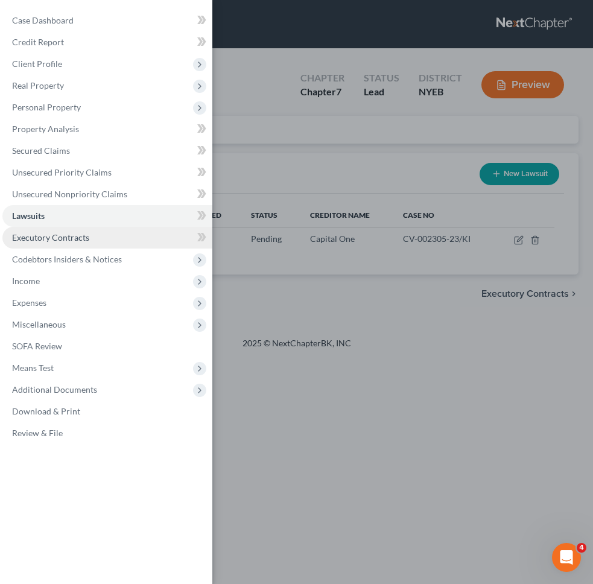
click at [87, 241] on span "Executory Contracts" at bounding box center [50, 237] width 77 height 10
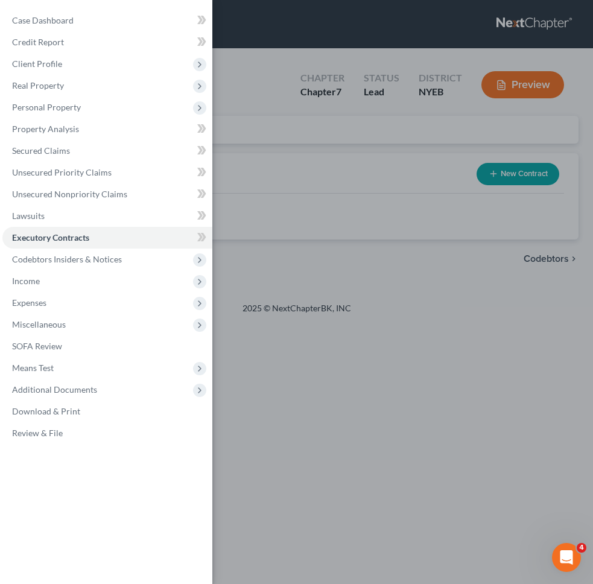
click at [294, 172] on div "Case Dashboard Payments Invoices Payments Payments Credit Report Client Profile" at bounding box center [296, 292] width 593 height 584
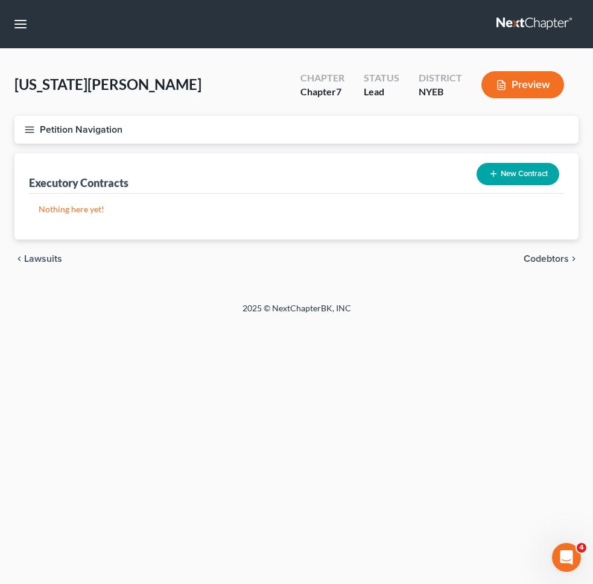
click at [554, 172] on div "Petition Navigation Case Dashboard Payments Invoices Payments Payments Credit R…" at bounding box center [296, 197] width 576 height 162
click at [541, 172] on button "New Contract" at bounding box center [517, 174] width 83 height 22
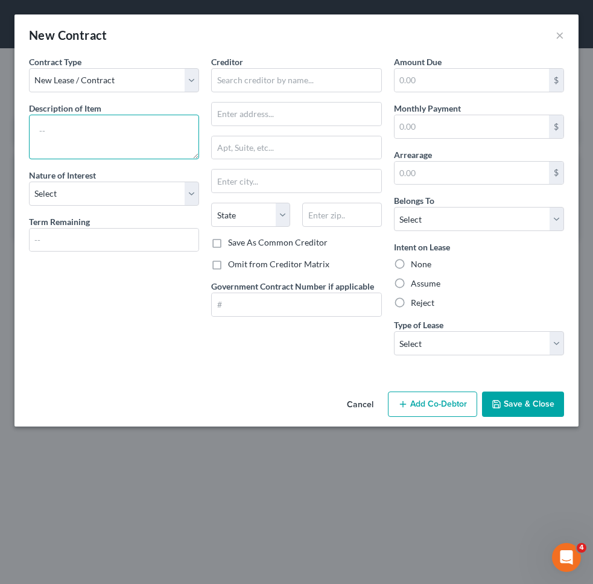
click at [162, 144] on textarea at bounding box center [114, 137] width 170 height 45
click at [131, 212] on div "Contract Type New Lease / Contract New Timeshare Description of non-residential…" at bounding box center [114, 209] width 182 height 309
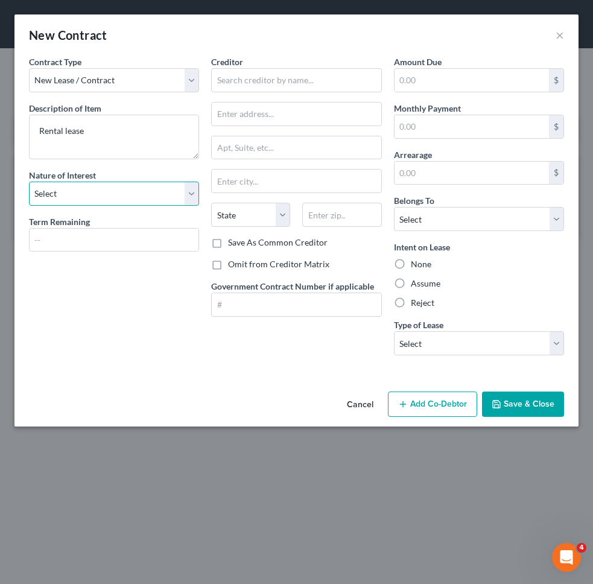
click at [132, 191] on select "Select Purchaser Agent Lessor Lessee" at bounding box center [114, 194] width 170 height 24
click at [29, 182] on select "Select Purchaser Agent Lessor Lessee" at bounding box center [114, 194] width 170 height 24
click at [228, 258] on label "Omit from Creditor Matrix" at bounding box center [278, 264] width 101 height 12
click at [233, 258] on input "Omit from Creditor Matrix" at bounding box center [237, 262] width 8 height 8
click at [416, 295] on div "Intent on Lease None Assume Reject" at bounding box center [479, 275] width 170 height 68
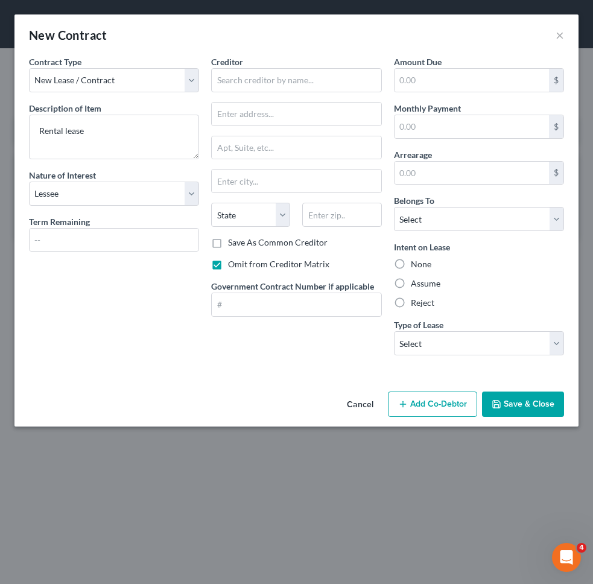
click at [421, 287] on label "Assume" at bounding box center [426, 283] width 30 height 12
click at [421, 285] on input "Assume" at bounding box center [419, 281] width 8 height 8
click at [420, 333] on select "Select Real Estate Car Other" at bounding box center [479, 343] width 170 height 24
click at [394, 331] on select "Select Real Estate Car Other" at bounding box center [479, 343] width 170 height 24
click at [437, 230] on select "Select Debtor 1 Only Debtor 2 Only Debtor 1 And Debtor 2 Only At Least One Of T…" at bounding box center [479, 219] width 170 height 24
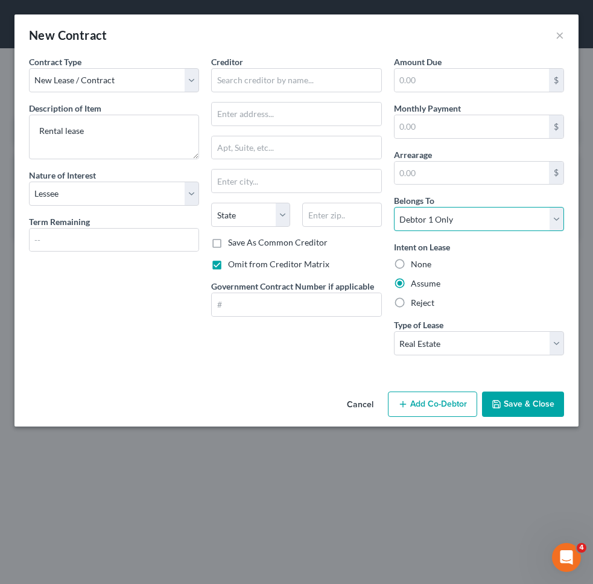
click at [394, 207] on select "Select Debtor 1 Only Debtor 2 Only Debtor 1 And Debtor 2 Only At Least One Of T…" at bounding box center [479, 219] width 170 height 24
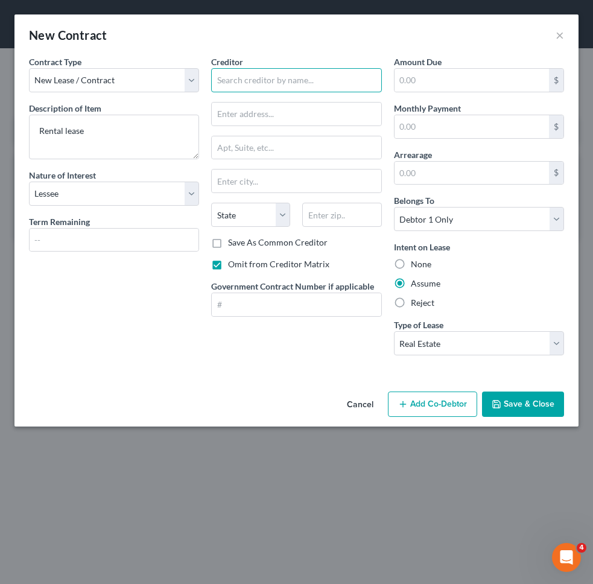
click at [344, 83] on input "text" at bounding box center [296, 80] width 170 height 24
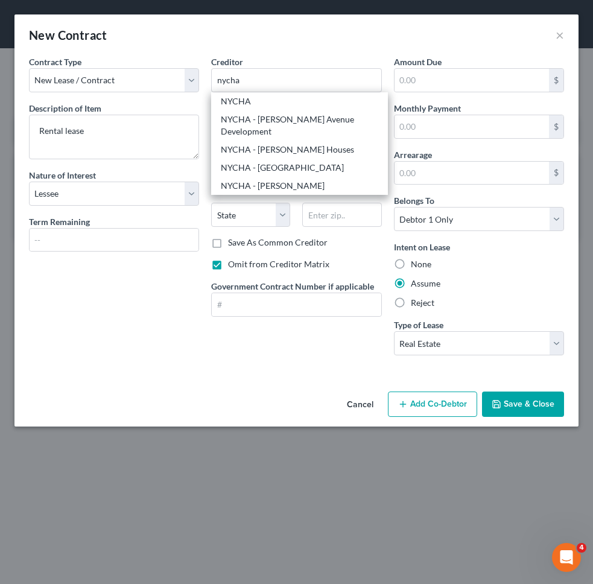
click at [342, 101] on div "NYCHA" at bounding box center [299, 101] width 157 height 12
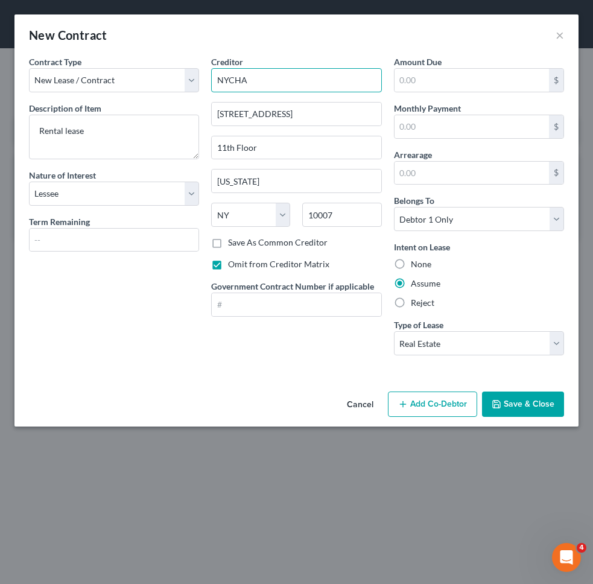
click at [264, 79] on input "NYCHA" at bounding box center [296, 80] width 170 height 24
click at [270, 83] on input "NYCHA - Glendwood Houses" at bounding box center [296, 80] width 170 height 24
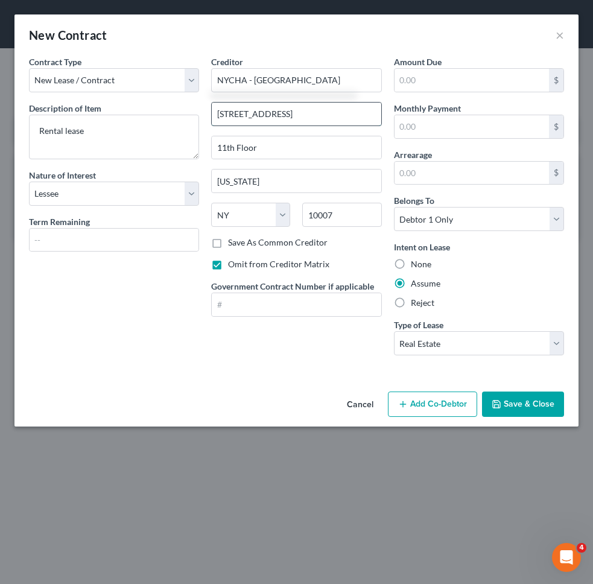
click at [276, 115] on input "90 Church Street" at bounding box center [296, 114] width 169 height 23
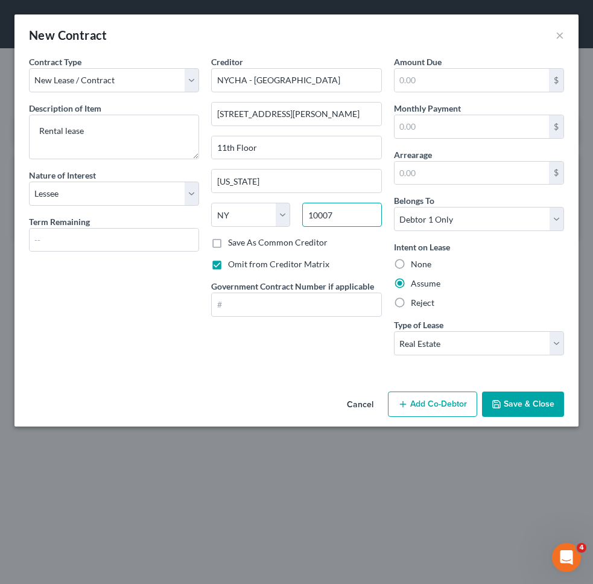
click at [330, 211] on input "10007" at bounding box center [341, 215] width 79 height 24
drag, startPoint x: 336, startPoint y: 212, endPoint x: 271, endPoint y: 212, distance: 64.5
click at [271, 212] on div "State AL AK AR AZ CA CO CT DE DC FL GA GU HI ID IL IN IA KS KY LA ME MD MA MI M…" at bounding box center [296, 220] width 182 height 34
click at [134, 346] on div "Contract Type New Lease / Contract New Timeshare Description of non-residential…" at bounding box center [114, 209] width 182 height 309
click at [303, 240] on label "Save As Common Creditor" at bounding box center [277, 242] width 99 height 12
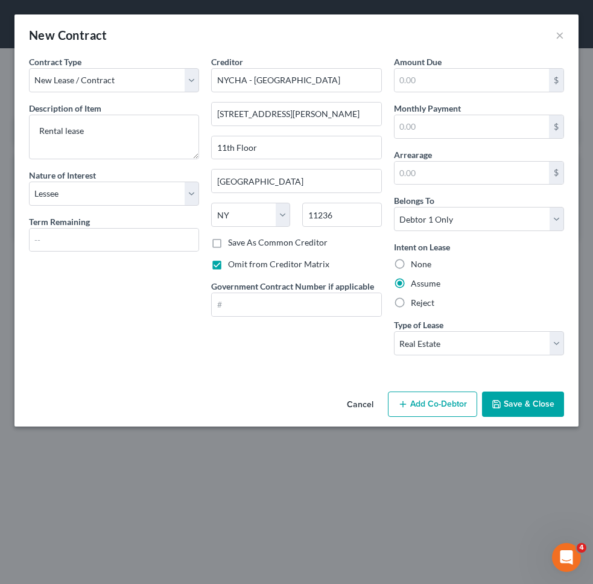
click at [241, 240] on input "Save As Common Creditor" at bounding box center [237, 240] width 8 height 8
click at [509, 397] on button "Save & Close" at bounding box center [523, 403] width 82 height 25
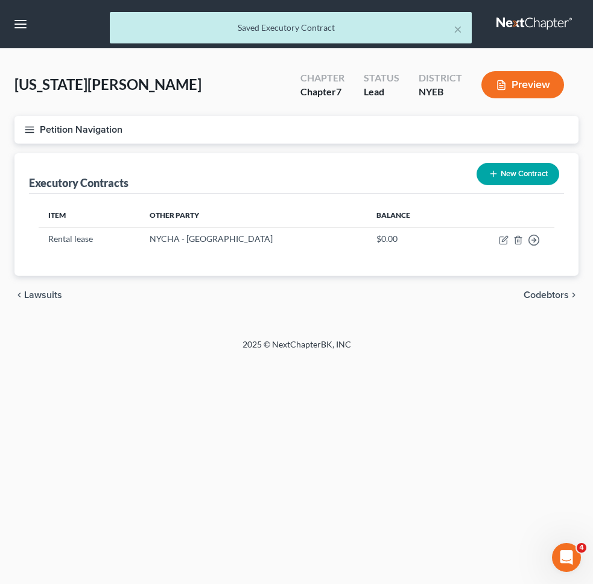
click at [267, 131] on button "Petition Navigation" at bounding box center [296, 130] width 564 height 28
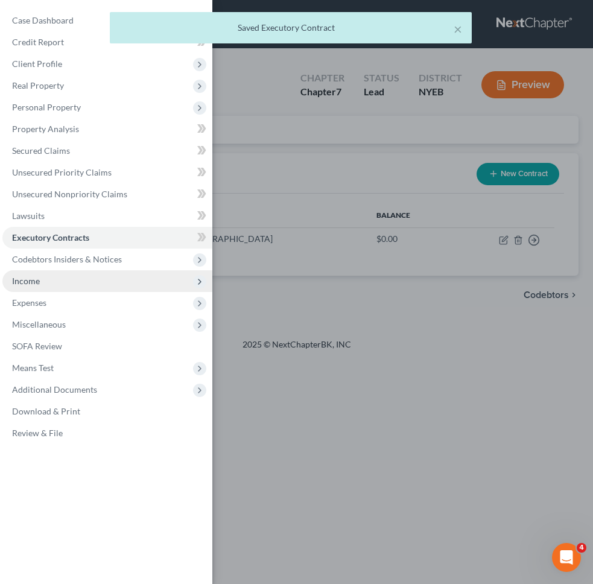
click at [120, 277] on span "Income" at bounding box center [107, 281] width 210 height 22
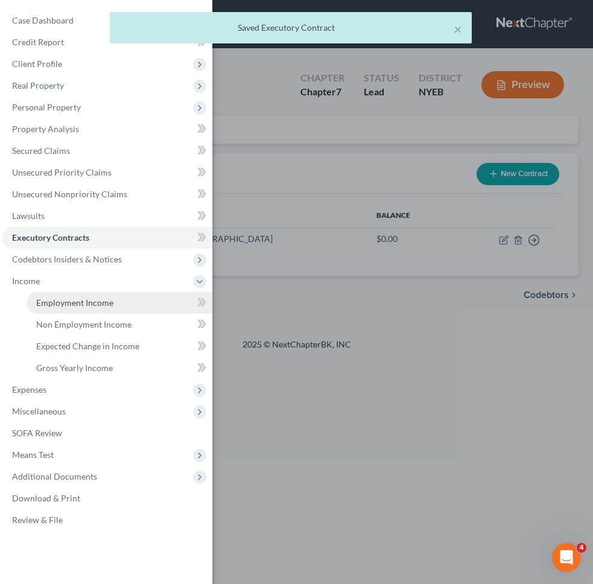
click at [121, 294] on link "Employment Income" at bounding box center [120, 303] width 186 height 22
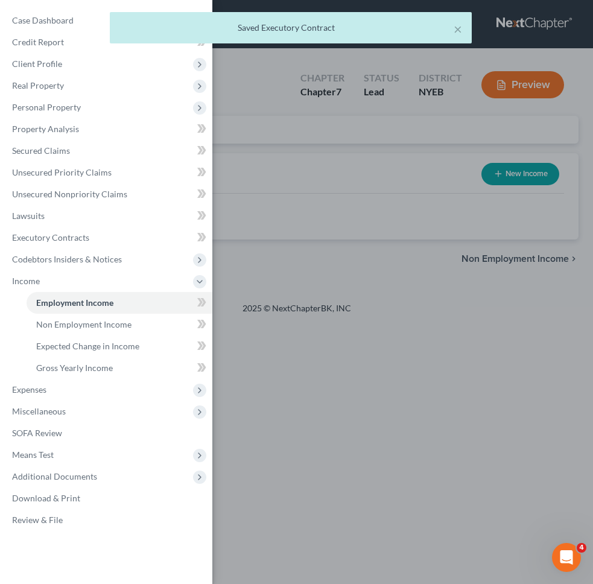
click at [294, 271] on div "Case Dashboard Payments Invoices Payments Payments Credit Report Client Profile" at bounding box center [296, 292] width 593 height 584
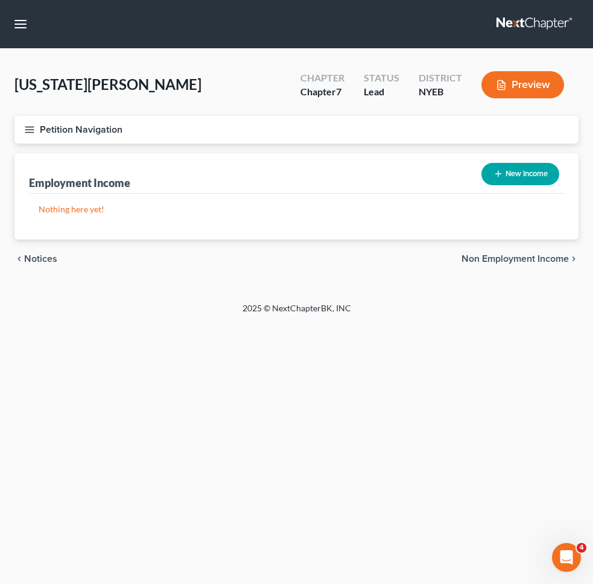
click at [534, 180] on button "New Income" at bounding box center [520, 174] width 78 height 22
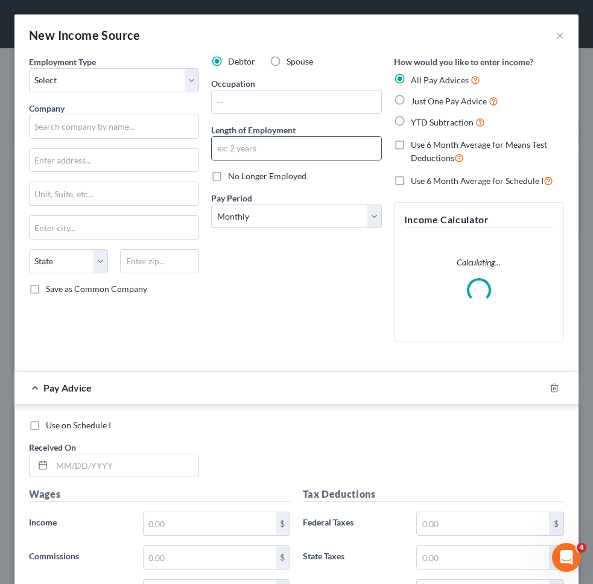
click at [308, 150] on input "text" at bounding box center [296, 148] width 169 height 23
click at [147, 79] on select "Select Full or Part Time Employment Self Employment" at bounding box center [114, 80] width 170 height 24
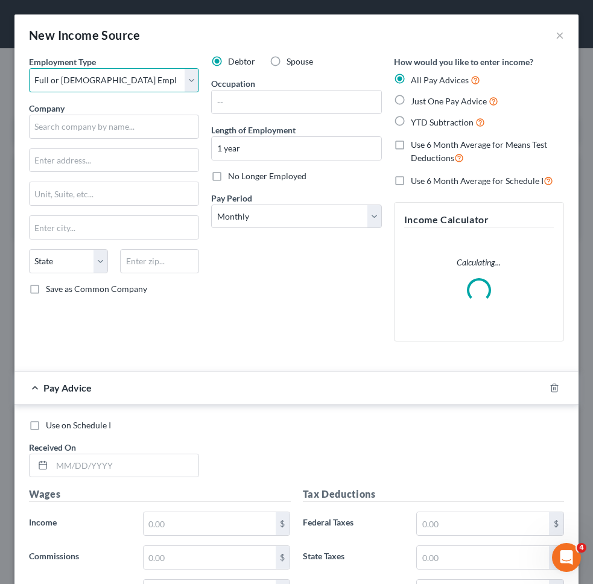
click at [29, 68] on select "Select Full or Part Time Employment Self Employment" at bounding box center [114, 80] width 170 height 24
click at [421, 103] on span "Just One Pay Advice" at bounding box center [449, 101] width 76 height 10
click at [421, 102] on input "Just One Pay Advice" at bounding box center [419, 98] width 8 height 8
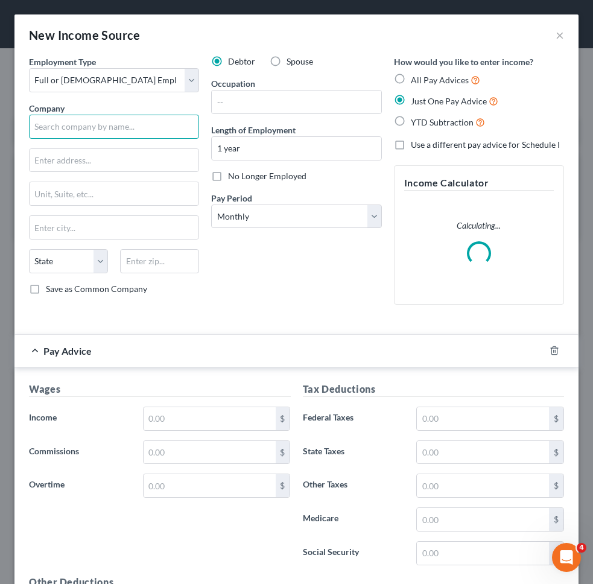
click at [146, 128] on input "text" at bounding box center [114, 127] width 170 height 24
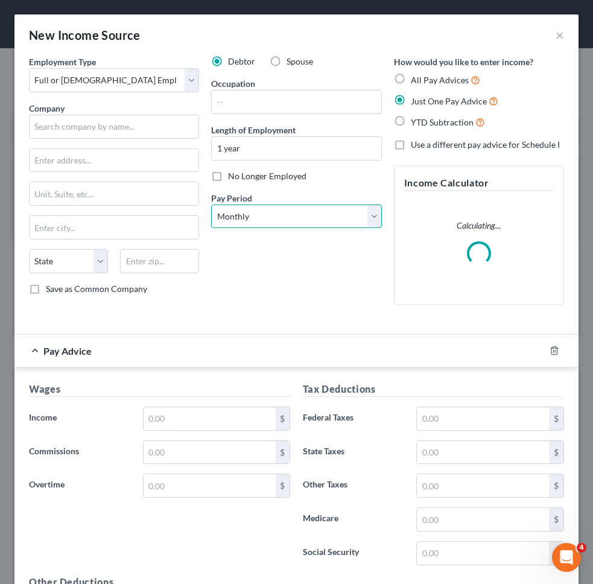
click at [329, 206] on select "Select Monthly Twice Monthly Every Other Week Weekly" at bounding box center [296, 216] width 170 height 24
click at [211, 204] on select "Select Monthly Twice Monthly Every Other Week Weekly" at bounding box center [296, 216] width 170 height 24
click at [554, 358] on div at bounding box center [562, 350] width 34 height 19
click at [554, 354] on icon "button" at bounding box center [554, 351] width 10 height 10
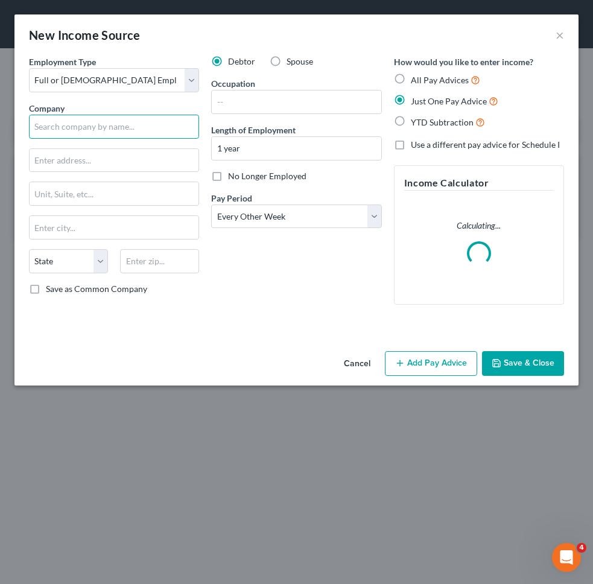
click at [116, 131] on input "text" at bounding box center [114, 127] width 170 height 24
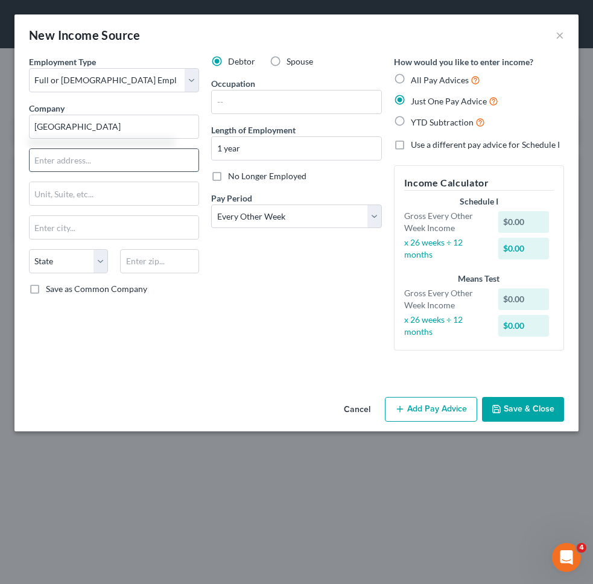
click at [108, 157] on input "text" at bounding box center [114, 160] width 169 height 23
click at [151, 266] on input "text" at bounding box center [159, 261] width 79 height 24
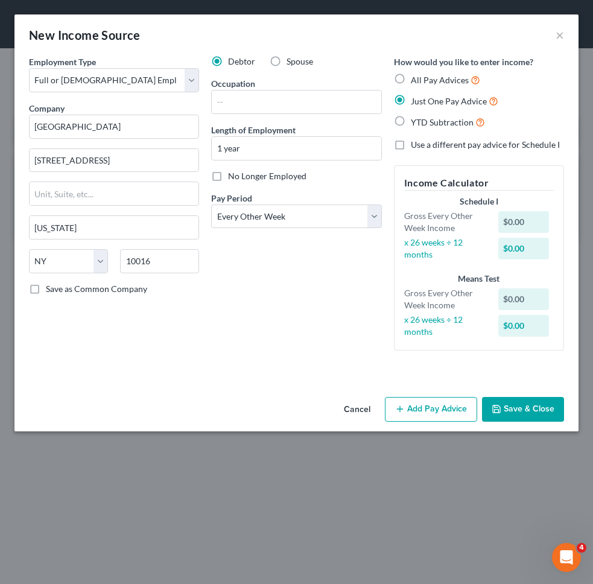
click at [186, 278] on div "State AL AK AR AZ CA CO CT DE DC FL GA GU HI ID IL IN IA KS KY LA ME MD MA MI M…" at bounding box center [114, 266] width 182 height 34
click at [130, 288] on span "Save as Common Company" at bounding box center [96, 288] width 101 height 10
click at [58, 288] on input "Save as Common Company" at bounding box center [55, 287] width 8 height 8
click at [275, 114] on div "Debtor Spouse Occupation Length of Employment 1 year No Longer Employed Pay Per…" at bounding box center [296, 207] width 182 height 305
click at [273, 113] on input "text" at bounding box center [296, 101] width 169 height 23
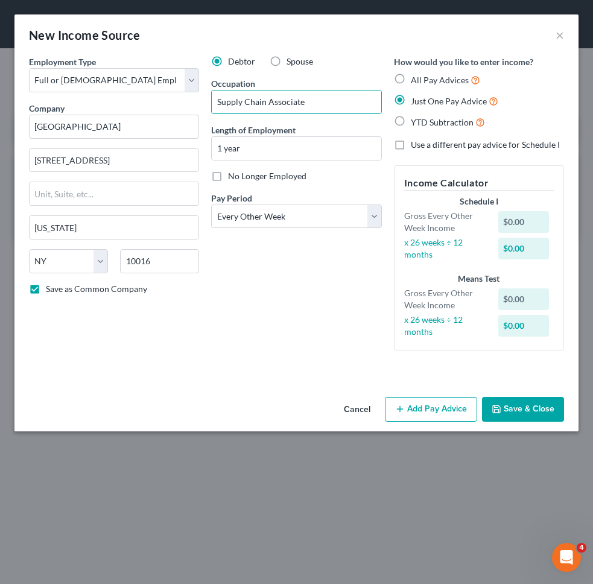
click at [270, 235] on div "Debtor Spouse Occupation Supply Chain Associate Length of Employment 1 year No …" at bounding box center [296, 207] width 182 height 305
click at [433, 414] on button "Add Pay Advice" at bounding box center [431, 409] width 92 height 25
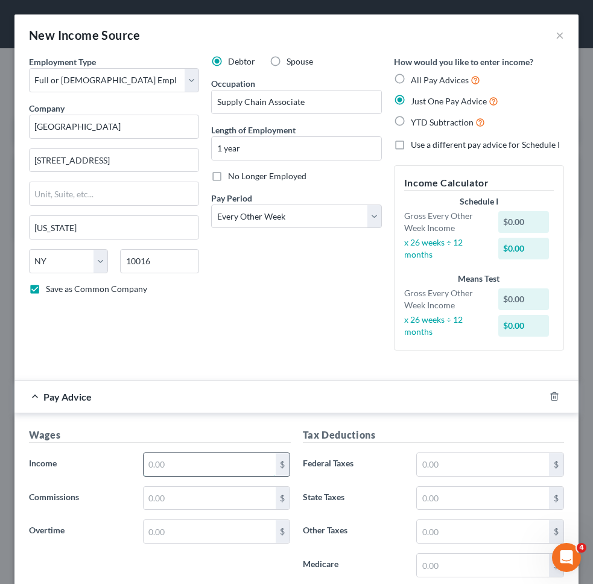
click at [205, 459] on input "text" at bounding box center [210, 464] width 132 height 23
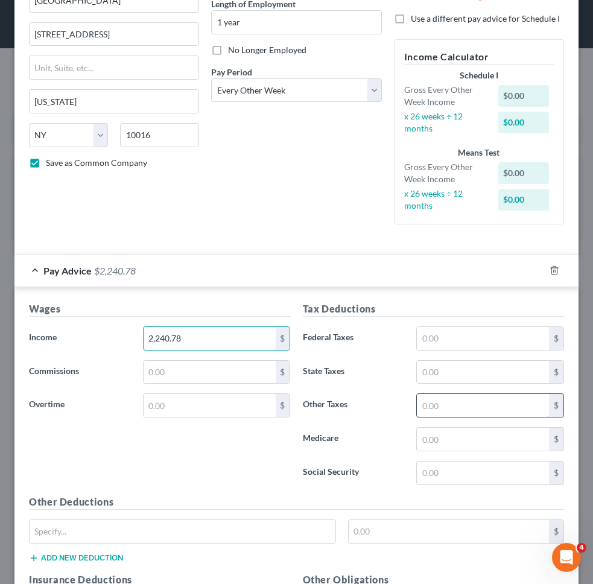
scroll to position [127, 0]
click at [466, 335] on input "text" at bounding box center [483, 337] width 132 height 23
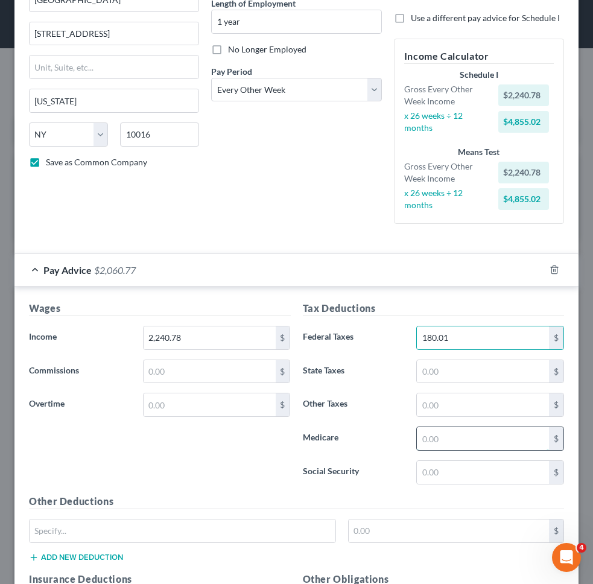
click at [462, 441] on input "text" at bounding box center [483, 438] width 132 height 23
click at [437, 476] on input "text" at bounding box center [483, 472] width 132 height 23
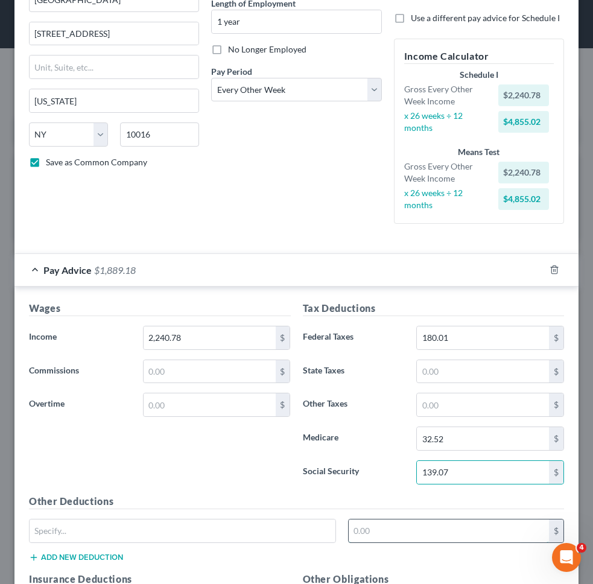
click at [440, 522] on input "text" at bounding box center [449, 530] width 200 height 23
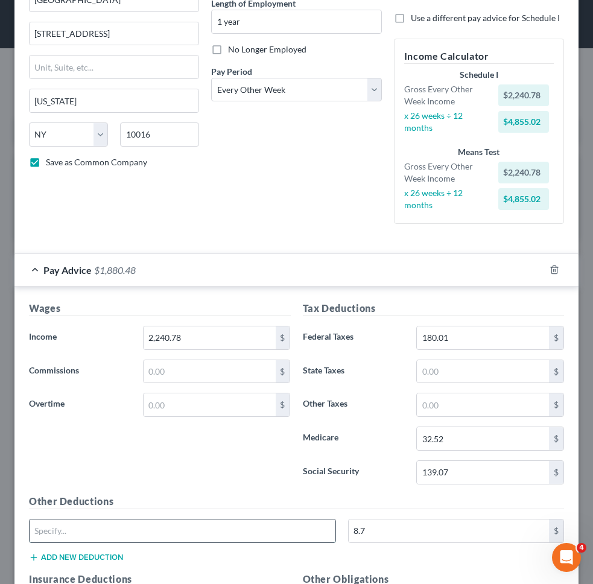
click at [317, 530] on input "text" at bounding box center [183, 530] width 306 height 23
click at [87, 563] on div "Other Deductions NY PFL 8.7 $ Add new deduction" at bounding box center [296, 533] width 547 height 78
click at [89, 558] on button "Add new deduction" at bounding box center [76, 557] width 94 height 10
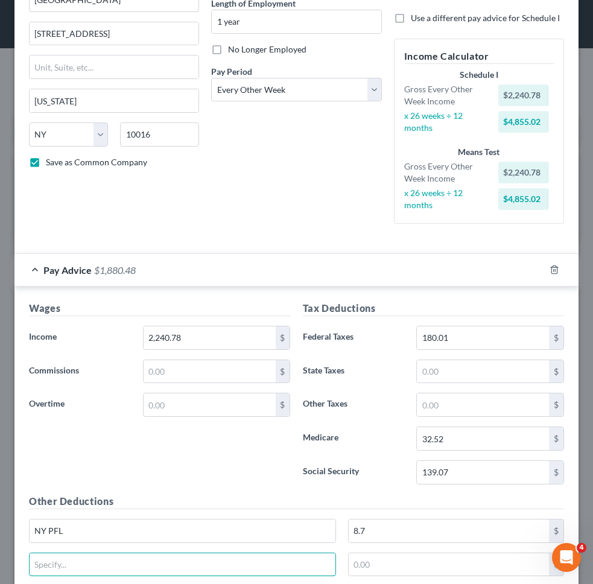
click at [89, 558] on input "text" at bounding box center [183, 564] width 306 height 23
click at [362, 560] on input "text" at bounding box center [449, 564] width 200 height 23
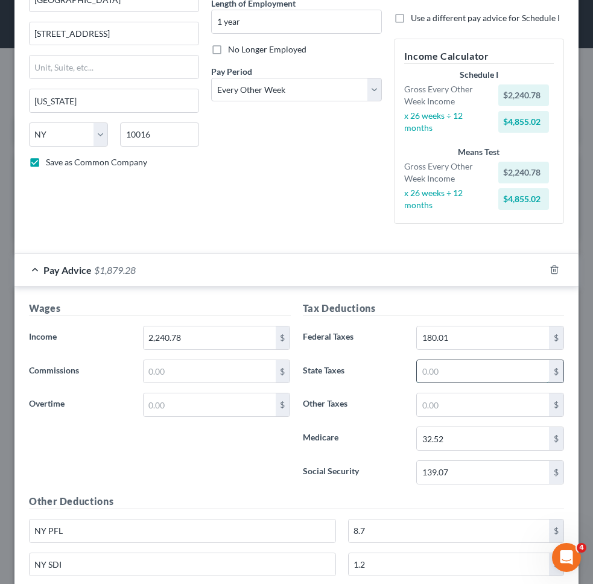
click at [473, 371] on input "text" at bounding box center [483, 371] width 132 height 23
click at [469, 400] on input "text" at bounding box center [483, 404] width 132 height 23
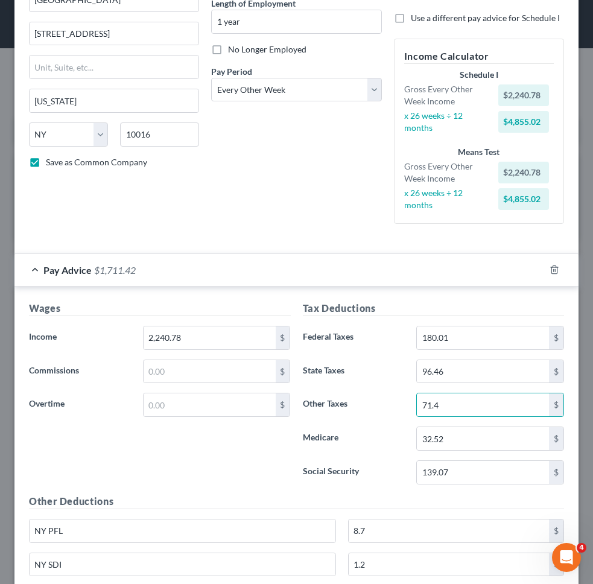
click at [353, 409] on label "Other Taxes" at bounding box center [354, 405] width 114 height 24
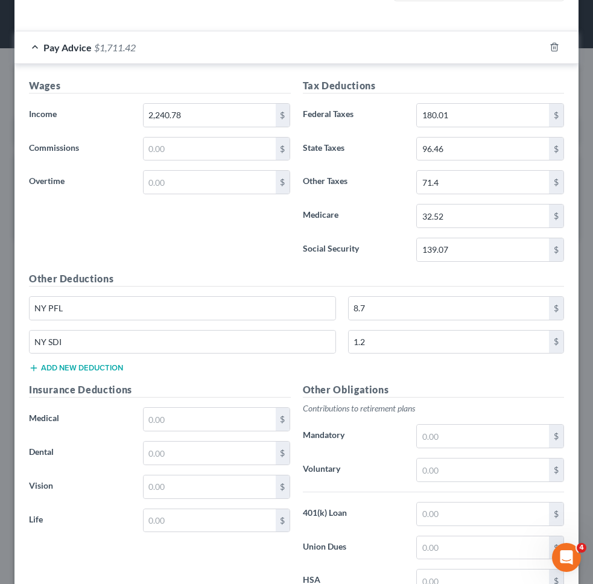
scroll to position [474, 0]
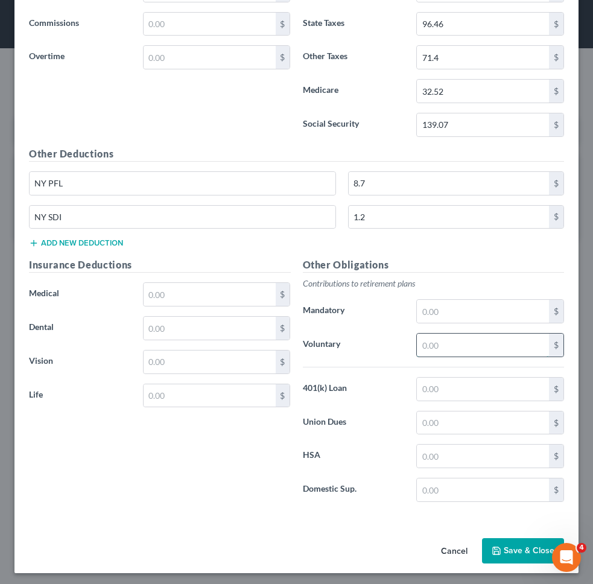
click at [462, 351] on input "text" at bounding box center [483, 344] width 132 height 23
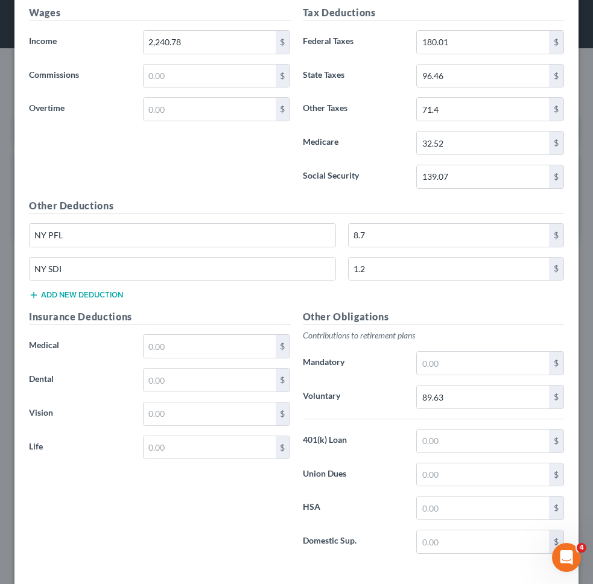
scroll to position [425, 0]
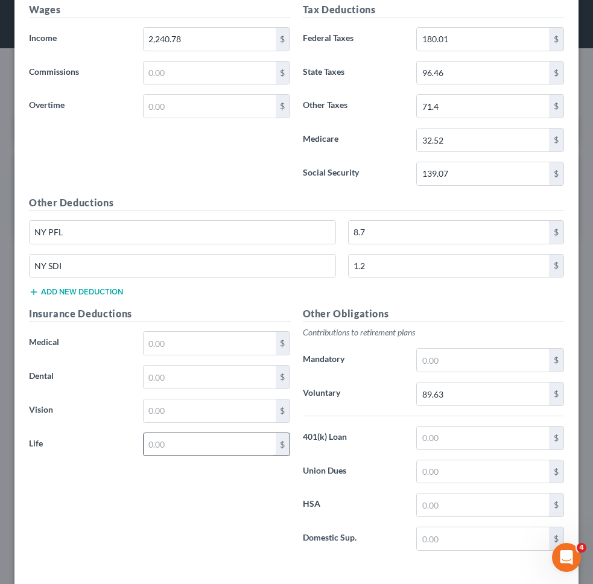
click at [247, 442] on input "text" at bounding box center [210, 444] width 132 height 23
click at [219, 457] on div "Insurance Deductions Medical $ Dental $ Vision $ Life 0.65 $" at bounding box center [160, 433] width 274 height 254
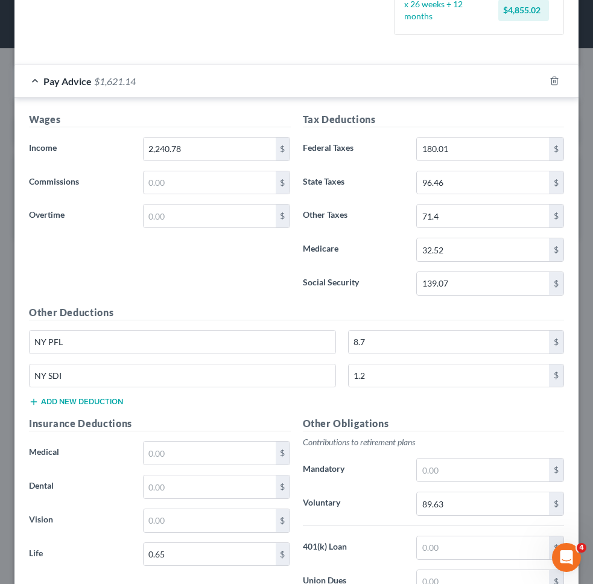
scroll to position [335, 0]
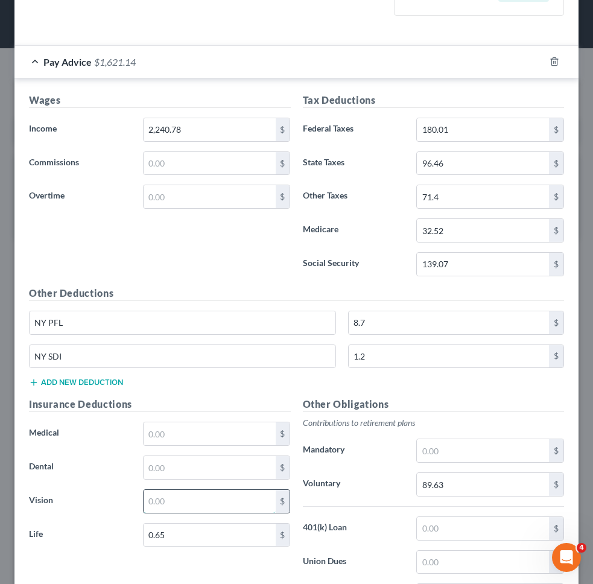
click at [215, 502] on input "text" at bounding box center [210, 501] width 132 height 23
click at [191, 545] on input "0.65" at bounding box center [210, 534] width 132 height 23
click at [101, 520] on div "Insurance Deductions Medical $ Dental $ Vision 1.64 $ Life $" at bounding box center [160, 524] width 274 height 254
click at [185, 533] on input "text" at bounding box center [210, 534] width 132 height 23
click at [176, 490] on input "1.64" at bounding box center [210, 501] width 132 height 23
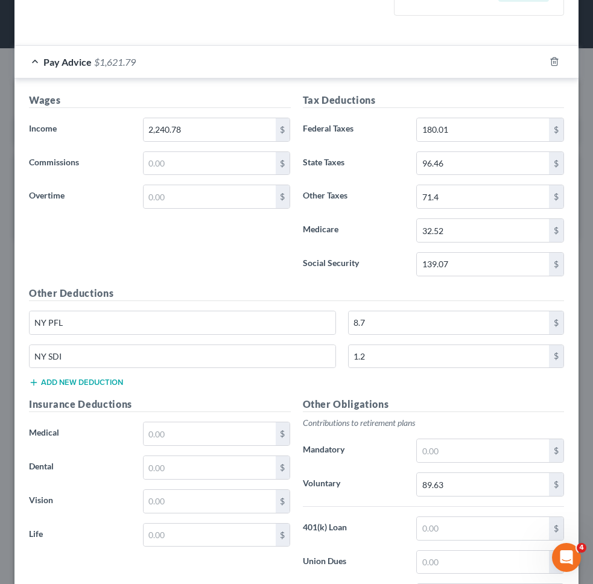
click at [475, 216] on div "Tax Deductions Federal Taxes 180.01 $ State Taxes 96.46 $ Other Taxes 71.4 $ Me…" at bounding box center [434, 189] width 274 height 193
click at [475, 199] on input "71.4" at bounding box center [483, 196] width 132 height 23
click at [478, 196] on input "71.4" at bounding box center [483, 196] width 132 height 23
click at [355, 239] on label "Medicare" at bounding box center [354, 230] width 114 height 24
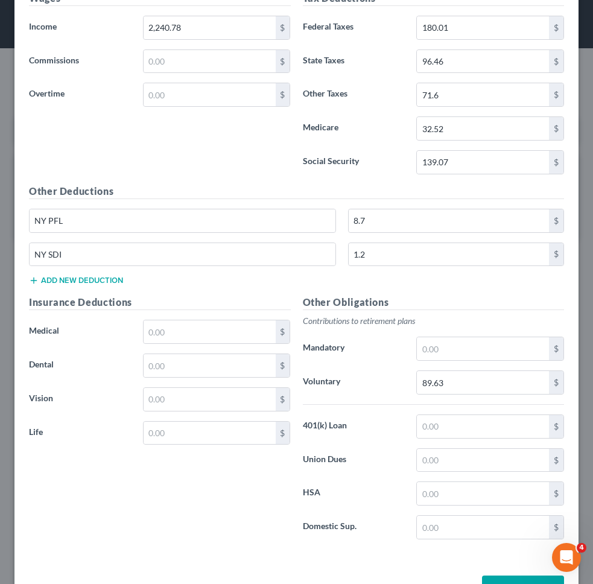
scroll to position [478, 0]
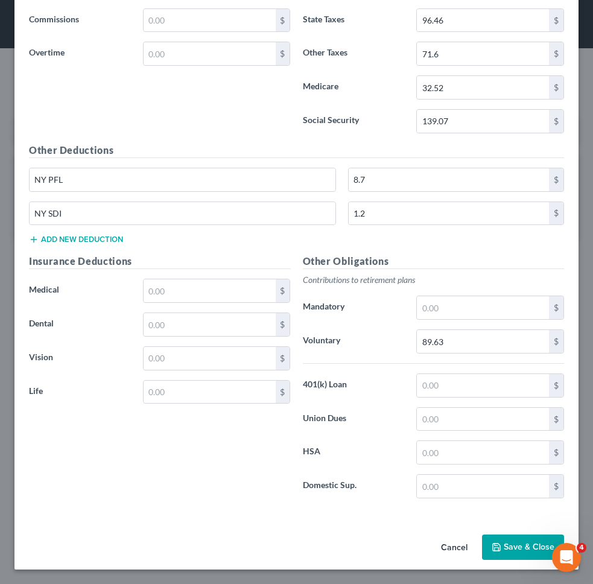
click at [505, 553] on button "Save & Close" at bounding box center [523, 546] width 82 height 25
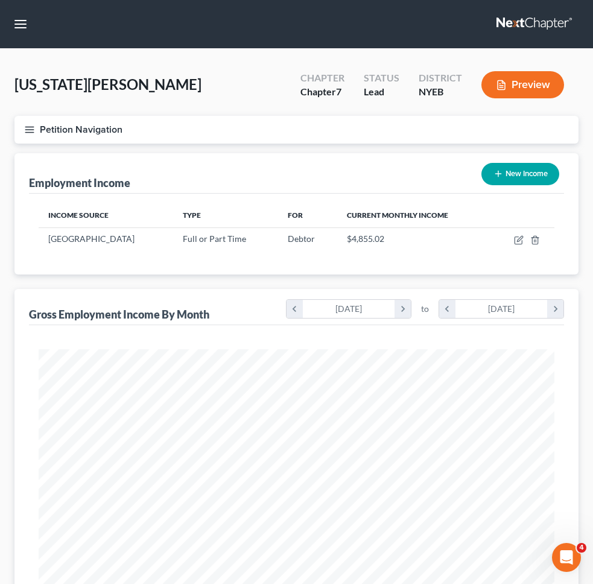
scroll to position [257, 540]
click at [362, 124] on button "Petition Navigation" at bounding box center [296, 130] width 564 height 28
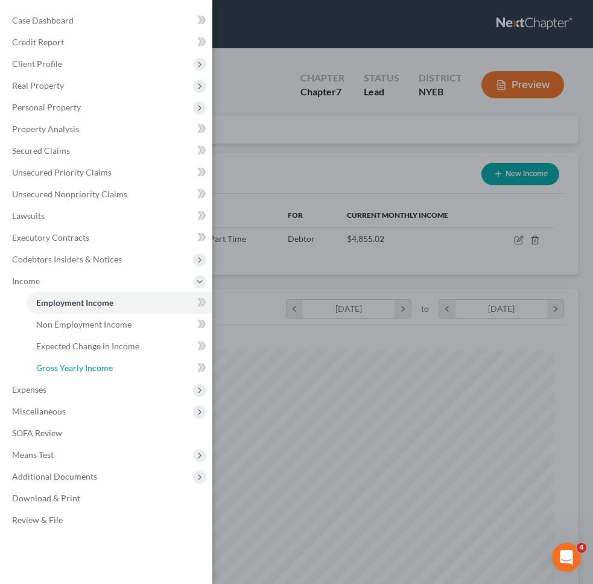
drag, startPoint x: 94, startPoint y: 365, endPoint x: 280, endPoint y: 277, distance: 205.5
click at [94, 365] on span "Gross Yearly Income" at bounding box center [74, 367] width 77 height 10
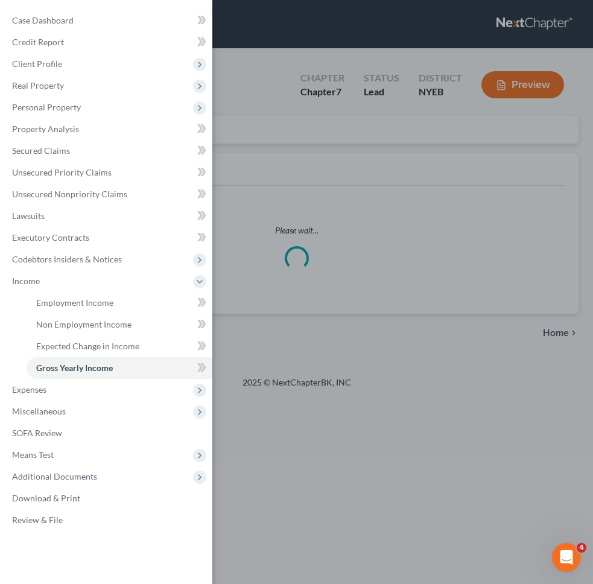
click at [288, 265] on div "Case Dashboard Payments Invoices Payments Payments Credit Report Client Profile" at bounding box center [296, 292] width 593 height 584
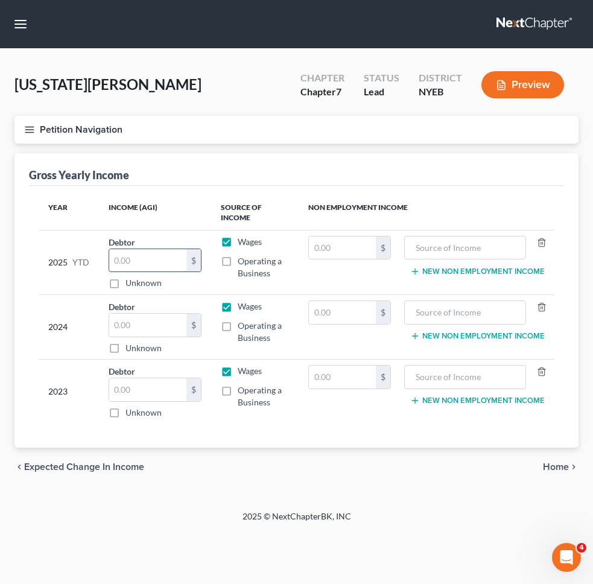
click at [160, 258] on input "text" at bounding box center [147, 260] width 77 height 23
click at [140, 393] on input "text" at bounding box center [147, 389] width 77 height 23
click at [168, 324] on input "text" at bounding box center [147, 325] width 77 height 23
click at [449, 449] on div "chevron_left Expected Change in Income Home chevron_right" at bounding box center [296, 466] width 564 height 39
click at [547, 466] on span "Home" at bounding box center [556, 467] width 26 height 10
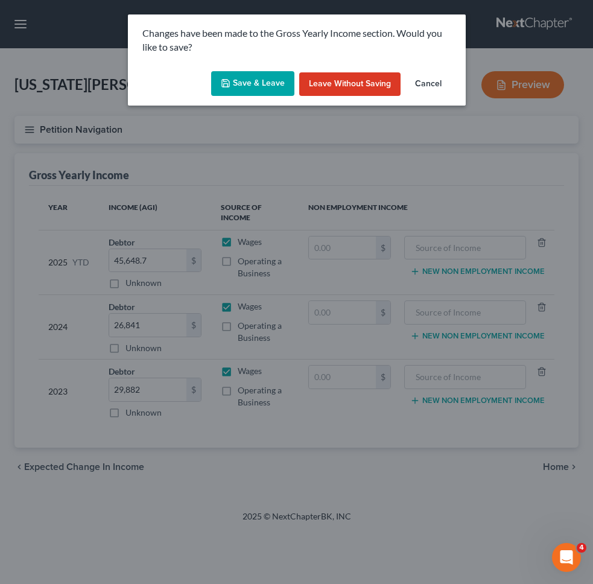
click at [270, 86] on button "Save & Leave" at bounding box center [252, 83] width 83 height 25
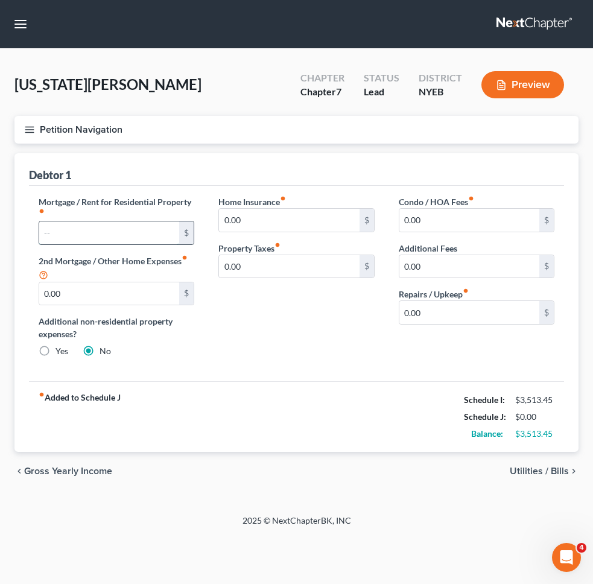
click at [112, 226] on input "text" at bounding box center [109, 232] width 140 height 23
click at [300, 390] on div "fiber_manual_record Added to Schedule J Schedule I: $3,513.45 Schedule J: $800.…" at bounding box center [296, 416] width 535 height 71
click at [543, 464] on div "chevron_left Gross Yearly Income Utilities / Bills chevron_right" at bounding box center [296, 471] width 564 height 39
click at [544, 469] on span "Utilities / Bills" at bounding box center [539, 471] width 59 height 10
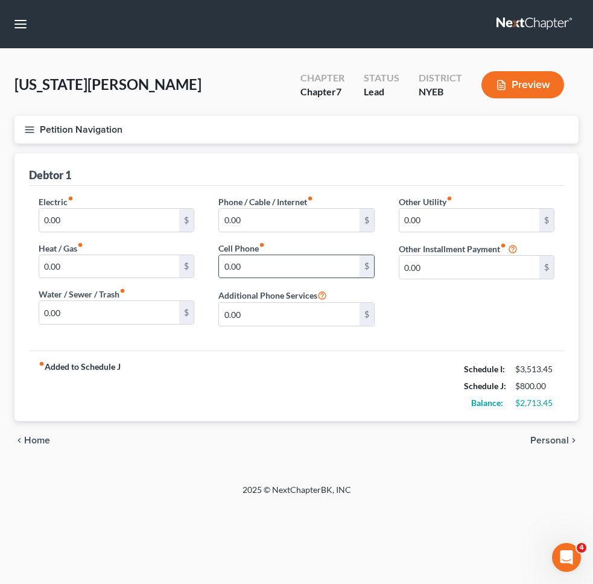
click at [285, 265] on input "0.00" at bounding box center [289, 266] width 140 height 23
click at [272, 215] on input "0.00" at bounding box center [289, 220] width 140 height 23
click at [330, 430] on div "chevron_left Home Personal chevron_right" at bounding box center [296, 440] width 564 height 39
click at [554, 441] on span "Personal" at bounding box center [549, 440] width 39 height 10
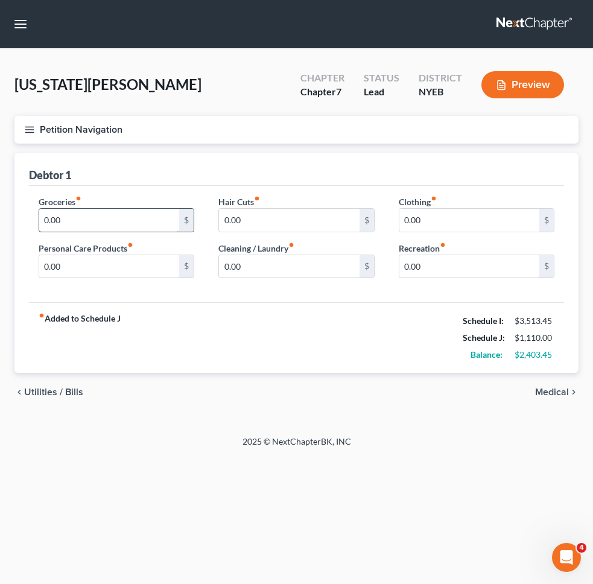
click at [127, 222] on input "0.00" at bounding box center [109, 220] width 140 height 23
click at [229, 332] on div "fiber_manual_record Added to Schedule J Schedule I: $3,513.45 Schedule J: $1,51…" at bounding box center [296, 337] width 535 height 71
click at [244, 272] on input "0.00" at bounding box center [289, 266] width 140 height 23
click at [260, 223] on input "0.00" at bounding box center [289, 220] width 140 height 23
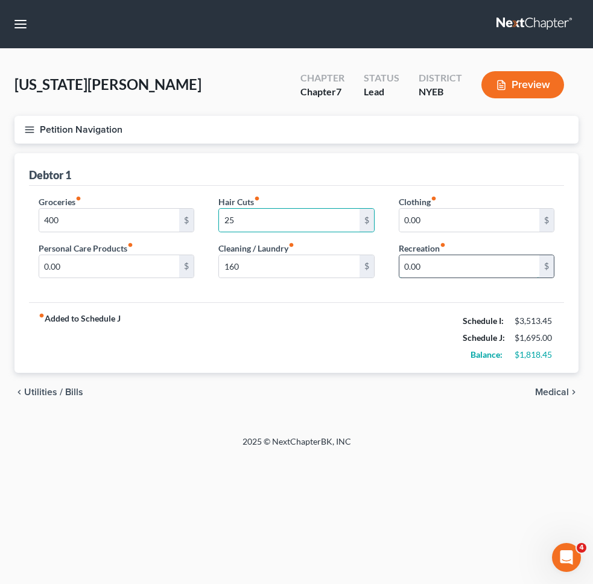
click at [438, 260] on input "0.00" at bounding box center [469, 266] width 140 height 23
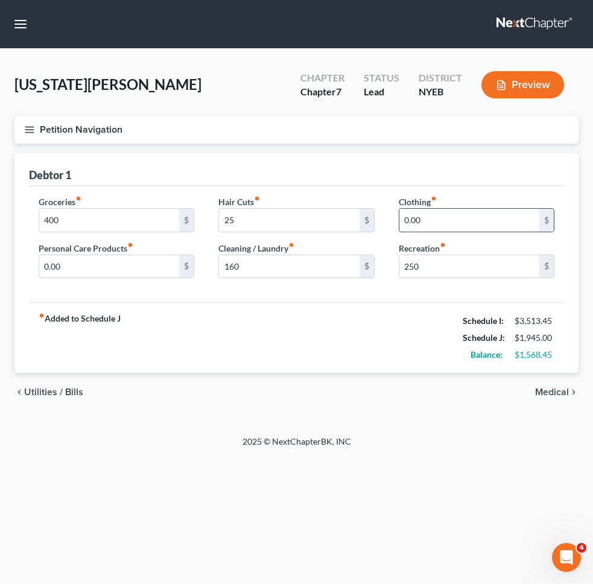
click at [452, 214] on input "0.00" at bounding box center [469, 220] width 140 height 23
click at [121, 263] on input "0.00" at bounding box center [109, 266] width 140 height 23
click at [295, 306] on div "fiber_manual_record Added to Schedule J Schedule I: $3,513.45 Schedule J: $2,39…" at bounding box center [296, 337] width 535 height 71
click at [554, 390] on span "Medical" at bounding box center [552, 392] width 34 height 10
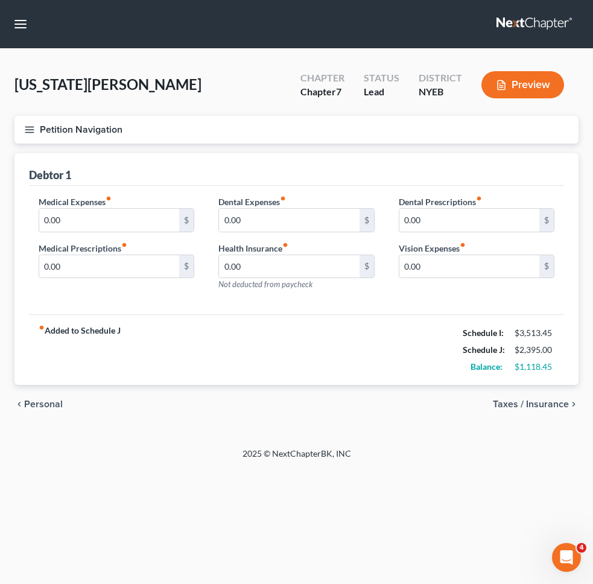
click at [554, 402] on span "Taxes / Insurance" at bounding box center [531, 404] width 76 height 10
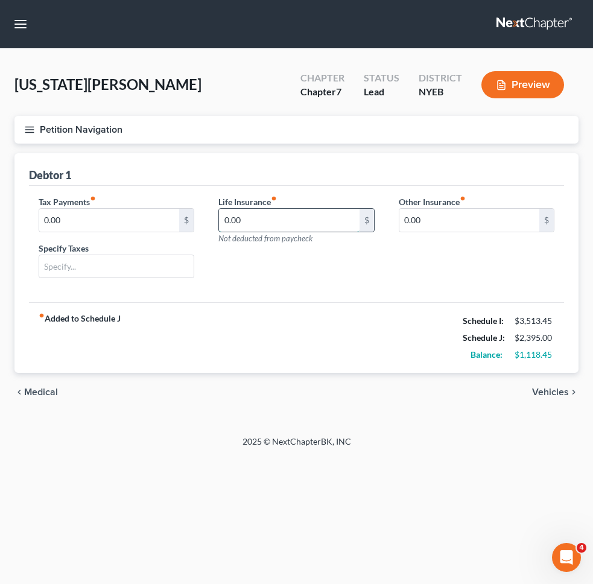
click at [313, 226] on input "0.00" at bounding box center [289, 220] width 140 height 23
click at [382, 289] on div "Tax Payments fiber_manual_record 0.00 $ Specify Taxes Life Insurance fiber_manu…" at bounding box center [296, 244] width 535 height 117
click at [551, 387] on span "Vehicles" at bounding box center [550, 392] width 37 height 10
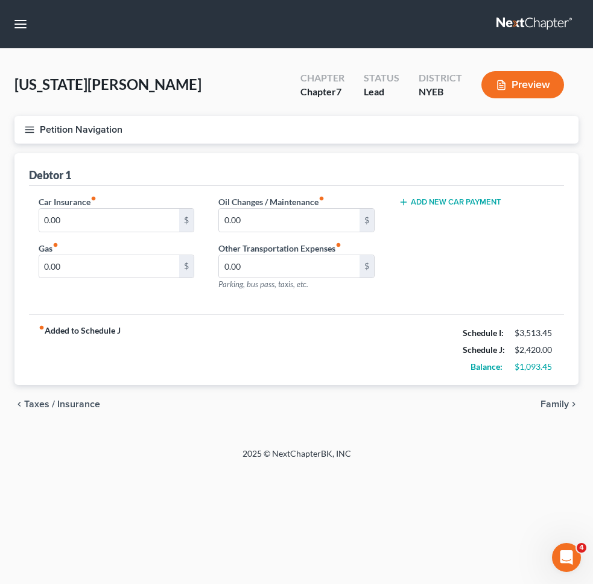
click at [554, 405] on span "Family" at bounding box center [554, 404] width 28 height 10
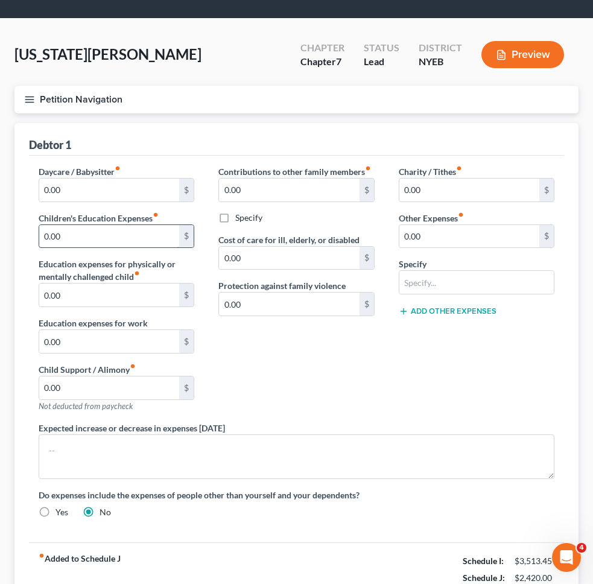
scroll to position [60, 0]
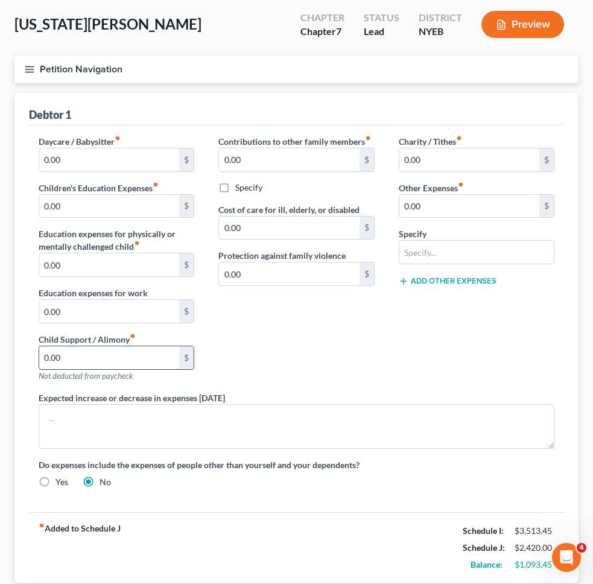
click at [133, 360] on input "0.00" at bounding box center [109, 357] width 140 height 23
click at [235, 338] on div "Contributions to other family members fiber_manual_record 0.00 $ Specify Cost o…" at bounding box center [296, 263] width 180 height 256
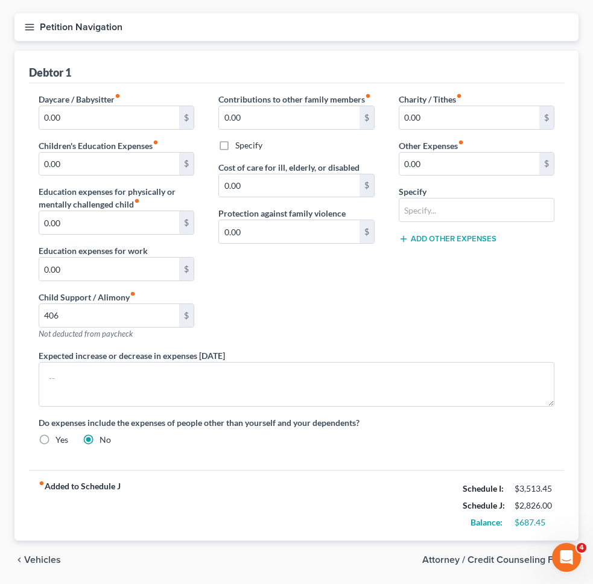
scroll to position [144, 0]
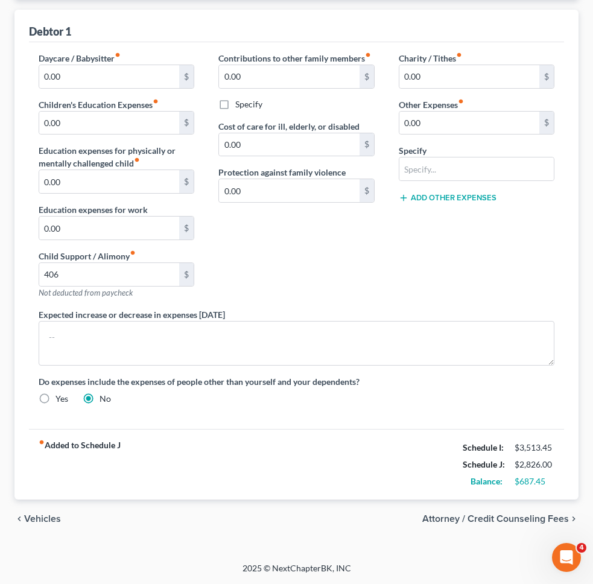
click at [30, 519] on span "Vehicles" at bounding box center [42, 519] width 37 height 10
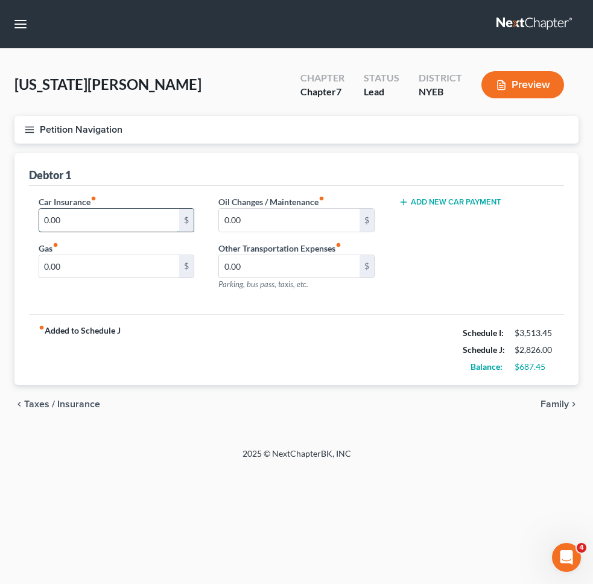
click at [69, 215] on input "0.00" at bounding box center [109, 220] width 140 height 23
click at [75, 245] on div "Gas fiber_manual_record 0.00 $" at bounding box center [117, 260] width 156 height 37
click at [77, 266] on input "0.00" at bounding box center [109, 266] width 140 height 23
click at [265, 307] on div "Car Insurance fiber_manual_record 600 $ Gas fiber_manual_record 200 $ Oil Chang…" at bounding box center [296, 250] width 535 height 129
click at [271, 263] on input "0.00" at bounding box center [289, 266] width 140 height 23
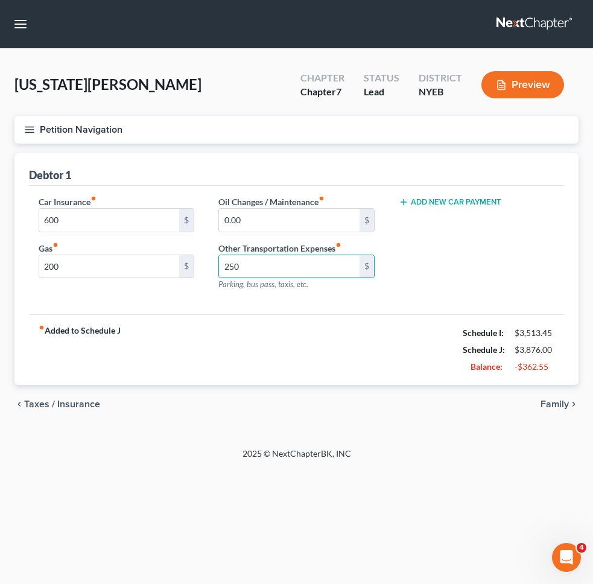
click at [185, 346] on div "fiber_manual_record Added to Schedule J Schedule I: $3,513.45 Schedule J: $3,87…" at bounding box center [296, 349] width 535 height 71
click at [151, 132] on button "Petition Navigation" at bounding box center [296, 130] width 564 height 28
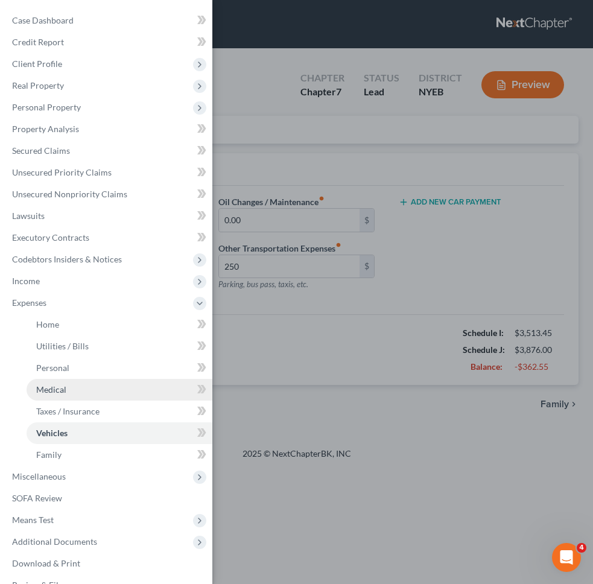
click at [105, 391] on link "Medical" at bounding box center [120, 390] width 186 height 22
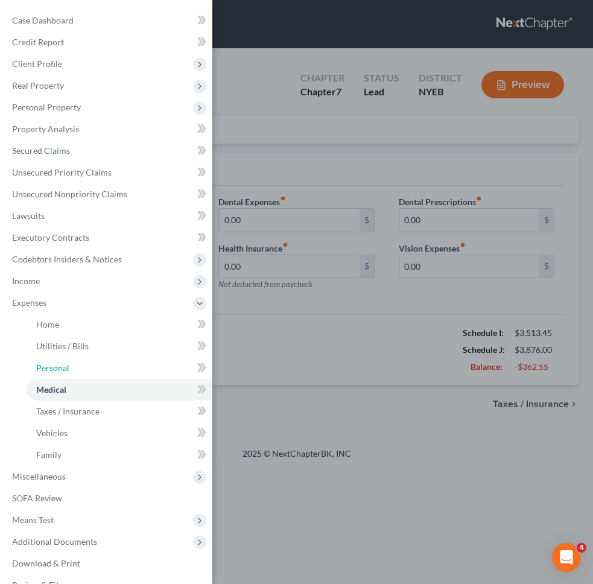
click at [106, 365] on link "Personal" at bounding box center [120, 368] width 186 height 22
click at [317, 335] on div "Case Dashboard Payments Invoices Payments Payments Credit Report Client Profile" at bounding box center [296, 292] width 593 height 584
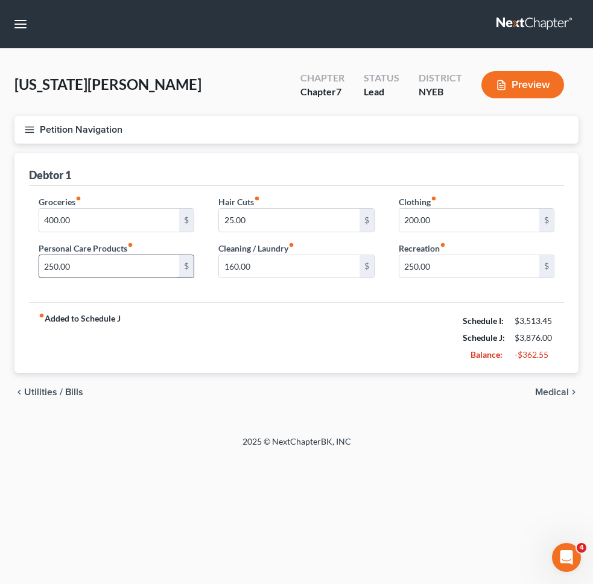
click at [121, 265] on input "250.00" at bounding box center [109, 266] width 140 height 23
click at [262, 264] on input "160.00" at bounding box center [289, 266] width 140 height 23
click at [236, 317] on div "fiber_manual_record Added to Schedule J Schedule I: $3,513.45 Schedule J: $3,67…" at bounding box center [296, 337] width 535 height 71
click at [434, 266] on input "250.00" at bounding box center [469, 266] width 140 height 23
click at [395, 314] on div "fiber_manual_record Added to Schedule J Schedule I: $3,513.45 Schedule J: $3,57…" at bounding box center [296, 337] width 535 height 71
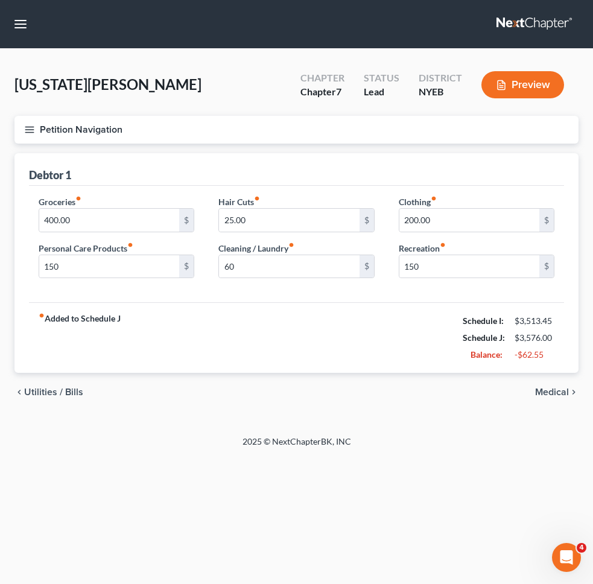
click at [312, 302] on div "fiber_manual_record Added to Schedule J Schedule I: $3,513.45 Schedule J: $3,57…" at bounding box center [296, 337] width 535 height 71
click at [244, 130] on button "Petition Navigation" at bounding box center [296, 130] width 564 height 28
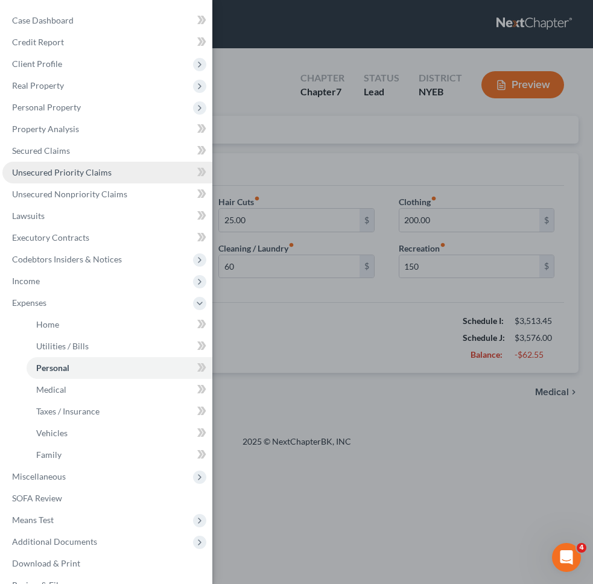
click at [95, 170] on span "Unsecured Priority Claims" at bounding box center [61, 172] width 99 height 10
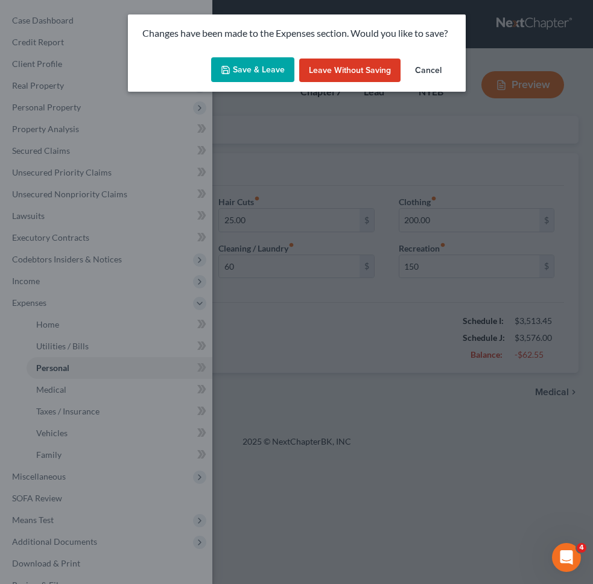
click at [379, 152] on div "Changes have been made to the Expenses section. Would you like to save? Save & …" at bounding box center [296, 292] width 593 height 584
click at [271, 68] on button "Save & Leave" at bounding box center [252, 69] width 83 height 25
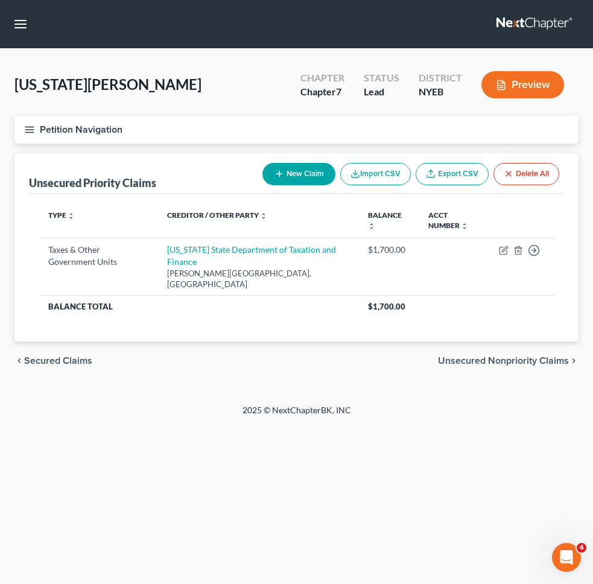
click at [483, 445] on div "Home New Case Client Portal J. Singer Law Group, PLLC esegnini@jsingerlawgroup.…" at bounding box center [296, 292] width 593 height 584
click at [295, 183] on button "New Claim" at bounding box center [298, 174] width 73 height 22
select select "0"
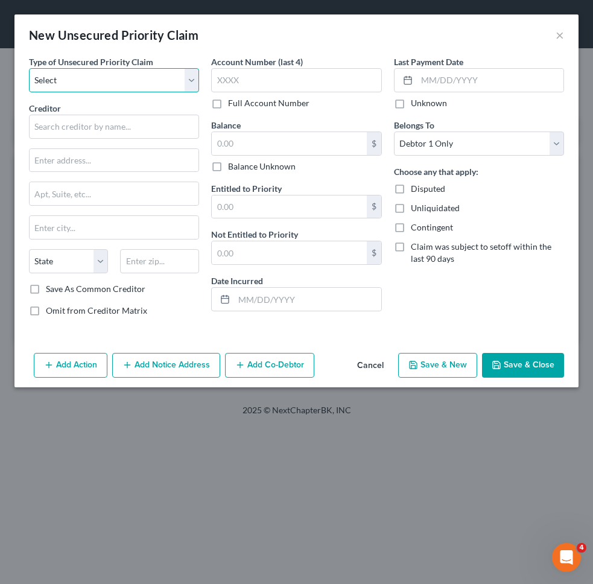
click at [127, 74] on select "Select Taxes & Other Government Units Domestic Support Obligations Extensions o…" at bounding box center [114, 80] width 170 height 24
select select "1"
click at [29, 68] on select "Select Taxes & Other Government Units Domestic Support Obligations Extensions o…" at bounding box center [114, 80] width 170 height 24
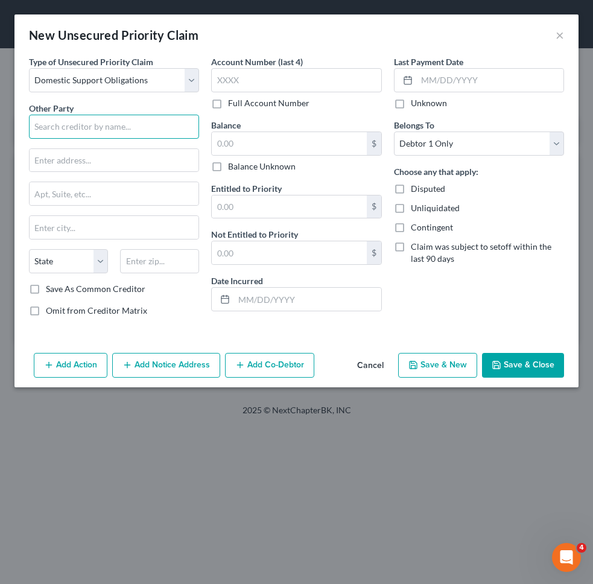
click at [104, 128] on input "text" at bounding box center [114, 127] width 170 height 24
type input "Briana Ryan"
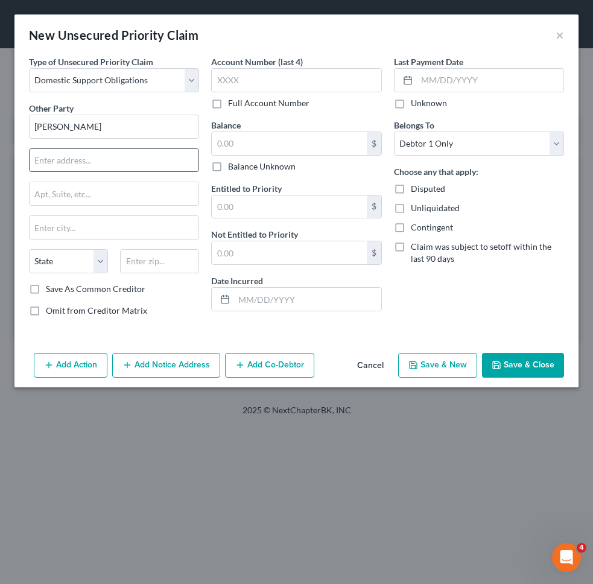
click at [98, 162] on input "text" at bounding box center [114, 160] width 169 height 23
paste input "410 west Carson street apt 6"
drag, startPoint x: 148, startPoint y: 160, endPoint x: 123, endPoint y: 161, distance: 24.8
click at [123, 161] on input "410 west Carson street apt 6" at bounding box center [114, 160] width 169 height 23
type input "410 west Carson street"
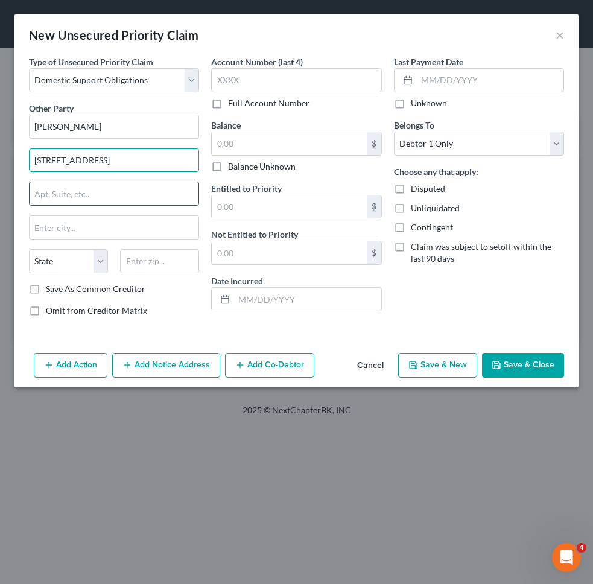
click at [108, 183] on input "text" at bounding box center [114, 193] width 169 height 23
paste input "apt 6"
click at [36, 195] on input "apt 6" at bounding box center [114, 193] width 169 height 23
type input "Apt. 6"
click at [113, 154] on input "410 west Carson street" at bounding box center [114, 160] width 169 height 23
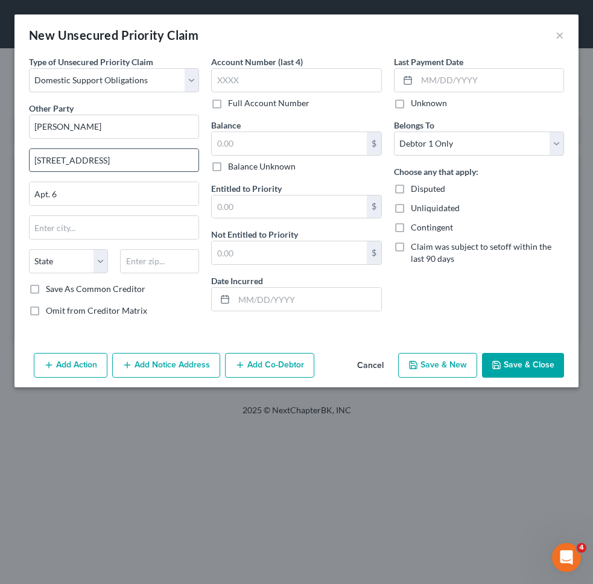
click at [114, 153] on input "410 west Carson street" at bounding box center [114, 160] width 169 height 23
click at [114, 160] on input "410 west Carson street" at bounding box center [114, 160] width 169 height 23
click at [56, 160] on input "410 west Carson St." at bounding box center [114, 160] width 169 height 23
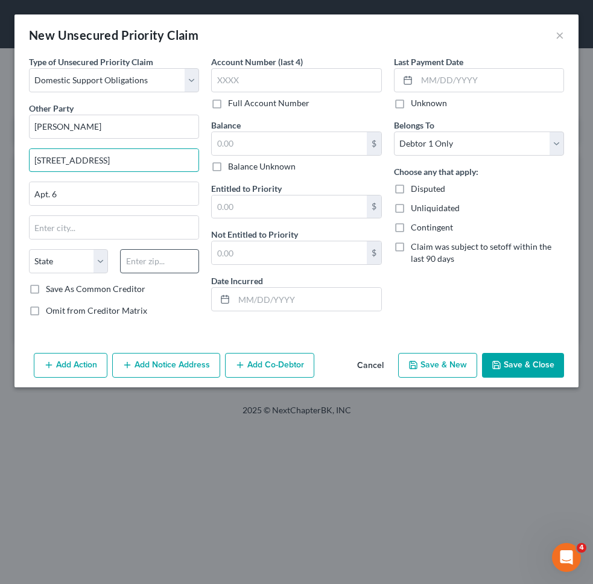
type input "410 West Carson St."
click at [154, 262] on input "text" at bounding box center [159, 261] width 79 height 24
type input "90745"
click at [424, 290] on div "Last Payment Date Unknown Belongs To * Select Debtor 1 Only Debtor 2 Only Debto…" at bounding box center [479, 190] width 182 height 271
type input "Carson"
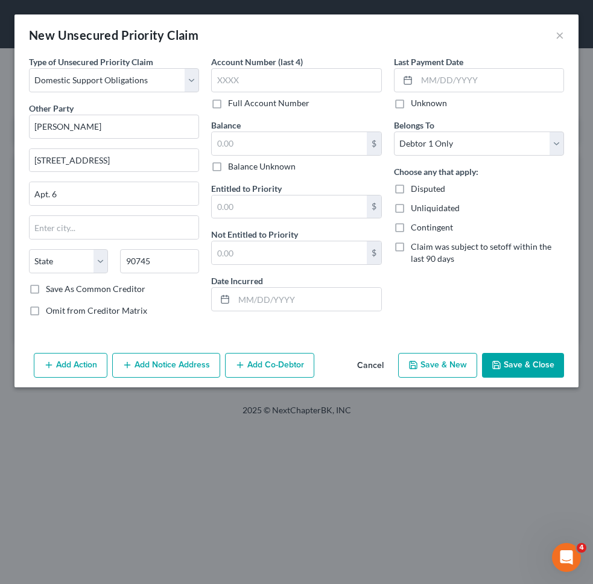
select select "4"
click at [300, 144] on input "text" at bounding box center [289, 143] width 154 height 23
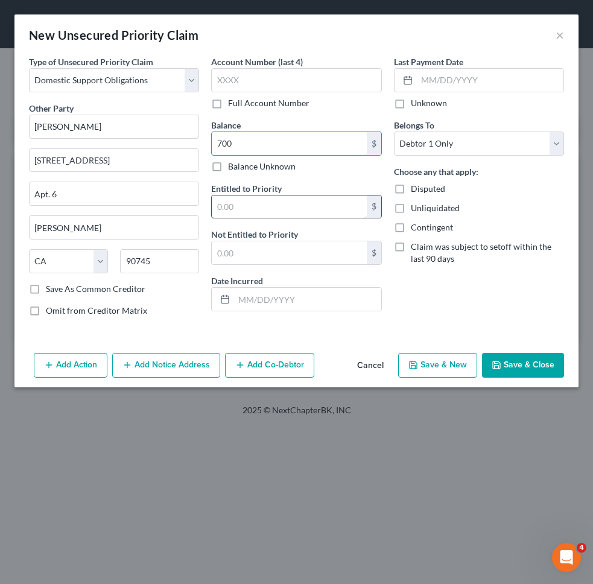
type input "700"
click at [283, 202] on input "text" at bounding box center [289, 206] width 154 height 23
type input "700"
click at [432, 320] on div "Last Payment Date Unknown Belongs To * Select Debtor 1 Only Debtor 2 Only Debto…" at bounding box center [479, 190] width 182 height 271
click at [446, 273] on div "Last Payment Date Unknown Belongs To * Select Debtor 1 Only Debtor 2 Only Debto…" at bounding box center [479, 190] width 182 height 271
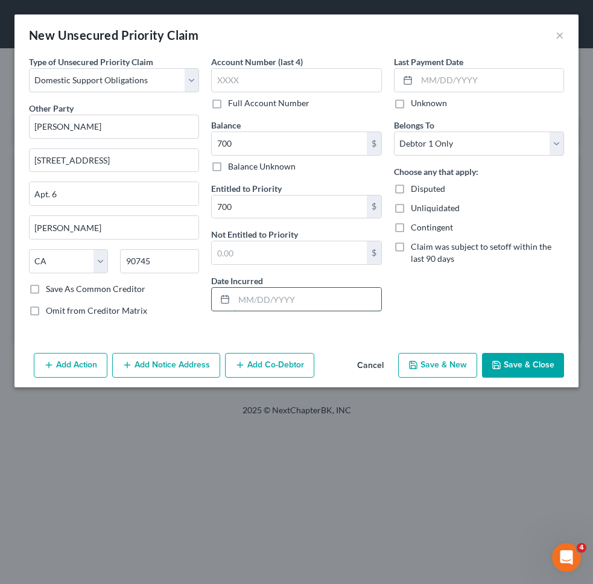
click at [353, 300] on input "text" at bounding box center [307, 299] width 147 height 23
click at [500, 314] on div "Last Payment Date Unknown Belongs To * Select Debtor 1 Only Debtor 2 Only Debto…" at bounding box center [479, 190] width 182 height 271
click at [554, 367] on button "Save & Close" at bounding box center [523, 365] width 82 height 25
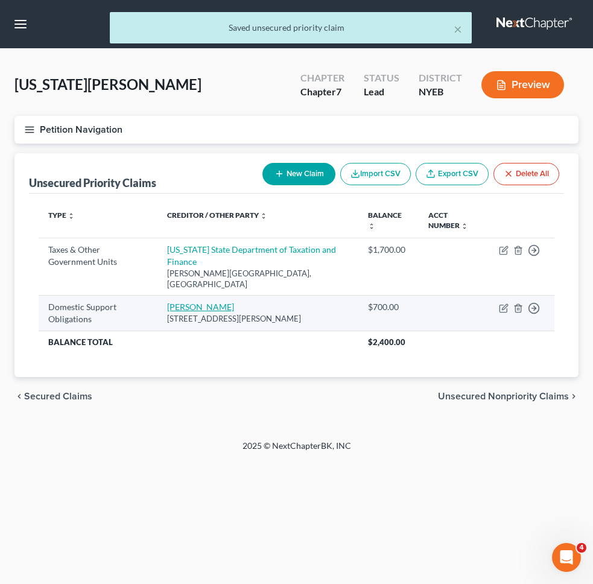
click at [218, 301] on link "Briana Ryan" at bounding box center [200, 306] width 67 height 10
select select "4"
select select "0"
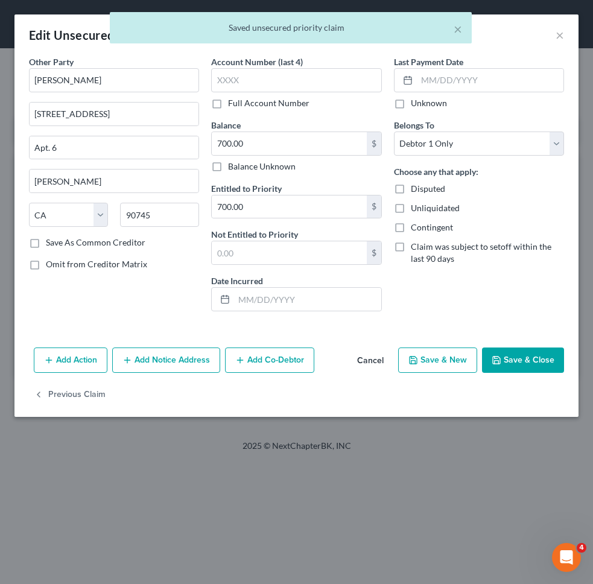
click at [87, 240] on label "Save As Common Creditor" at bounding box center [95, 242] width 99 height 12
click at [58, 240] on input "Save As Common Creditor" at bounding box center [55, 240] width 8 height 8
click at [535, 362] on button "Save & Close" at bounding box center [523, 359] width 82 height 25
checkbox input "false"
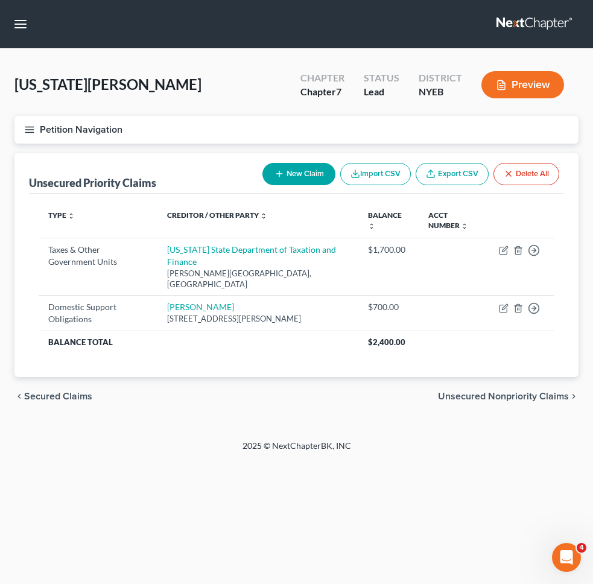
click at [180, 134] on button "Petition Navigation" at bounding box center [296, 130] width 564 height 28
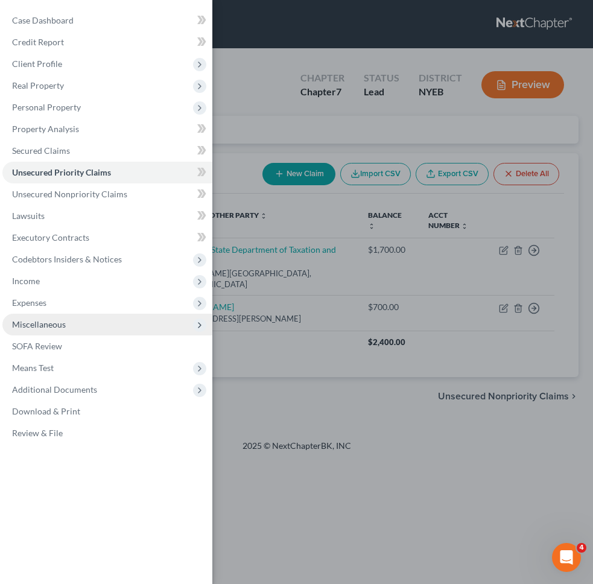
click at [128, 329] on span "Miscellaneous" at bounding box center [107, 325] width 210 height 22
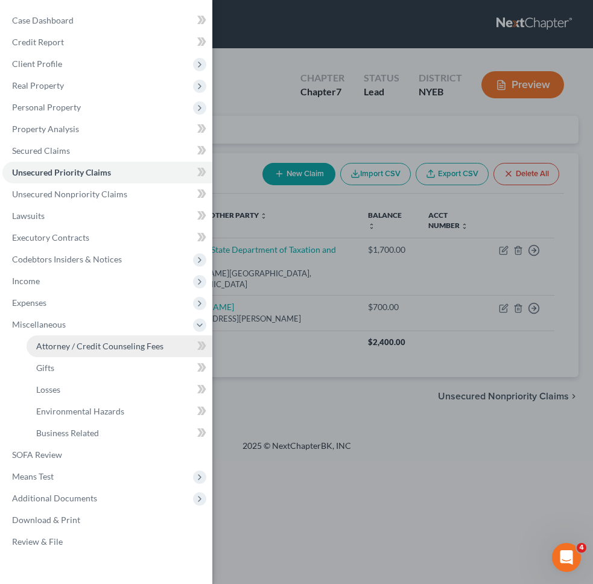
click at [127, 341] on span "Attorney / Credit Counseling Fees" at bounding box center [99, 346] width 127 height 10
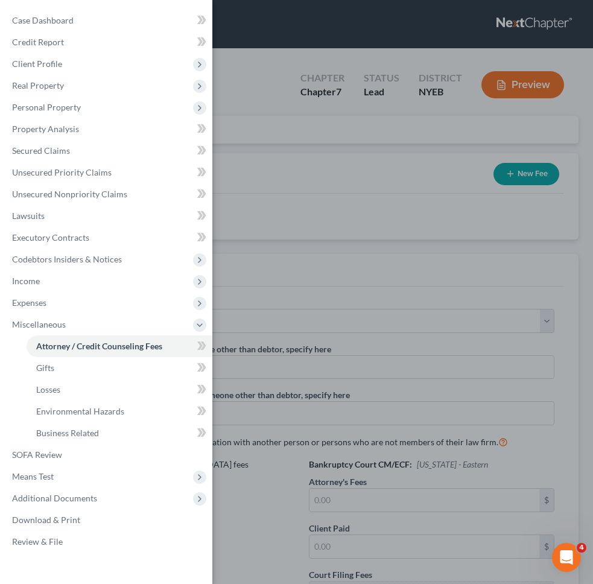
click at [543, 304] on div "Case Dashboard Payments Invoices Payments Payments Credit Report Client Profile" at bounding box center [296, 292] width 593 height 584
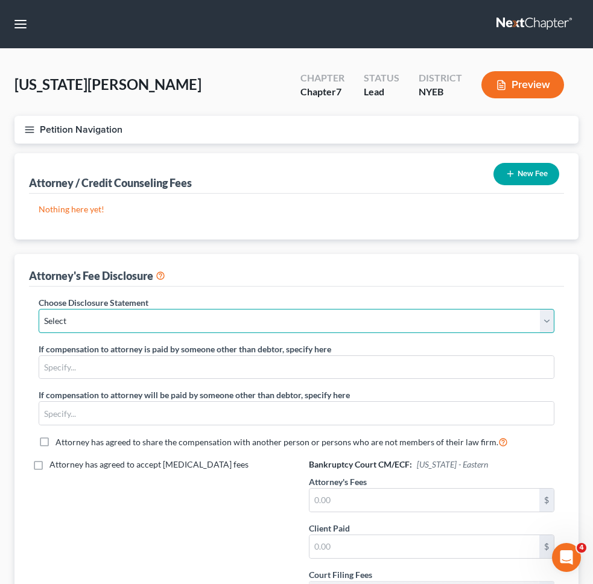
click at [528, 317] on select "Select Managing Partner" at bounding box center [297, 321] width 516 height 24
select select "0"
click at [39, 309] on select "Select Managing Partner" at bounding box center [297, 321] width 516 height 24
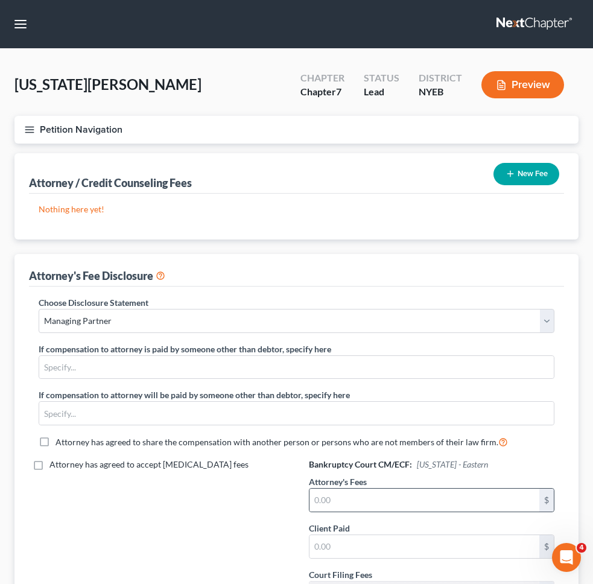
click at [451, 488] on div "$" at bounding box center [432, 500] width 246 height 24
click at [443, 504] on input "text" at bounding box center [424, 499] width 230 height 23
type input "2,400"
click at [423, 546] on input "text" at bounding box center [424, 546] width 230 height 23
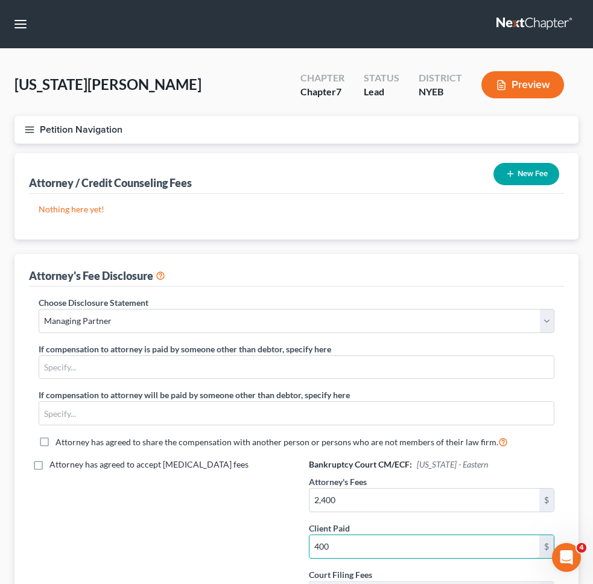
type input "400"
click at [506, 170] on icon "button" at bounding box center [510, 174] width 10 height 10
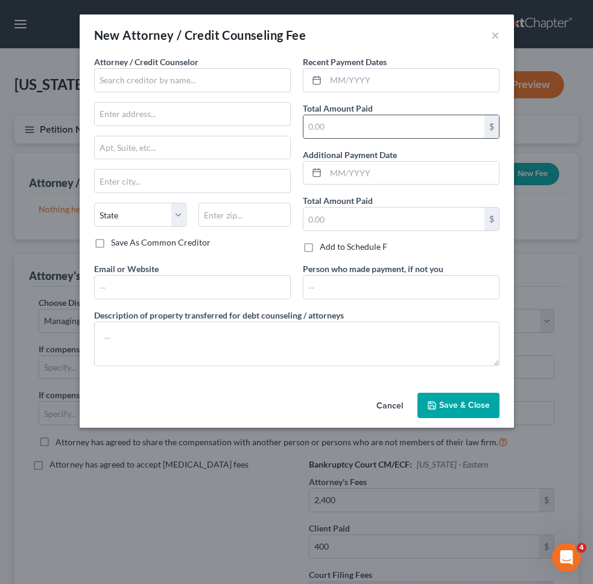
click at [344, 128] on input "text" at bounding box center [393, 126] width 181 height 23
type input "400"
click at [364, 76] on input "text" at bounding box center [412, 80] width 173 height 23
type input "0"
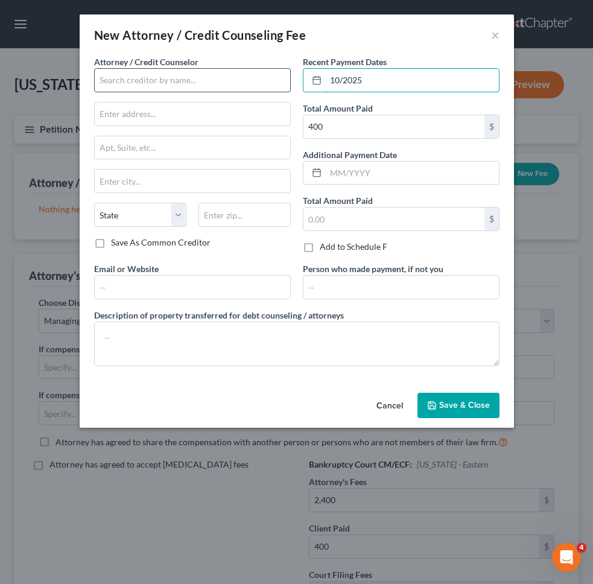
type input "10/2025"
click at [262, 78] on input "text" at bounding box center [192, 80] width 197 height 24
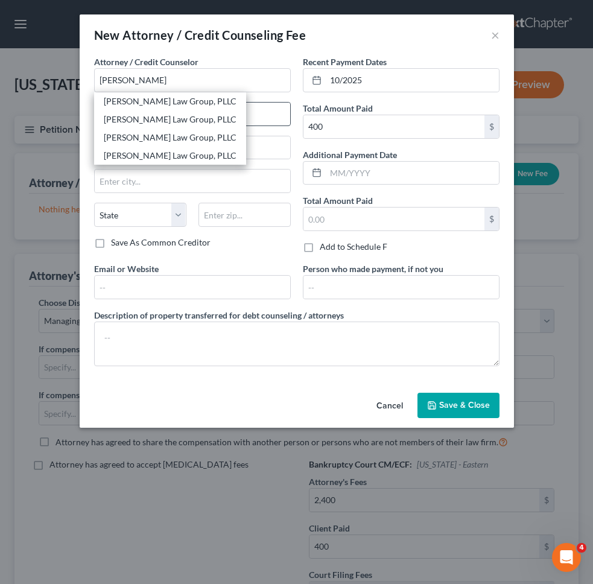
click at [160, 104] on div "[PERSON_NAME] Law Group, PLLC" at bounding box center [170, 101] width 133 height 12
type input "[PERSON_NAME] Law Group, PLLC"
type input "1 Liberty Plaza, 23rd Floor"
type input "New York"
select select "35"
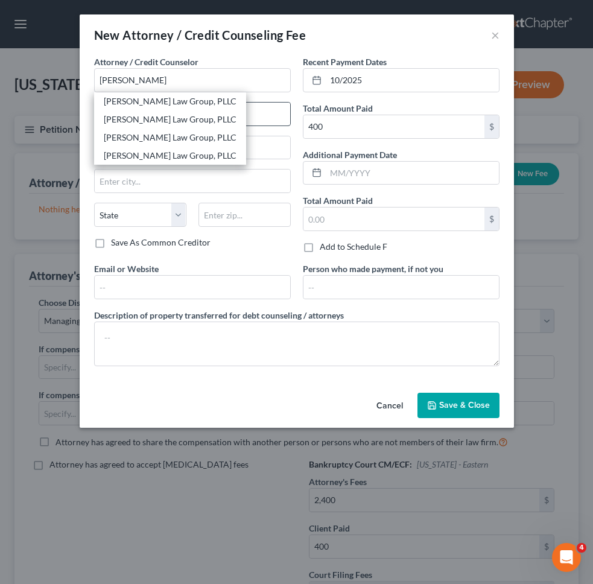
type input "10006"
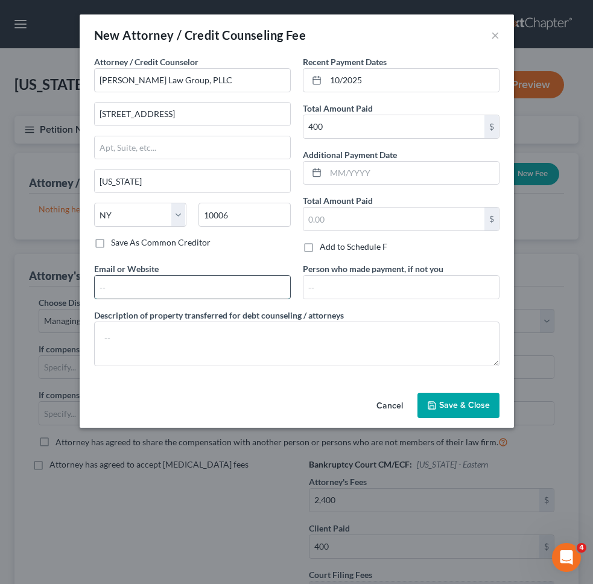
click at [200, 280] on input "text" at bounding box center [192, 287] width 195 height 23
type input "https://www.singerlawgroup.com/"
click at [437, 403] on button "Save & Close" at bounding box center [458, 405] width 82 height 25
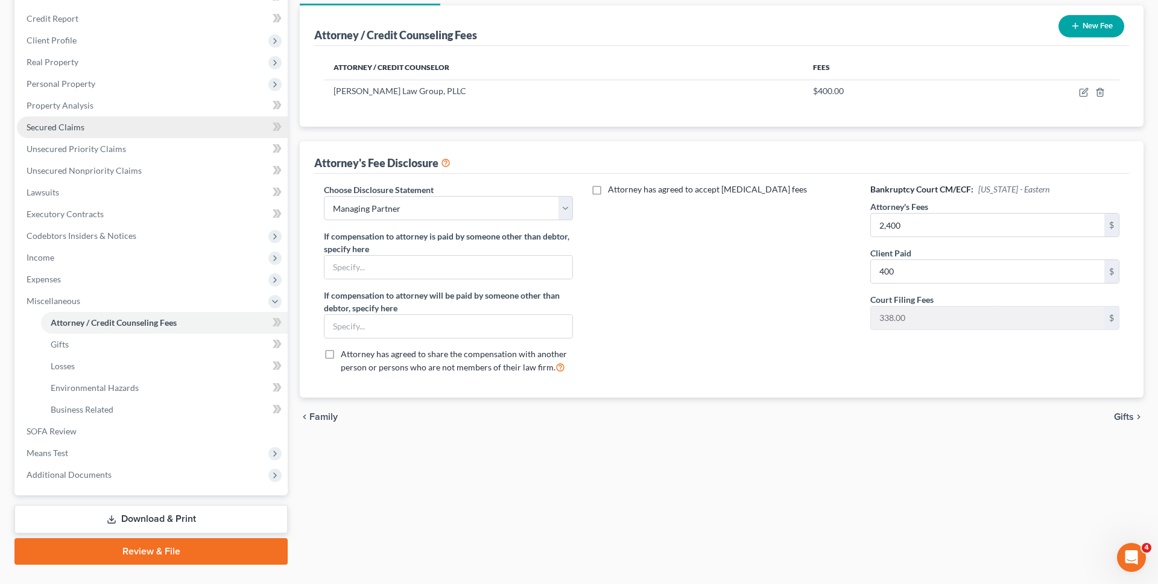
scroll to position [166, 0]
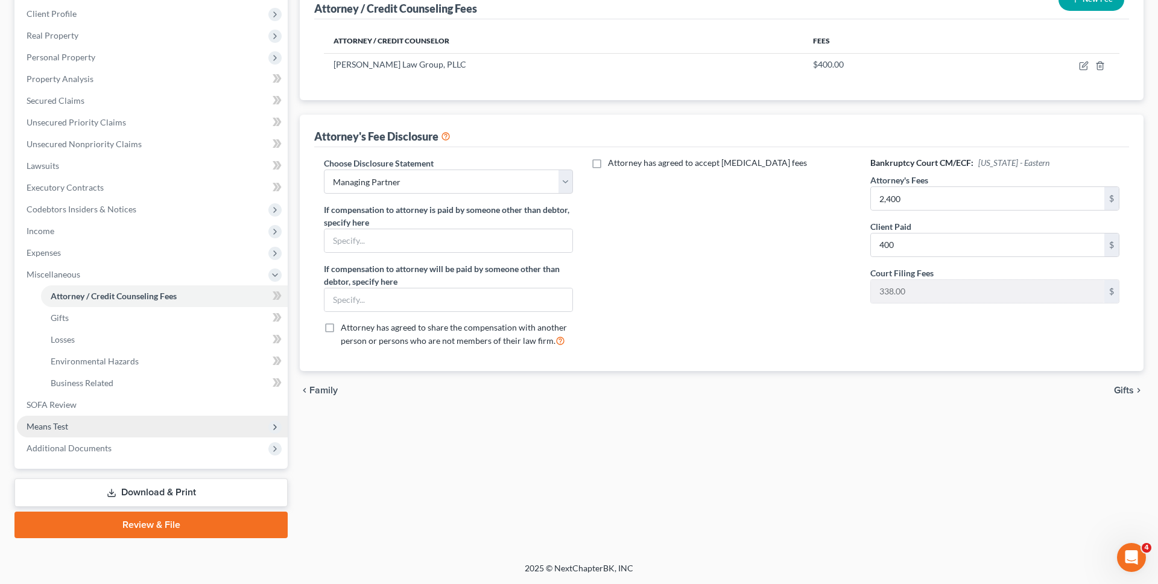
click at [163, 420] on span "Means Test" at bounding box center [152, 426] width 271 height 22
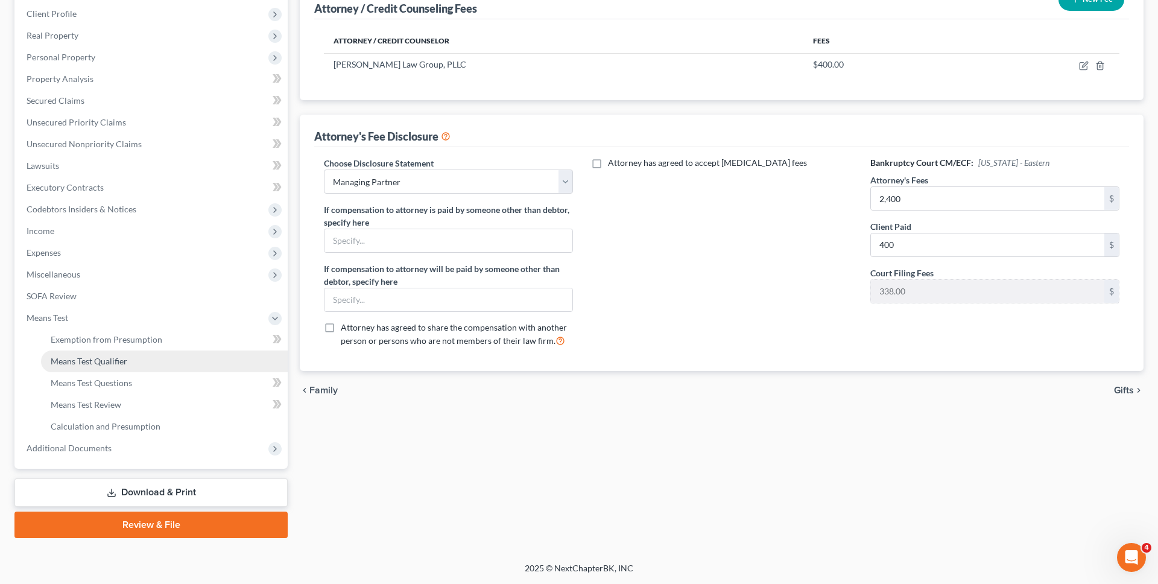
click at [165, 361] on link "Means Test Qualifier" at bounding box center [164, 361] width 247 height 22
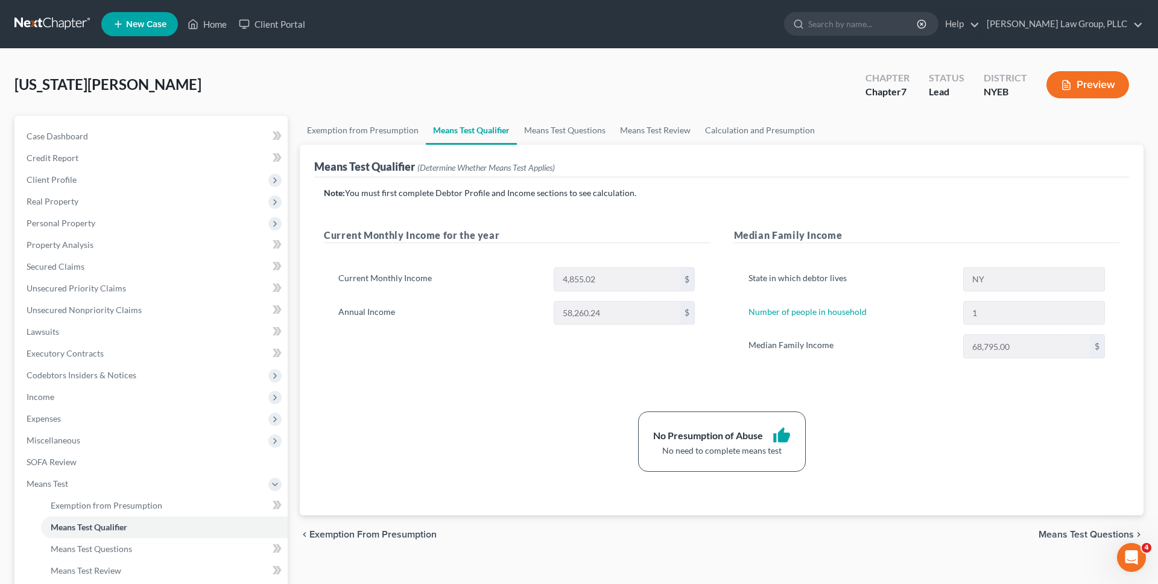
click at [425, 346] on div "Current Monthly Income 4,855.02 $ Annual Income 58,260.24 $" at bounding box center [517, 301] width 386 height 96
click at [133, 224] on span "Personal Property" at bounding box center [152, 223] width 271 height 22
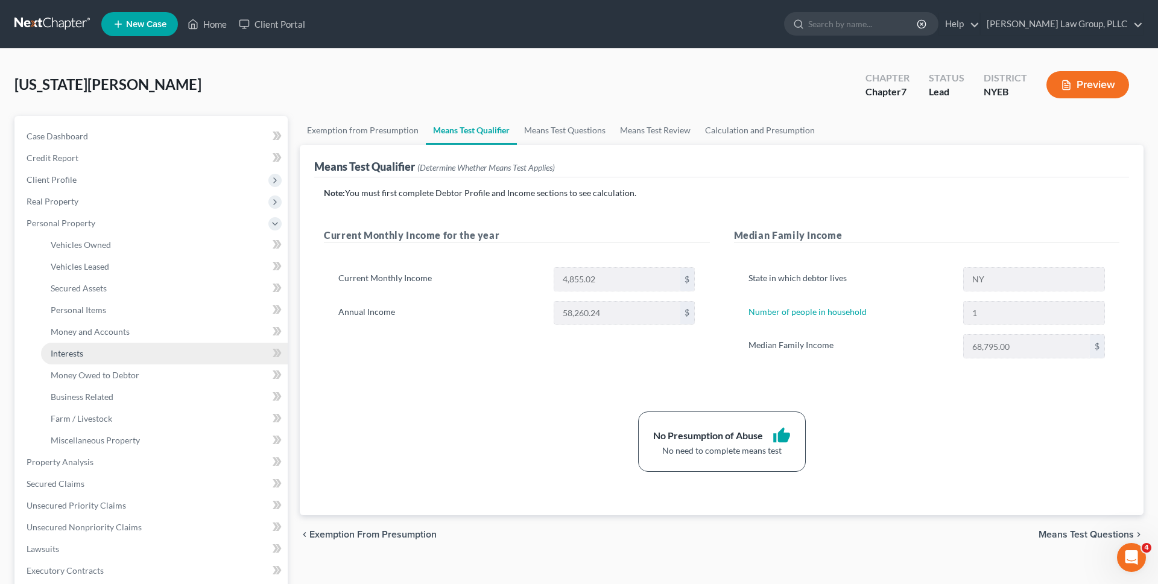
click at [132, 347] on link "Interests" at bounding box center [164, 354] width 247 height 22
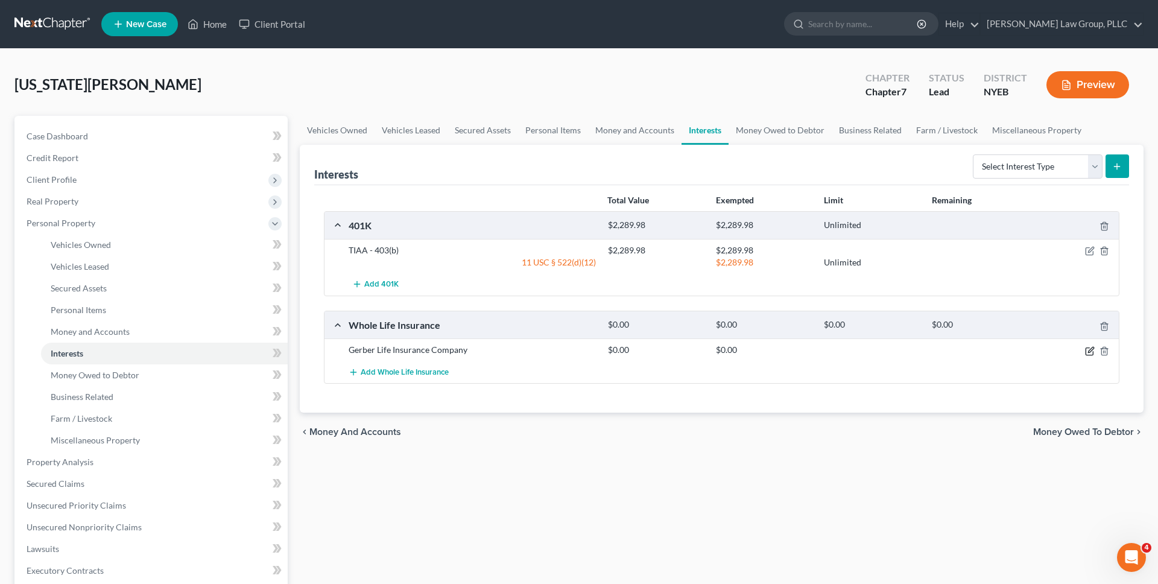
click at [592, 349] on icon "button" at bounding box center [1090, 351] width 10 height 10
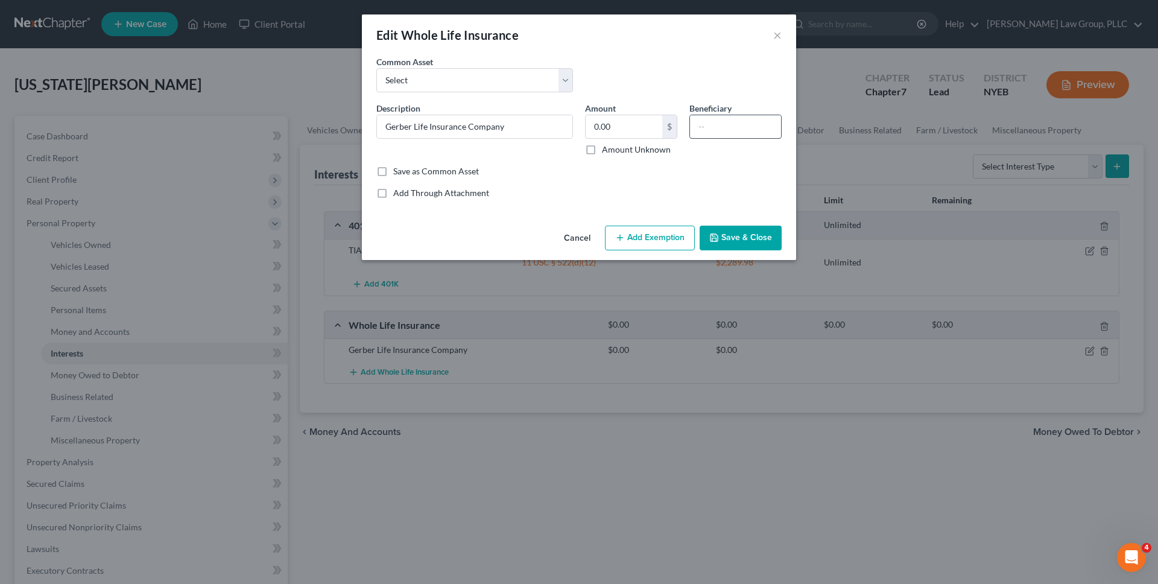
click at [592, 129] on input "text" at bounding box center [735, 126] width 91 height 23
click at [592, 241] on button "Add Exemption" at bounding box center [650, 238] width 90 height 25
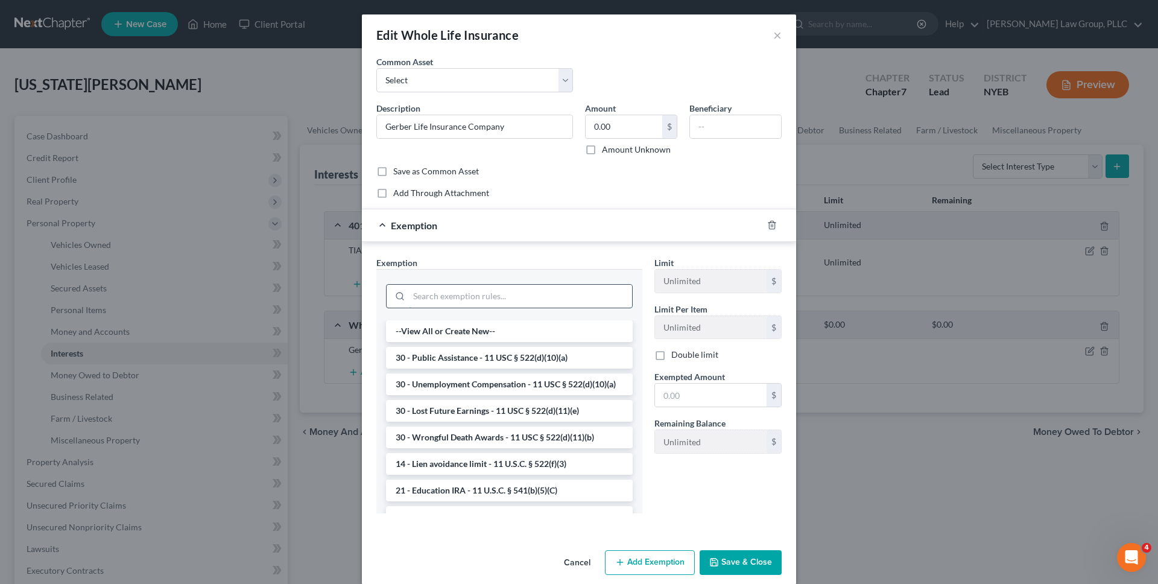
click at [555, 292] on input "search" at bounding box center [520, 296] width 223 height 23
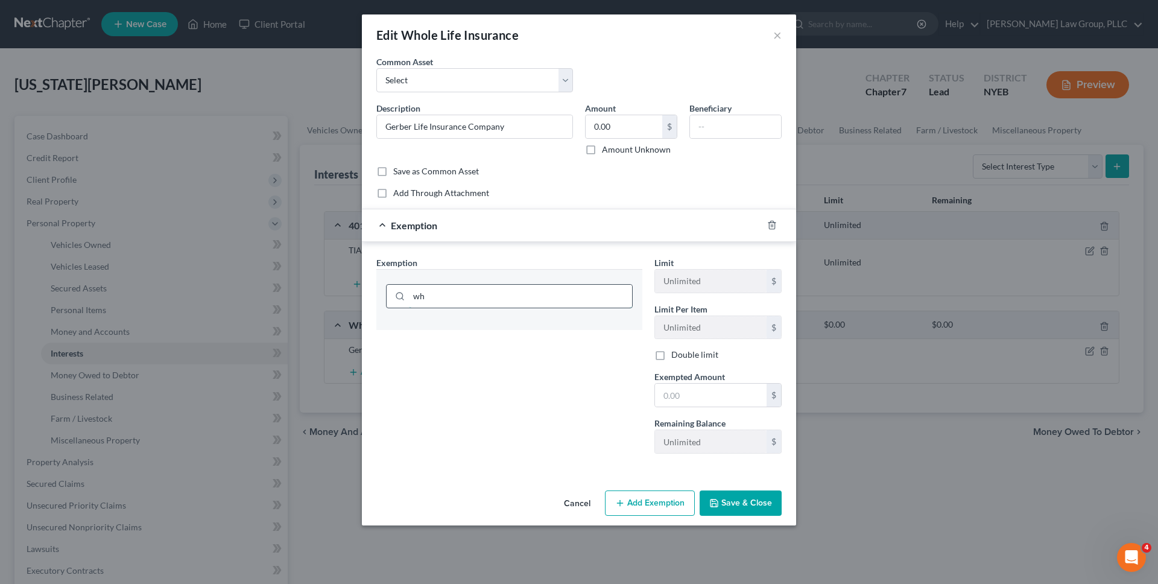
type input "w"
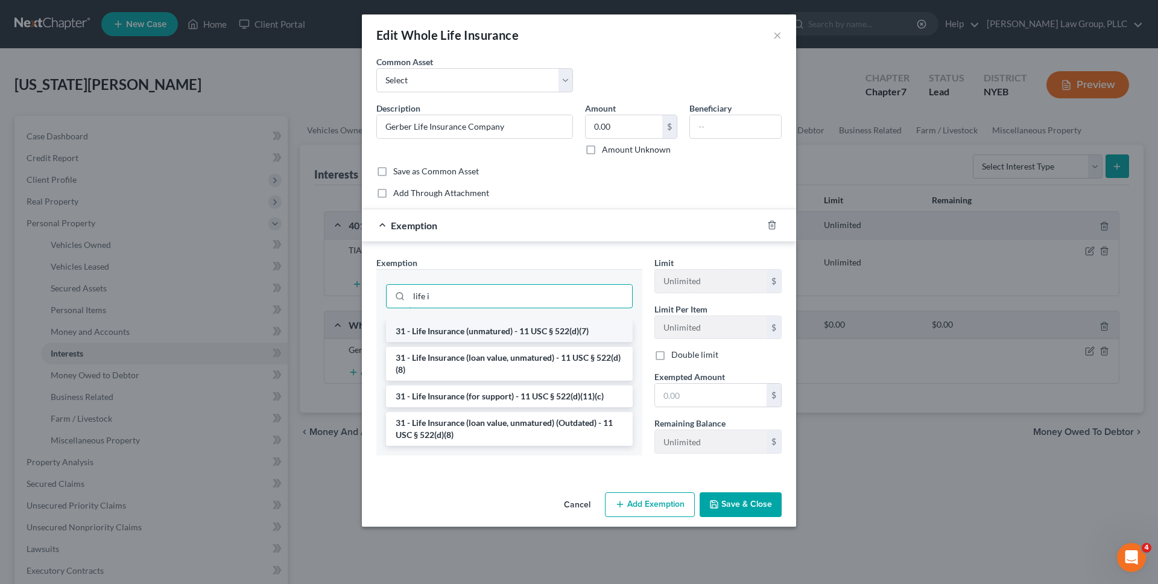
type input "life i"
click at [543, 328] on li "31 - Life Insurance (unmatured) - 11 USC § 522(d)(7)" at bounding box center [509, 331] width 247 height 22
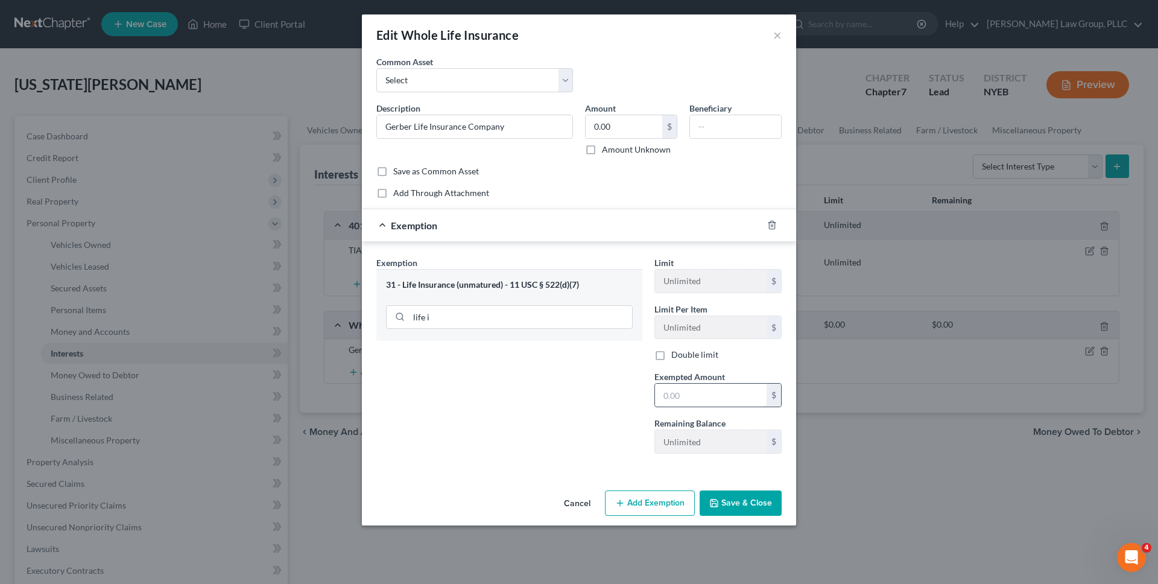
click at [592, 402] on input "text" at bounding box center [711, 395] width 112 height 23
type input "0"
click at [592, 453] on div "Exemption Set must be selected for CA. Exemption * 31 - Life Insurance (unmatur…" at bounding box center [509, 359] width 278 height 207
click at [592, 490] on button "Save & Close" at bounding box center [740, 502] width 82 height 25
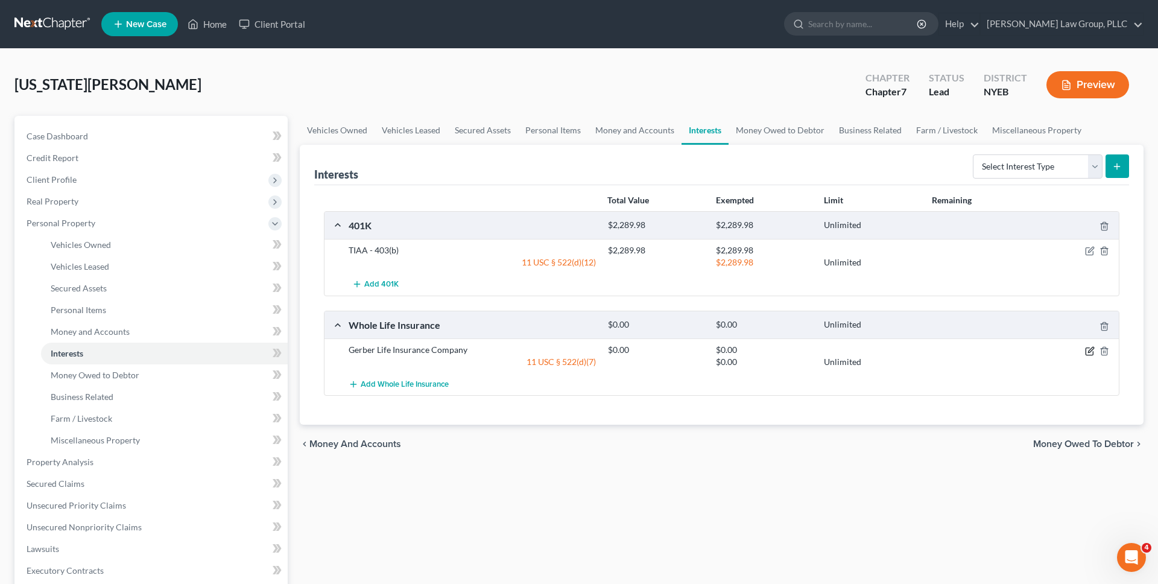
click at [592, 350] on icon "button" at bounding box center [1090, 351] width 10 height 10
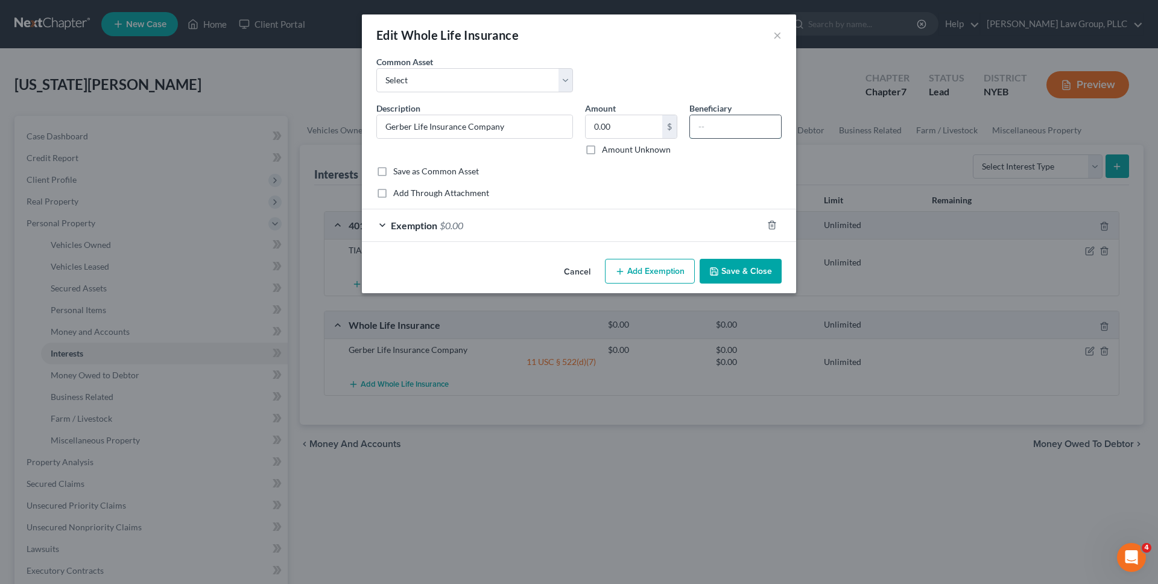
click at [592, 130] on input "text" at bounding box center [735, 126] width 91 height 23
click at [592, 273] on button "Save & Close" at bounding box center [740, 271] width 82 height 25
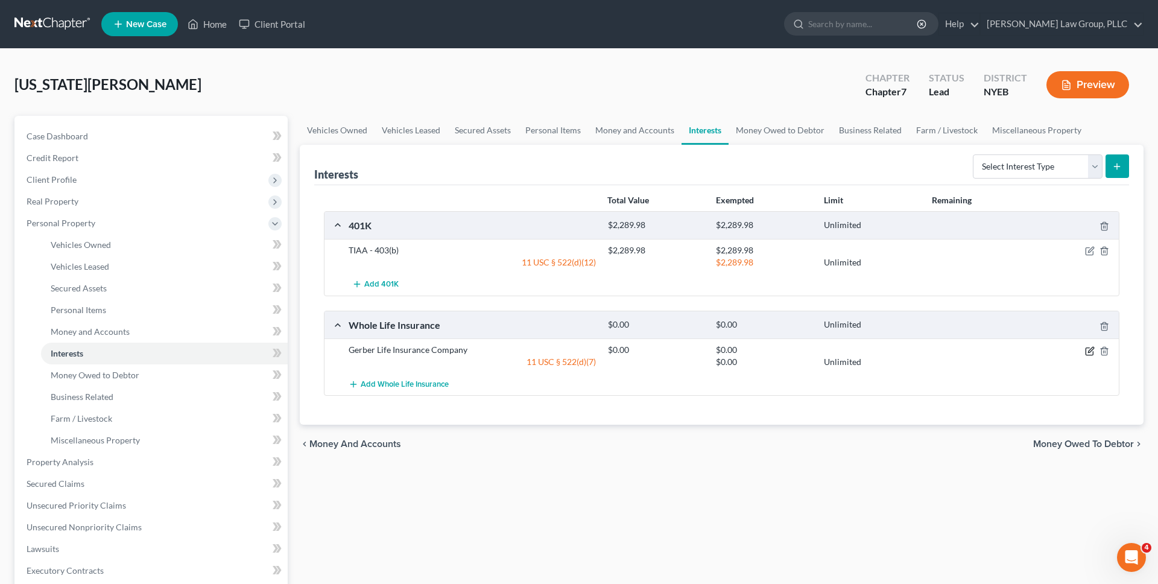
click at [592, 350] on icon "button" at bounding box center [1090, 351] width 10 height 10
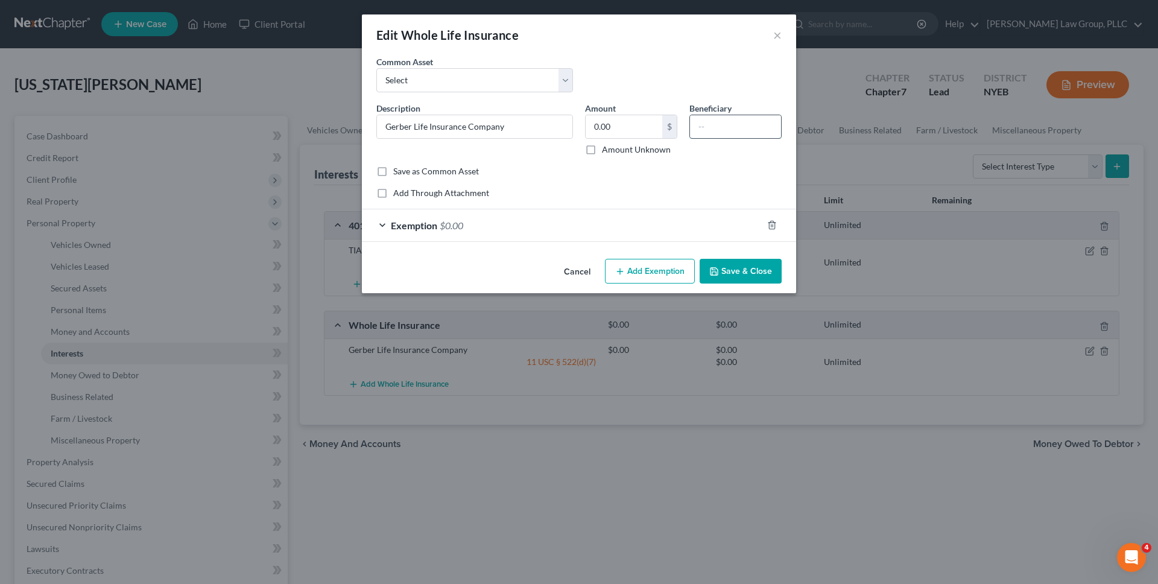
click at [592, 128] on input "text" at bounding box center [735, 126] width 91 height 23
type input "Next of kin"
click at [592, 272] on icon "button" at bounding box center [714, 272] width 10 height 10
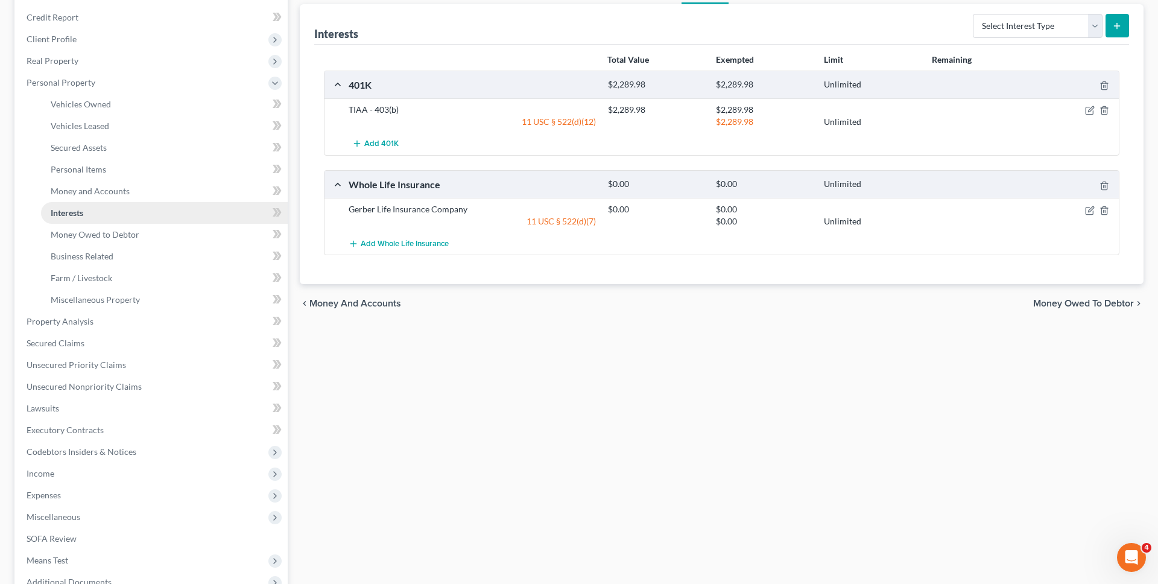
scroll to position [274, 0]
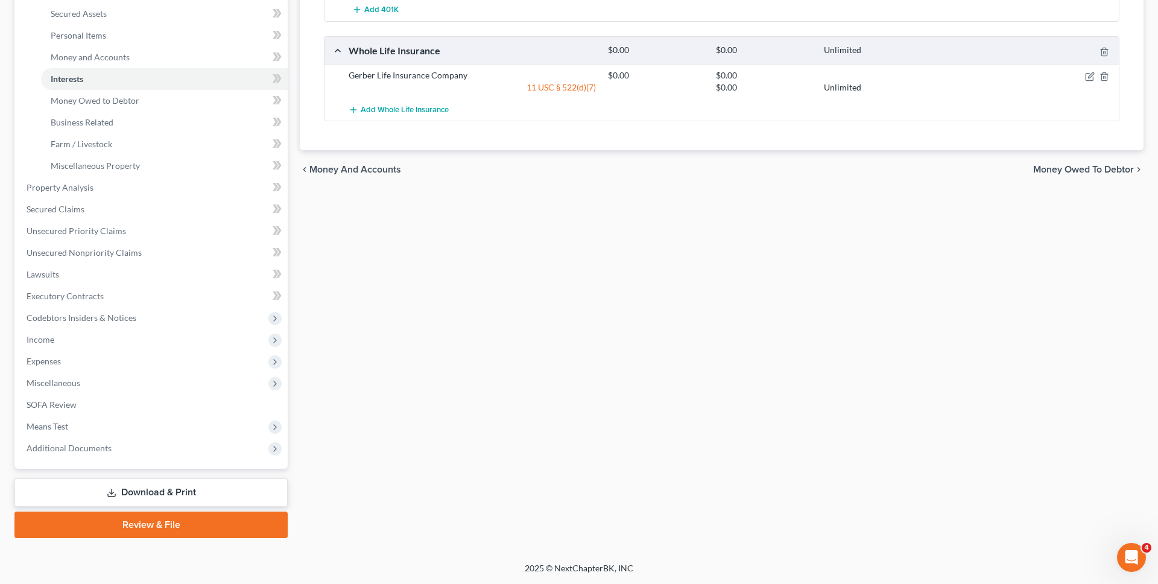
click at [182, 491] on link "Download & Print" at bounding box center [150, 492] width 273 height 28
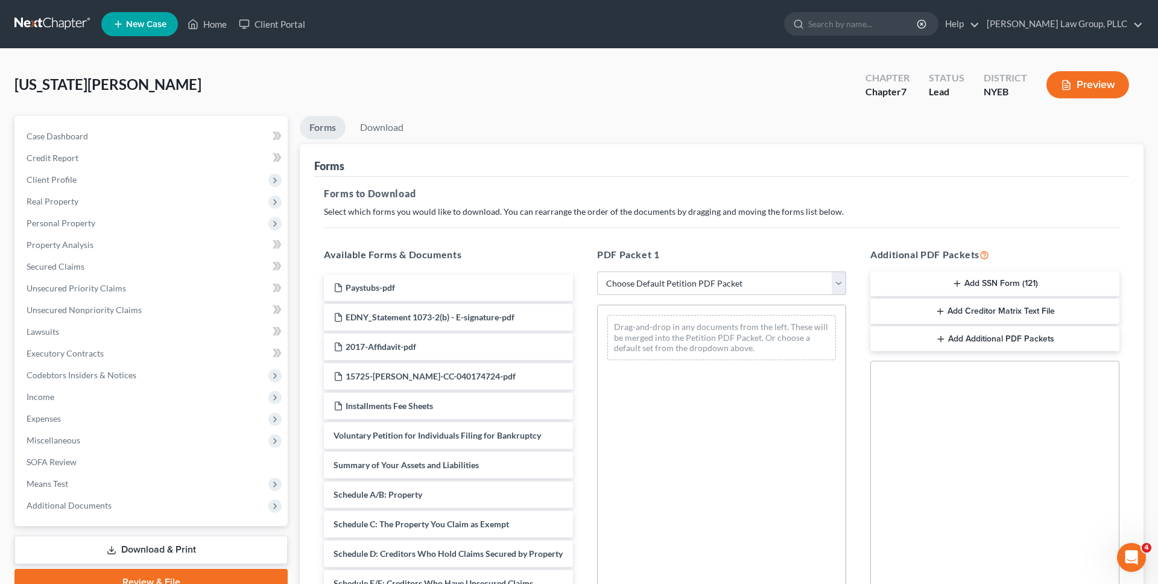
click at [592, 292] on select "Choose Default Petition PDF Packet Complete Bankruptcy Petition (all forms and …" at bounding box center [721, 283] width 249 height 24
select select "0"
click at [592, 271] on select "Choose Default Petition PDF Packet Complete Bankruptcy Petition (all forms and …" at bounding box center [721, 283] width 249 height 24
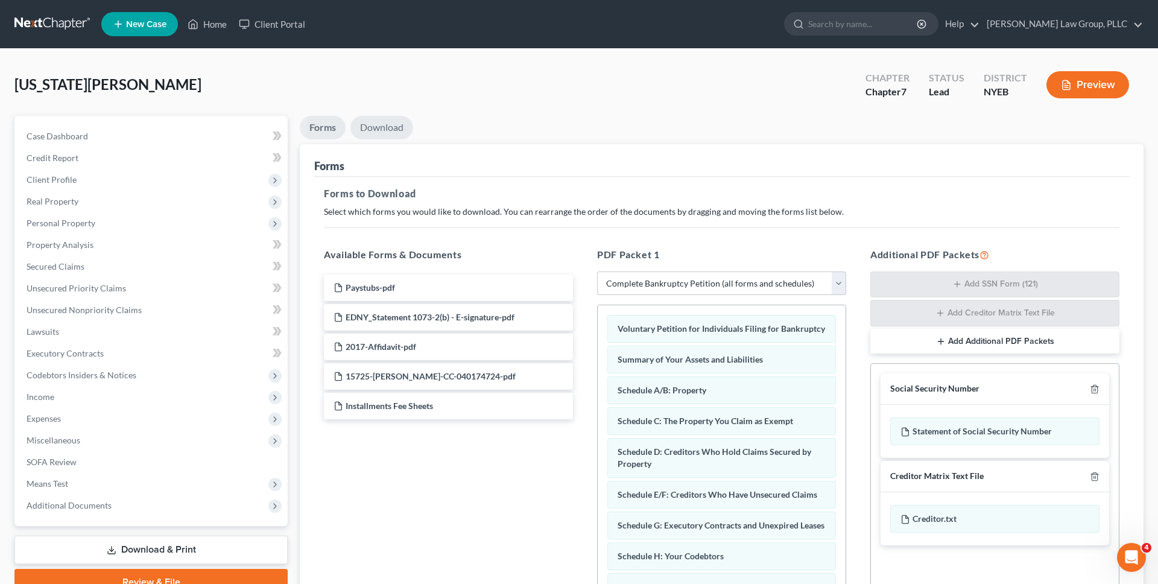
click at [368, 122] on link "Download" at bounding box center [381, 128] width 63 height 24
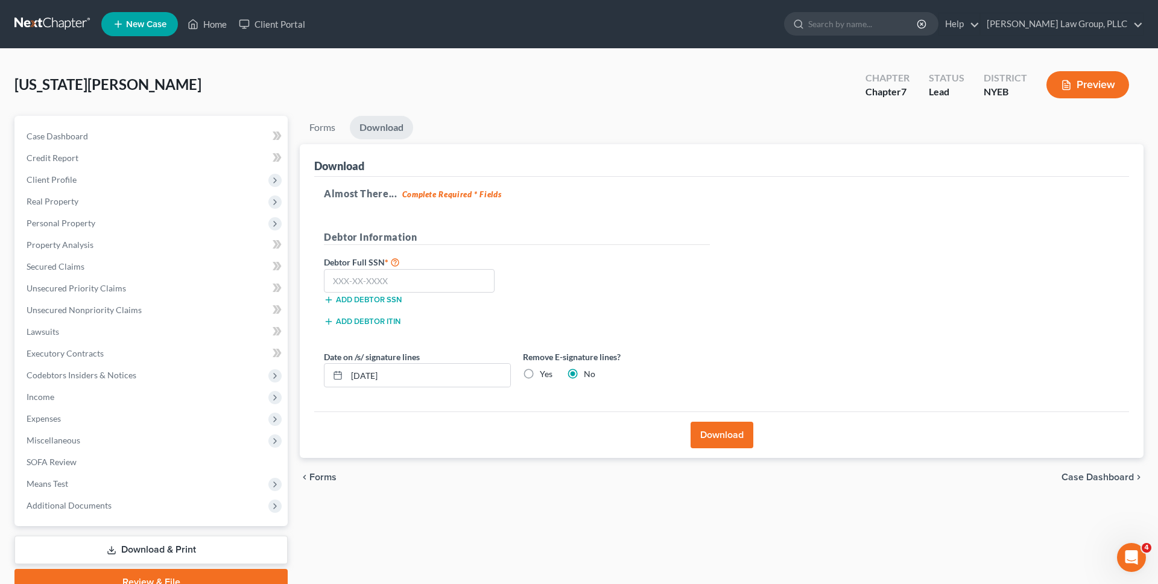
click at [540, 370] on label "Yes" at bounding box center [546, 374] width 13 height 12
click at [545, 370] on input "Yes" at bounding box center [549, 372] width 8 height 8
radio input "true"
radio input "false"
click at [476, 370] on input "10/08/2025" at bounding box center [428, 375] width 163 height 23
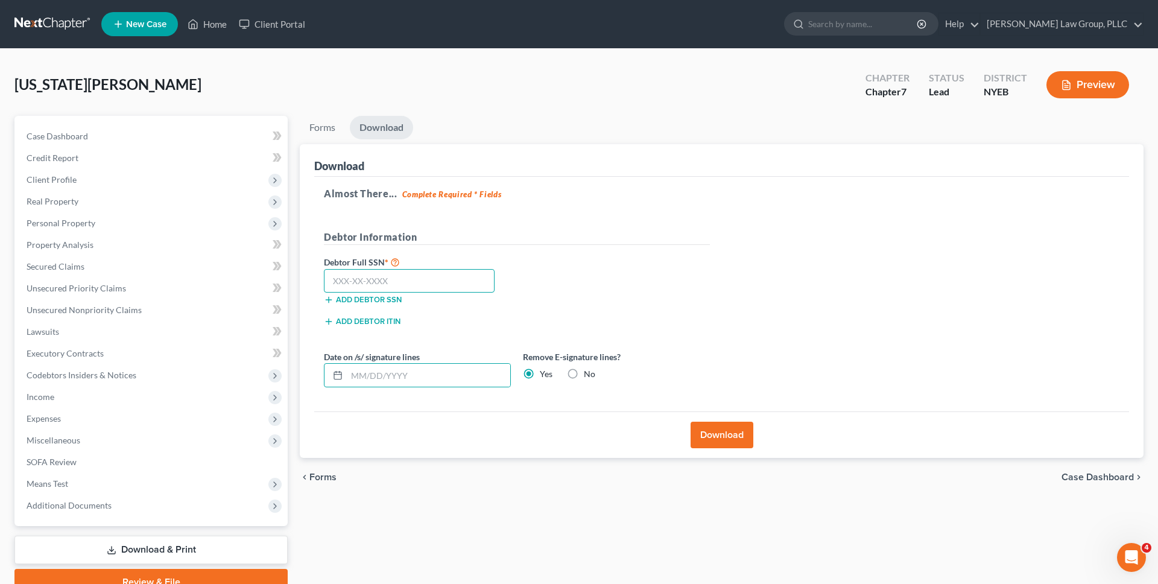
click at [418, 283] on input "text" at bounding box center [409, 281] width 171 height 24
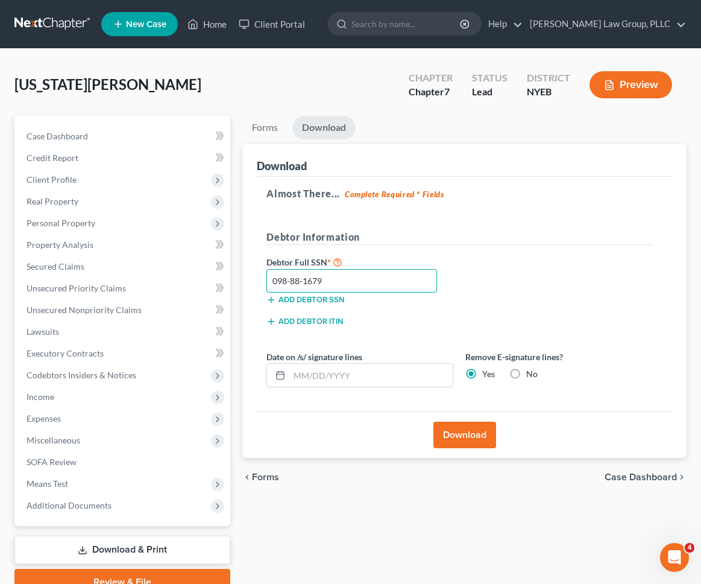
type input "098-88-1679"
click at [459, 440] on button "Download" at bounding box center [465, 434] width 63 height 27
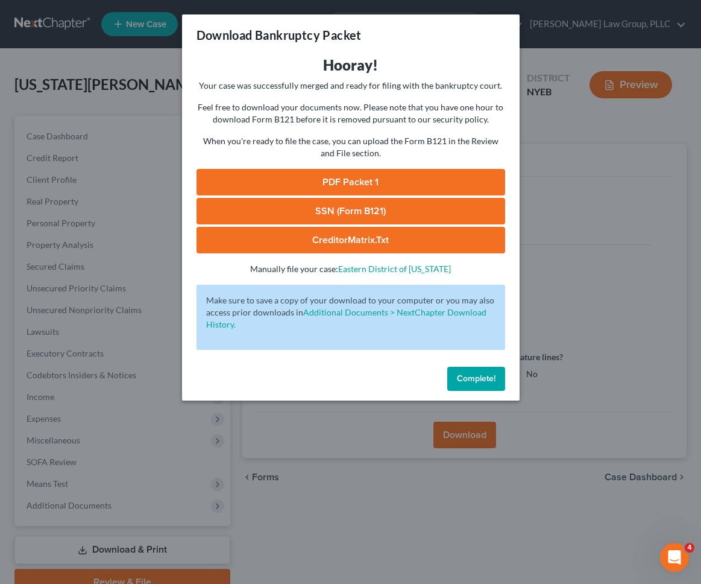
click at [390, 212] on link "SSN (Form B121)" at bounding box center [351, 211] width 309 height 27
click at [347, 177] on link "PDF Packet 1" at bounding box center [351, 182] width 309 height 27
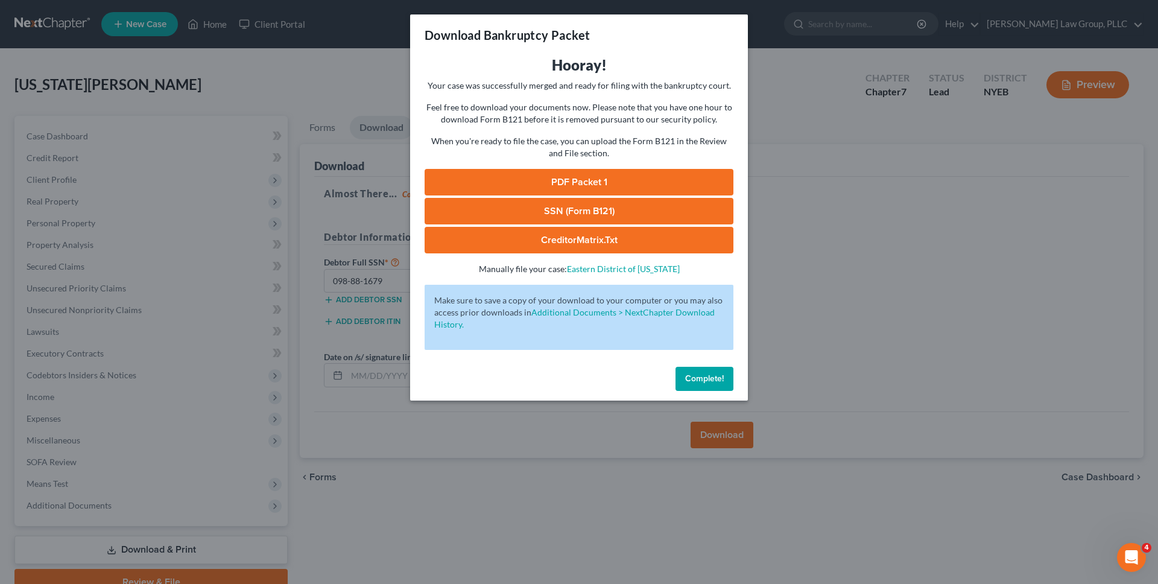
click at [364, 130] on div "Download Bankruptcy Packet Hooray! Your case was successfully merged and ready …" at bounding box center [579, 292] width 1158 height 584
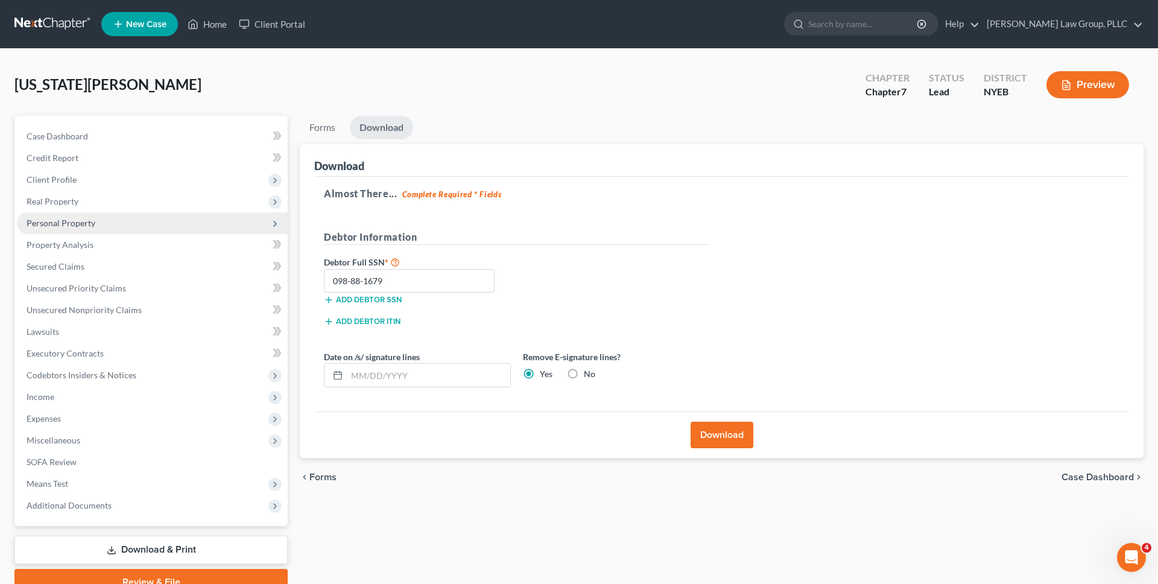
click at [99, 224] on span "Personal Property" at bounding box center [152, 223] width 271 height 22
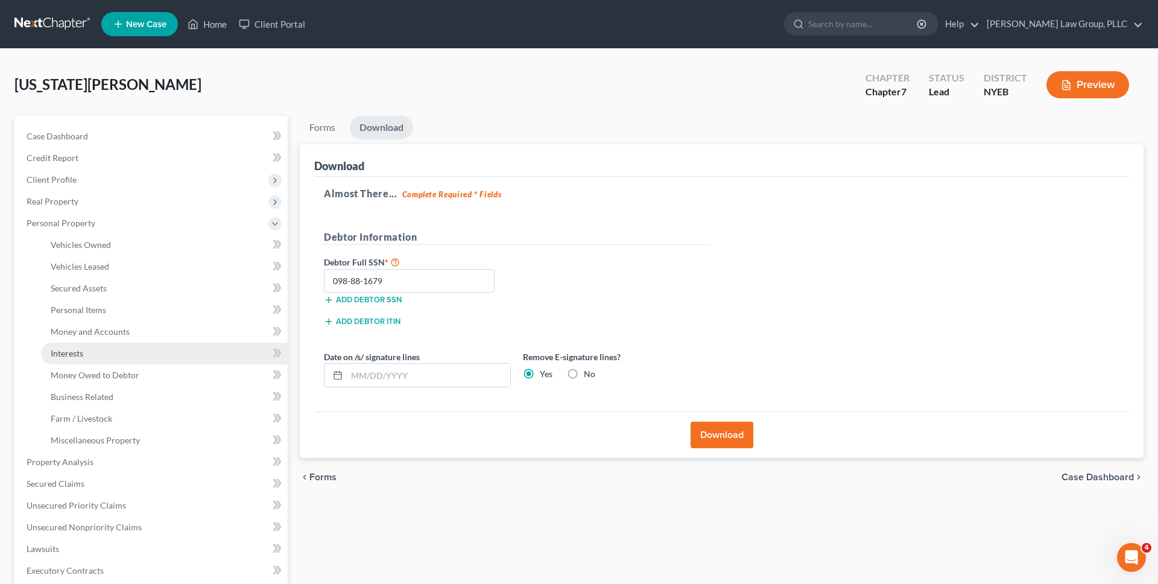
click at [109, 351] on link "Interests" at bounding box center [164, 354] width 247 height 22
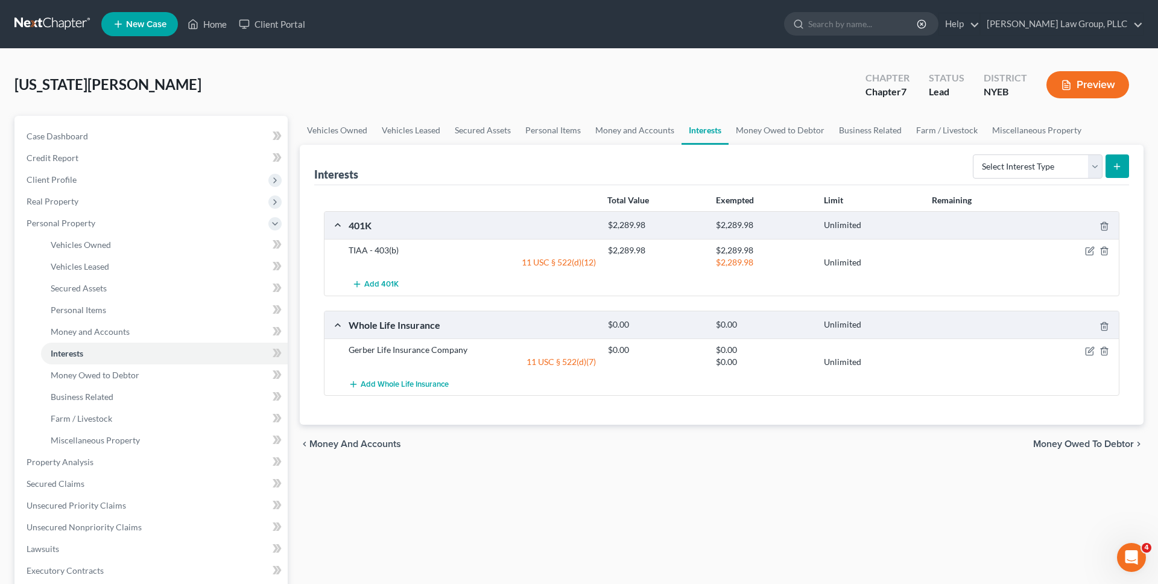
click at [592, 352] on div at bounding box center [1077, 350] width 86 height 12
click at [592, 352] on icon "button" at bounding box center [1090, 351] width 10 height 10
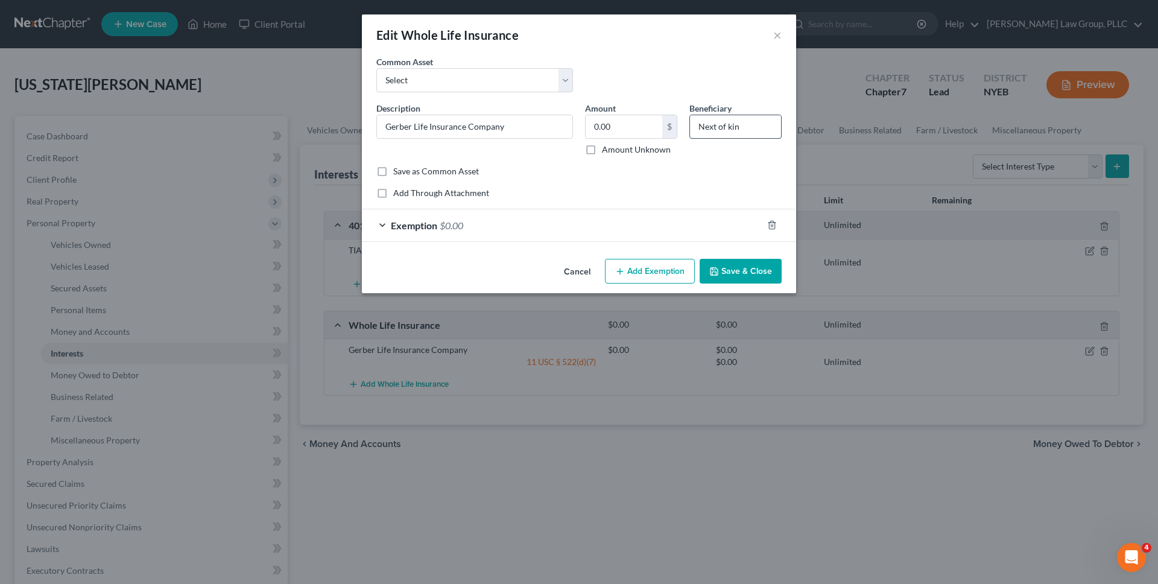
click at [592, 130] on input "Next of kin" at bounding box center [735, 126] width 91 height 23
type input "Mother"
click at [592, 259] on button "Save & Close" at bounding box center [740, 271] width 82 height 25
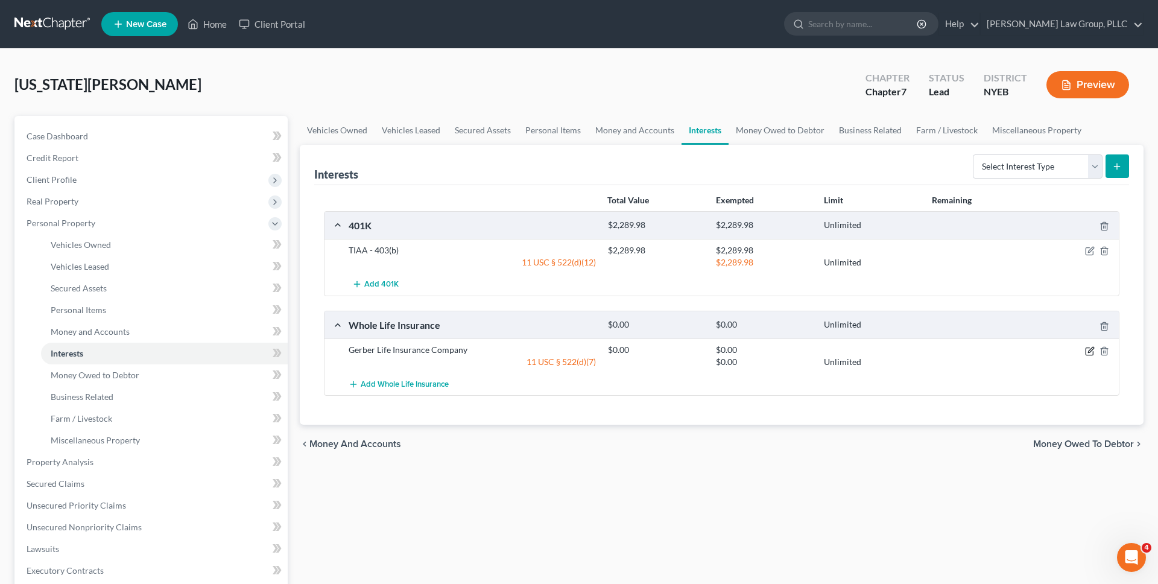
click at [592, 346] on icon "button" at bounding box center [1090, 351] width 10 height 10
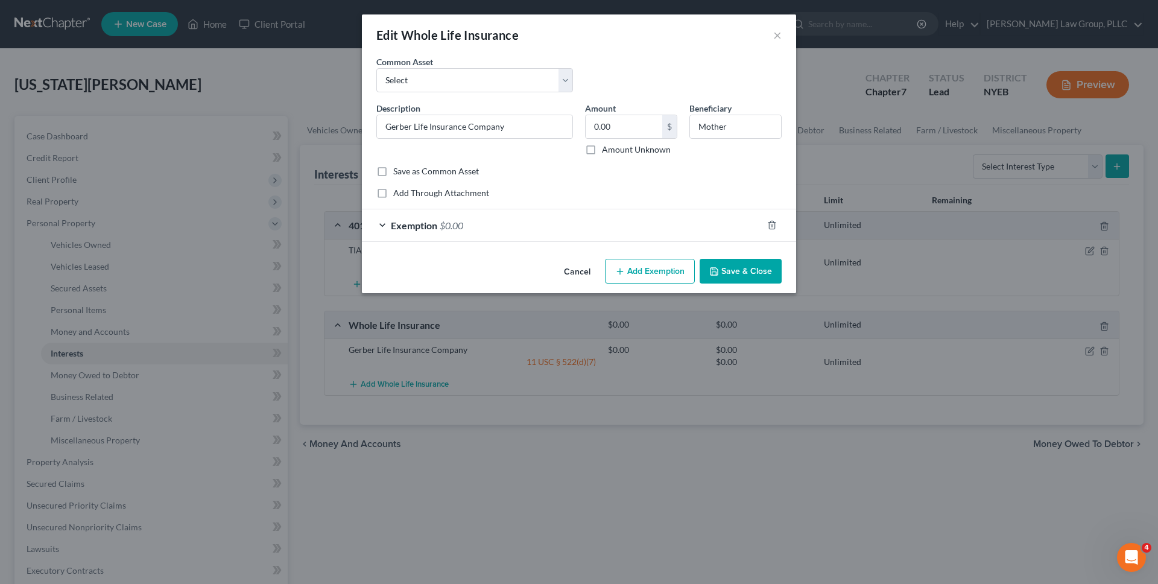
click at [592, 145] on label "Amount Unknown" at bounding box center [636, 150] width 69 height 12
click at [592, 145] on input "Amount Unknown" at bounding box center [611, 148] width 8 height 8
checkbox input "true"
click at [592, 264] on button "Save & Close" at bounding box center [740, 271] width 82 height 25
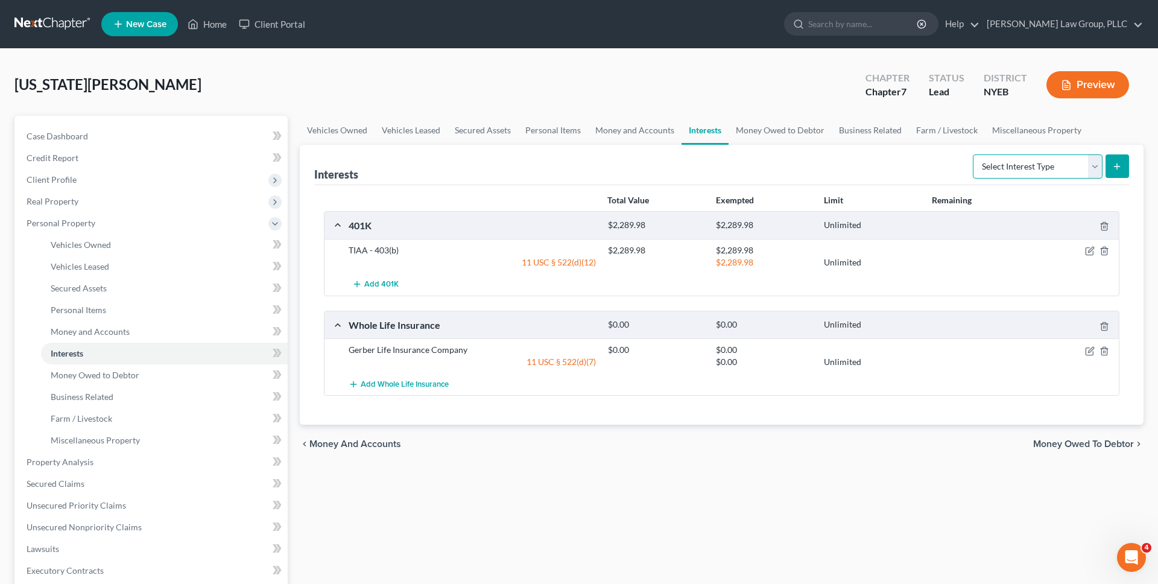
click at [592, 172] on select "Select Interest Type 401K Annuity Bond Education IRA Government Bond Government…" at bounding box center [1038, 166] width 130 height 24
select select "term_life_insurance"
click at [592, 154] on select "Select Interest Type 401K Annuity Bond Education IRA Government Bond Government…" at bounding box center [1038, 166] width 130 height 24
click at [592, 166] on button "submit" at bounding box center [1117, 166] width 24 height 24
click at [977, 161] on select "Select Interest Type 401K Annuity Bond Education IRA Government Bond Government…" at bounding box center [1038, 166] width 130 height 24
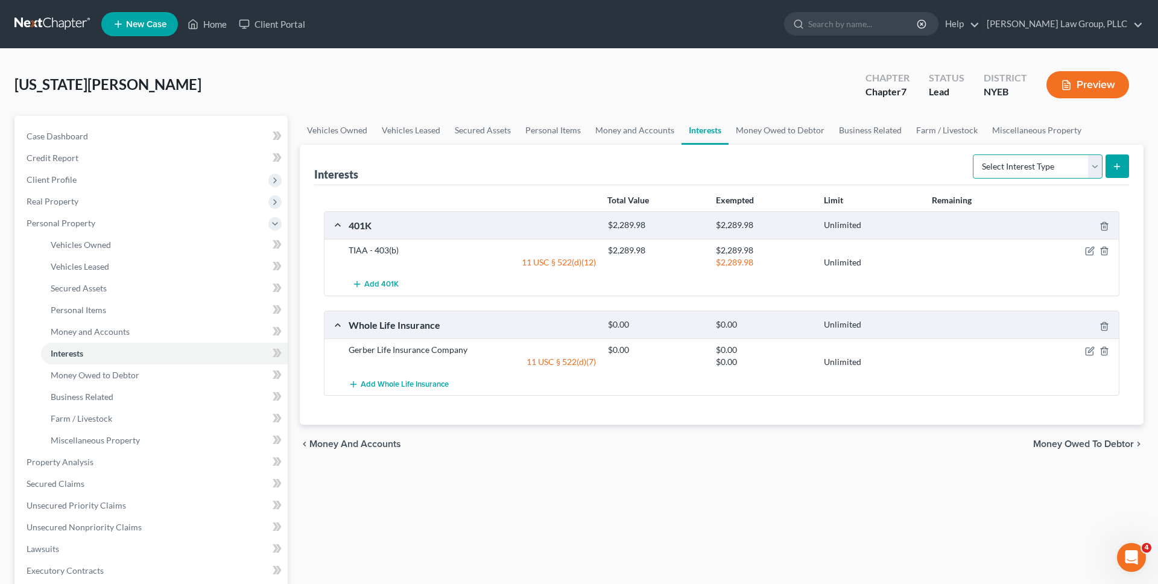
select select "term_life_insurance"
click at [974, 154] on select "Select Interest Type 401K Annuity Bond Education IRA Government Bond Government…" at bounding box center [1038, 166] width 130 height 24
click at [1108, 167] on button "submit" at bounding box center [1117, 166] width 24 height 24
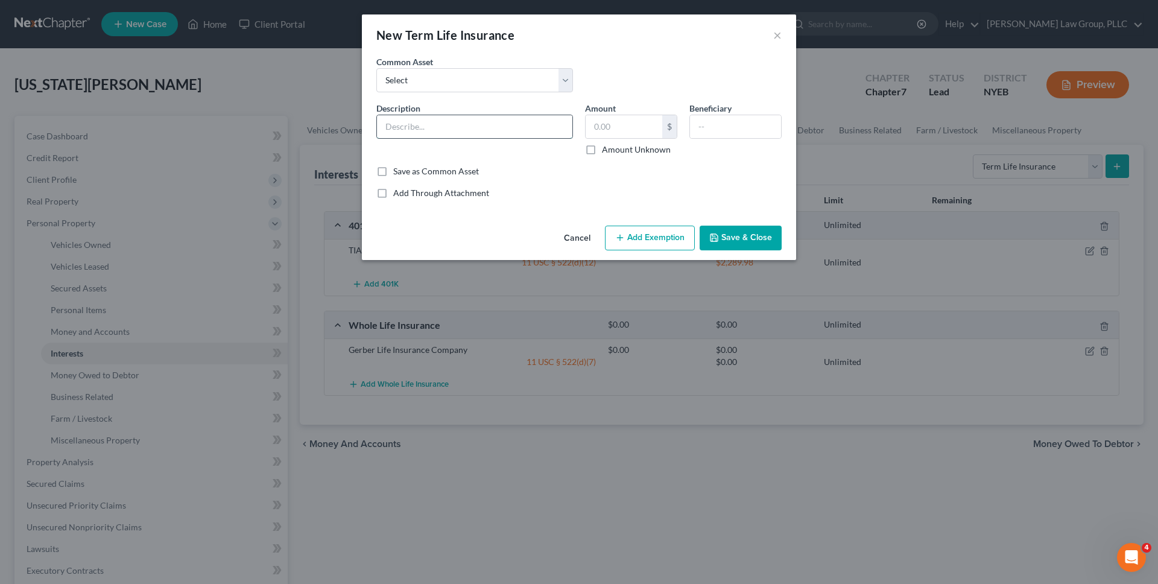
click at [530, 124] on input "text" at bounding box center [474, 126] width 195 height 23
click at [538, 131] on input "Prud" at bounding box center [474, 126] width 195 height 23
click at [480, 127] on input "Prud" at bounding box center [474, 126] width 195 height 23
type input "Prudential"
click at [728, 131] on input "text" at bounding box center [735, 126] width 91 height 23
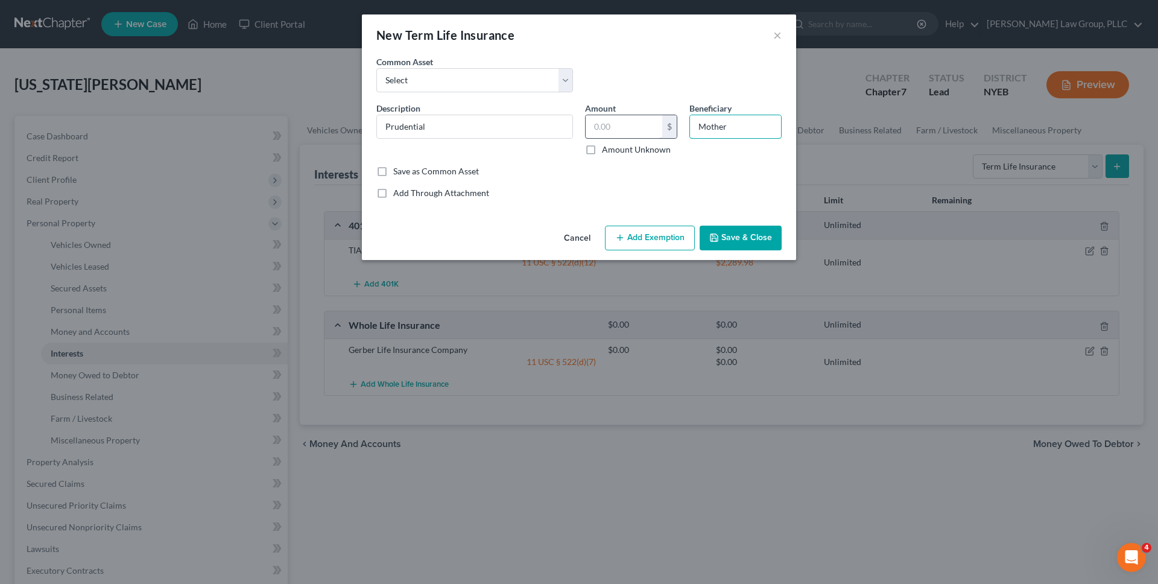
type input "Mother"
click at [622, 120] on input "text" at bounding box center [624, 126] width 77 height 23
type input "0"
click at [552, 180] on div "Common Asset Select Two Term Life Insurance Policies N.Y.Life Term Life Insuran…" at bounding box center [578, 127] width 405 height 144
click at [716, 230] on button "Save & Close" at bounding box center [740, 238] width 82 height 25
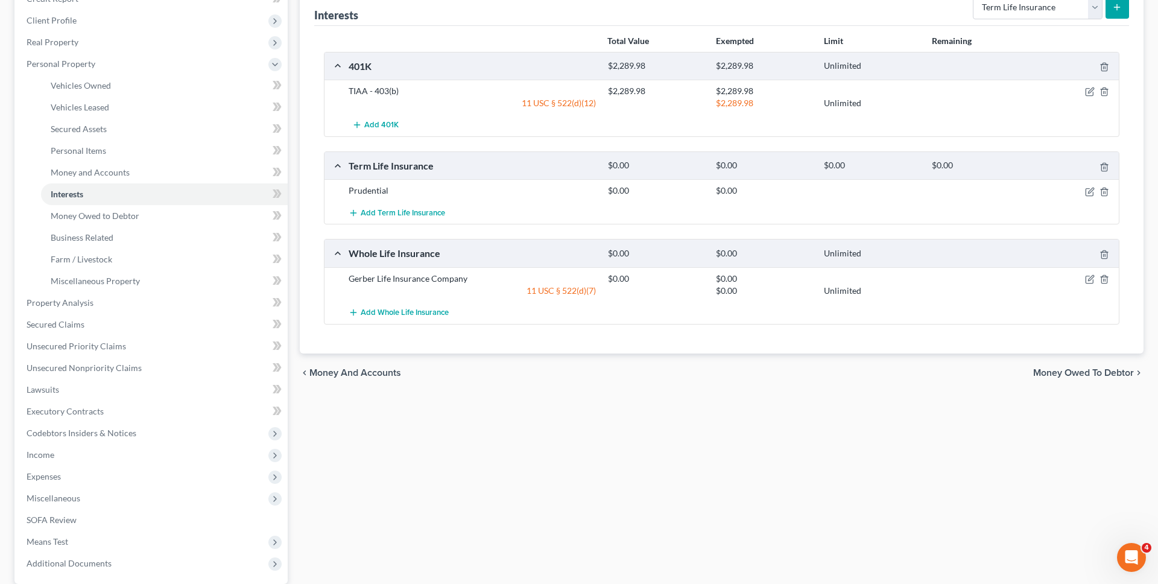
scroll to position [274, 0]
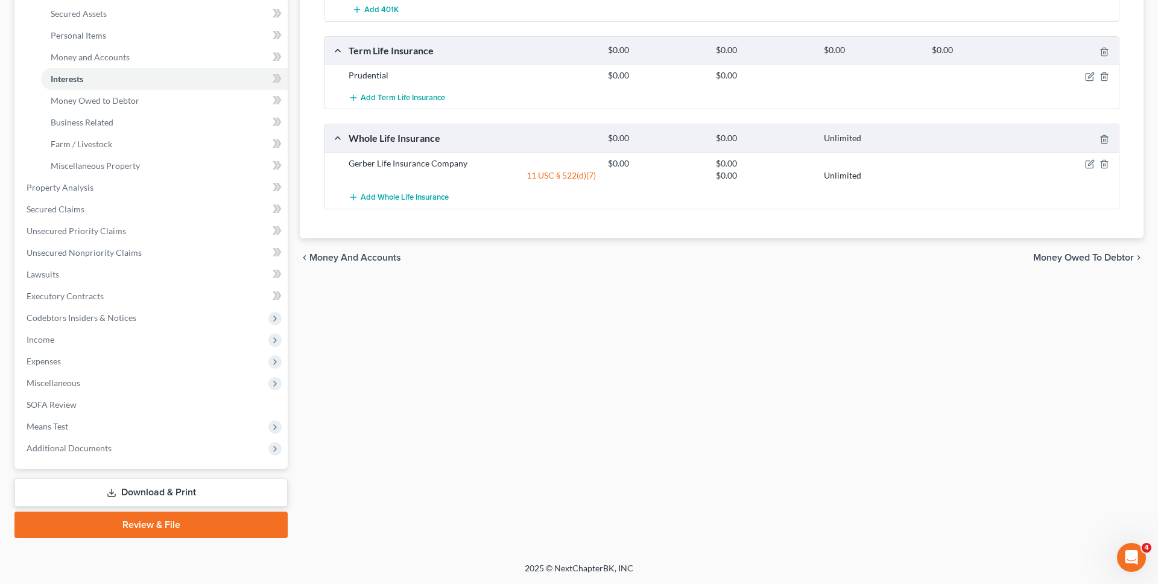
click at [425, 375] on div "Vehicles Owned Vehicles Leased Secured Assets Personal Items Money and Accounts…" at bounding box center [722, 189] width 856 height 696
drag, startPoint x: 217, startPoint y: 473, endPoint x: 217, endPoint y: 485, distance: 12.1
click at [217, 473] on div "Case Dashboard Payments Invoices Payments Payments Credit Report Client Profile" at bounding box center [150, 189] width 285 height 696
click at [217, 485] on link "Download & Print" at bounding box center [150, 492] width 273 height 28
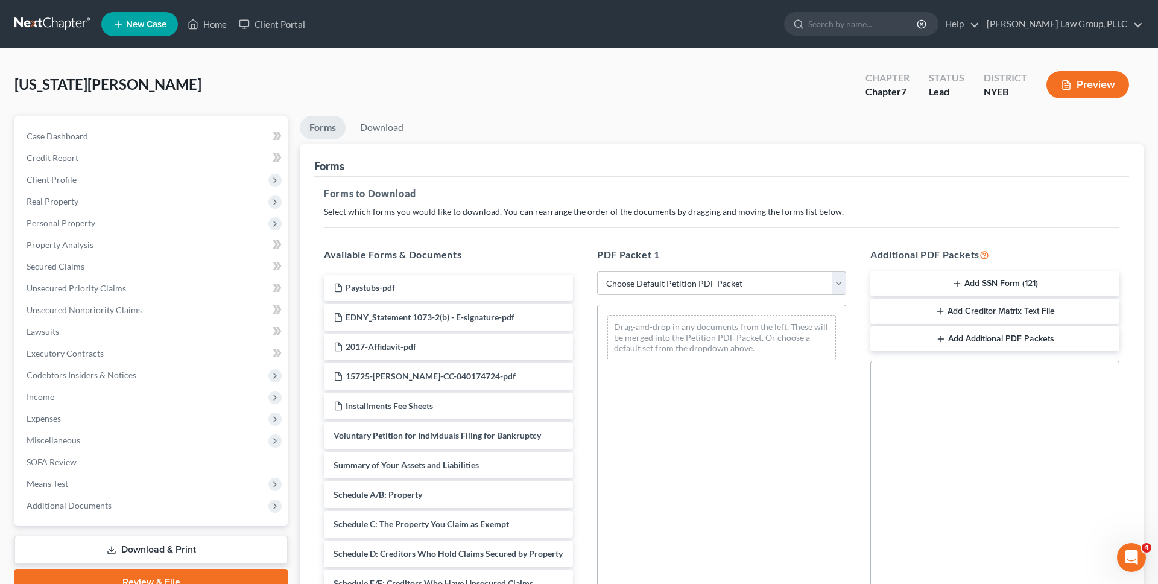
click at [728, 279] on select "Choose Default Petition PDF Packet Complete Bankruptcy Petition (all forms and …" at bounding box center [721, 283] width 249 height 24
select select "0"
click at [597, 271] on select "Choose Default Petition PDF Packet Complete Bankruptcy Petition (all forms and …" at bounding box center [721, 283] width 249 height 24
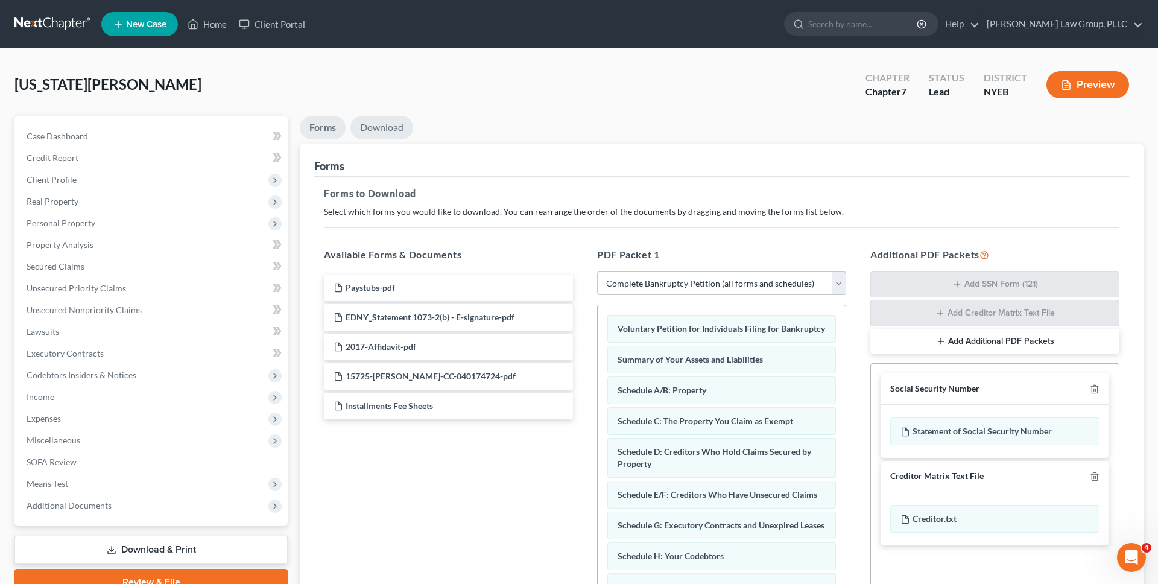
click at [380, 134] on link "Download" at bounding box center [381, 128] width 63 height 24
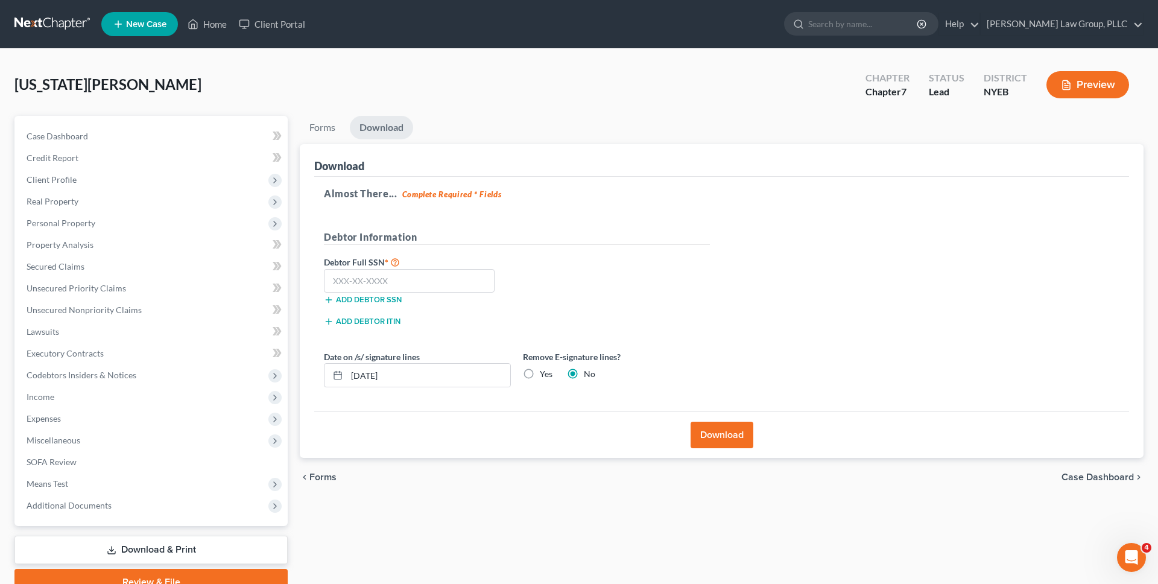
click at [540, 375] on label "Yes" at bounding box center [546, 374] width 13 height 12
click at [545, 375] on input "Yes" at bounding box center [549, 372] width 8 height 8
radio input "true"
radio input "false"
click at [469, 376] on input "10/08/2025" at bounding box center [428, 375] width 163 height 23
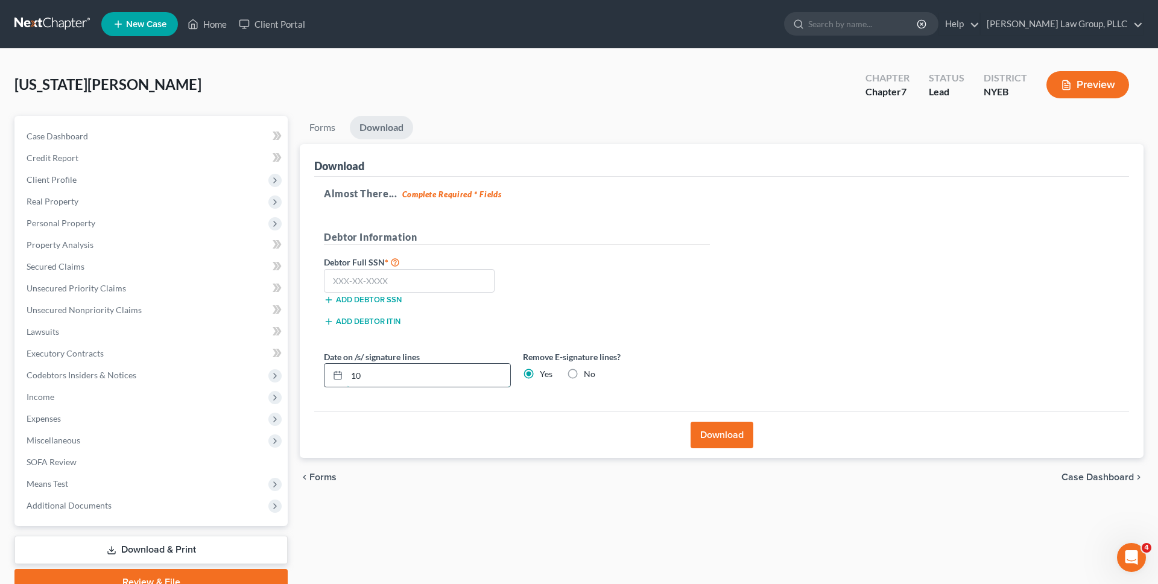
type input "1"
click at [725, 426] on button "Download" at bounding box center [721, 434] width 63 height 27
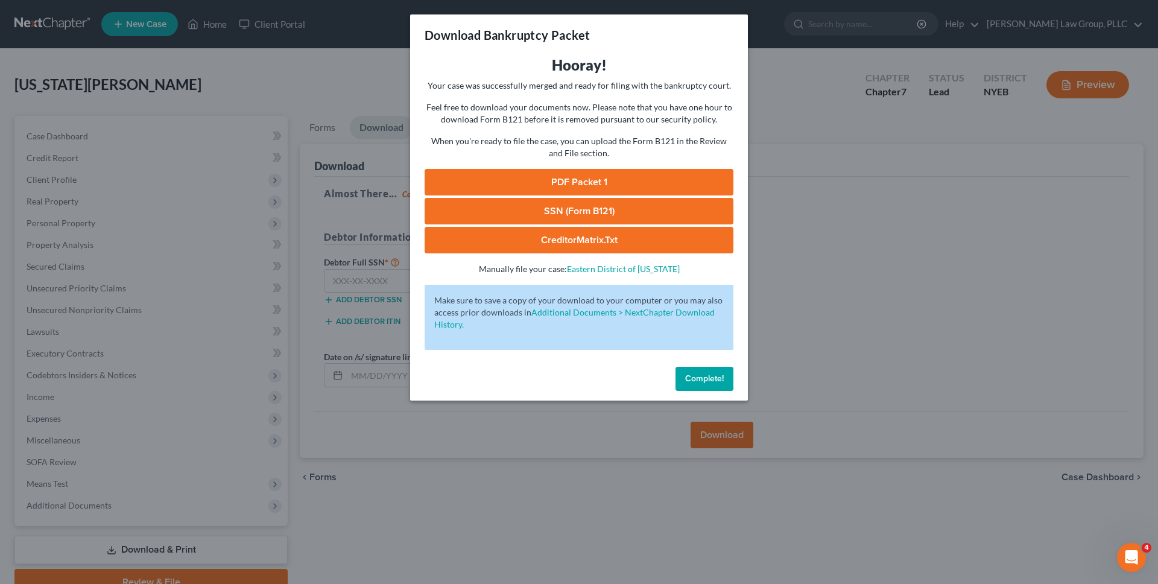
click at [563, 182] on link "PDF Packet 1" at bounding box center [579, 182] width 309 height 27
click at [317, 93] on div "Download Bankruptcy Packet Hooray! Your case was successfully merged and ready …" at bounding box center [579, 292] width 1158 height 584
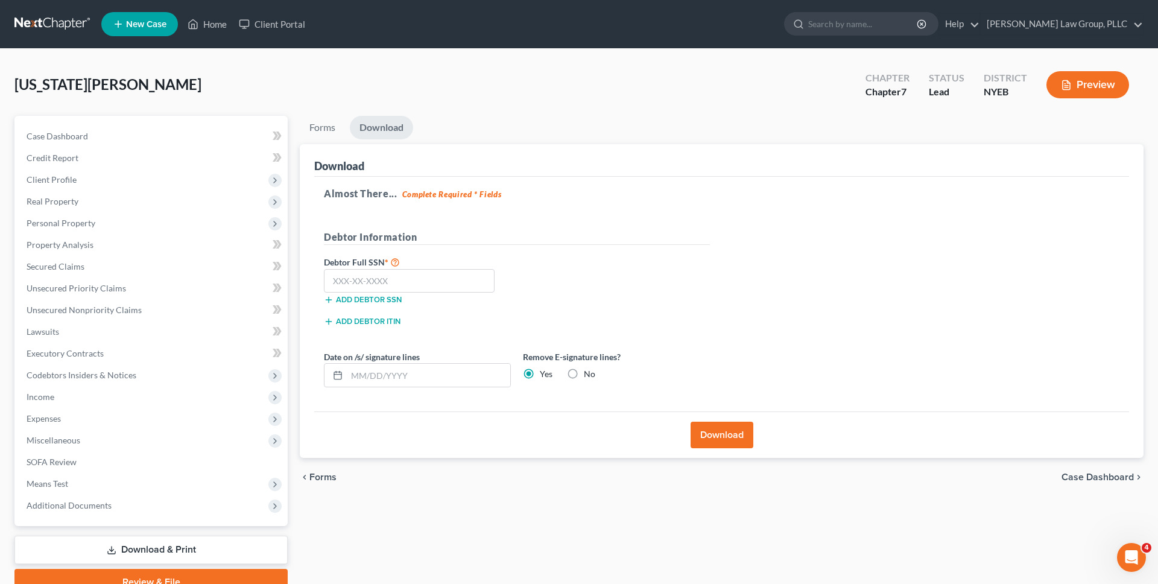
click at [71, 25] on link at bounding box center [52, 24] width 77 height 22
